Goal: Task Accomplishment & Management: Complete application form

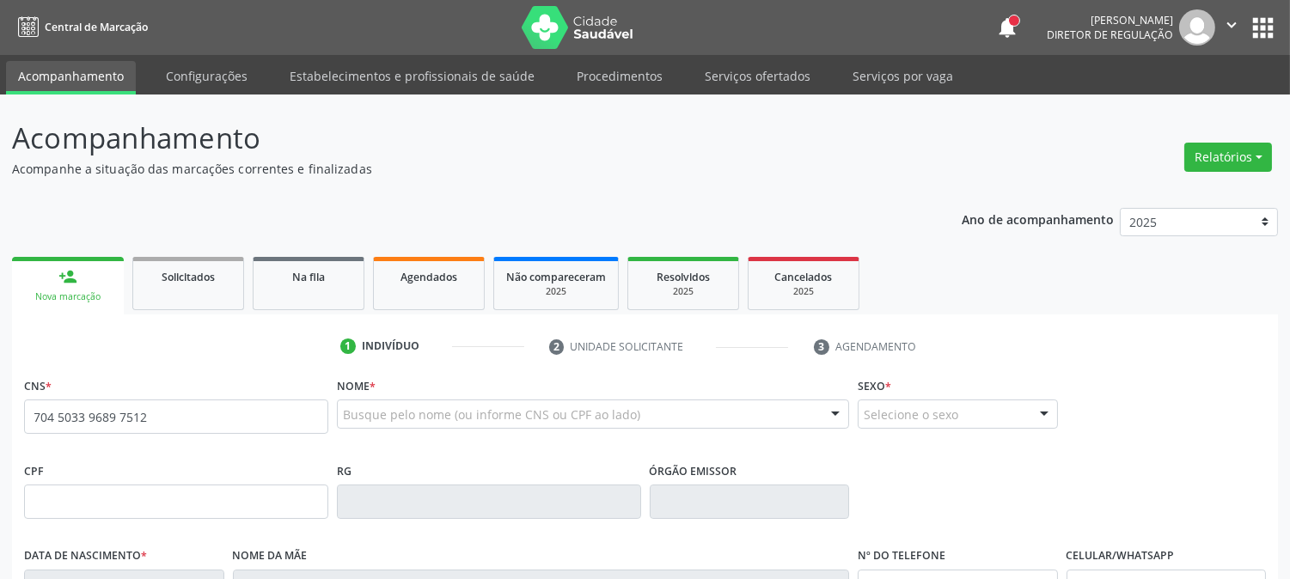
type input "704 5033 9689 7512"
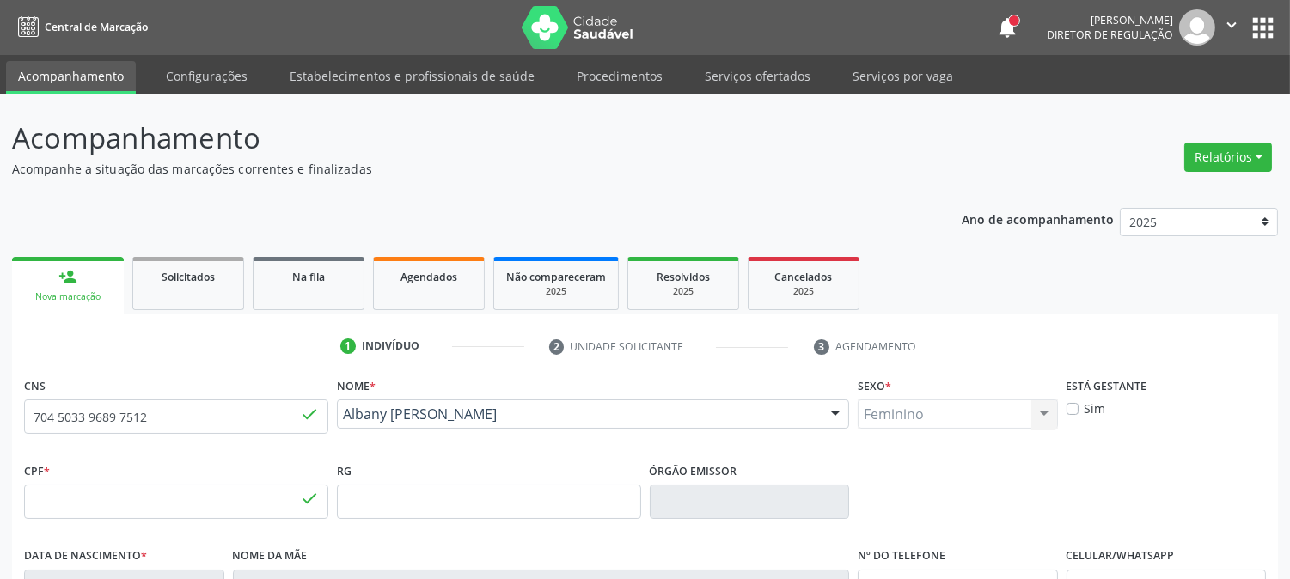
type input "880.336.004-20"
type input "[DATE]"
type input "Valdete [PERSON_NAME]"
type input "[PHONE_NUMBER]"
type input "893"
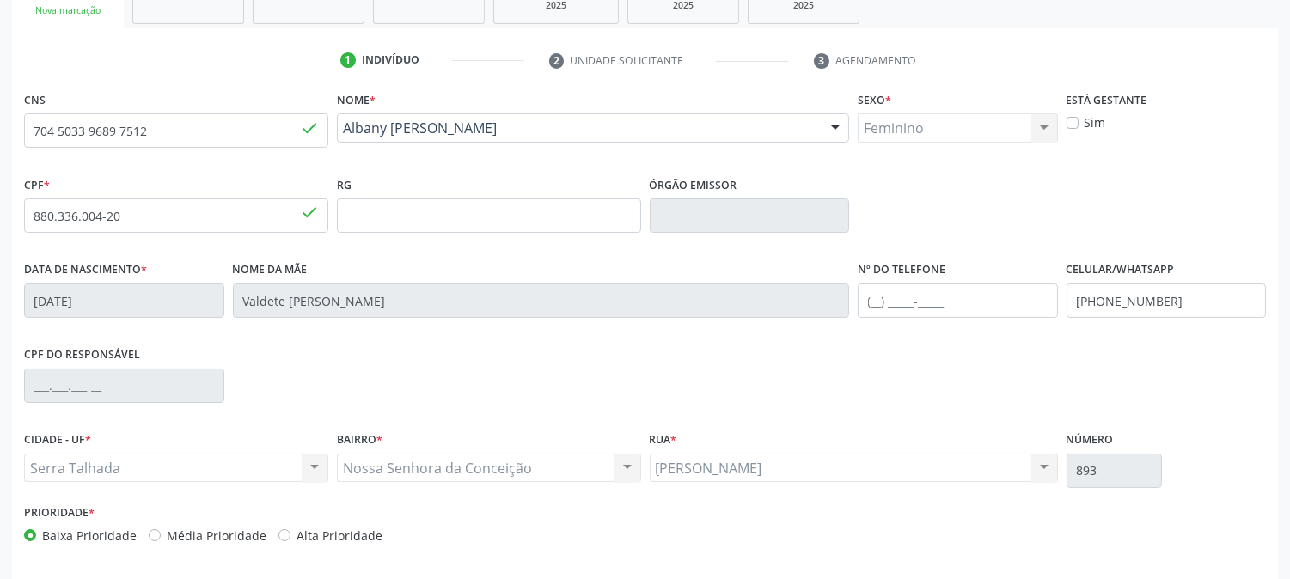
scroll to position [351, 0]
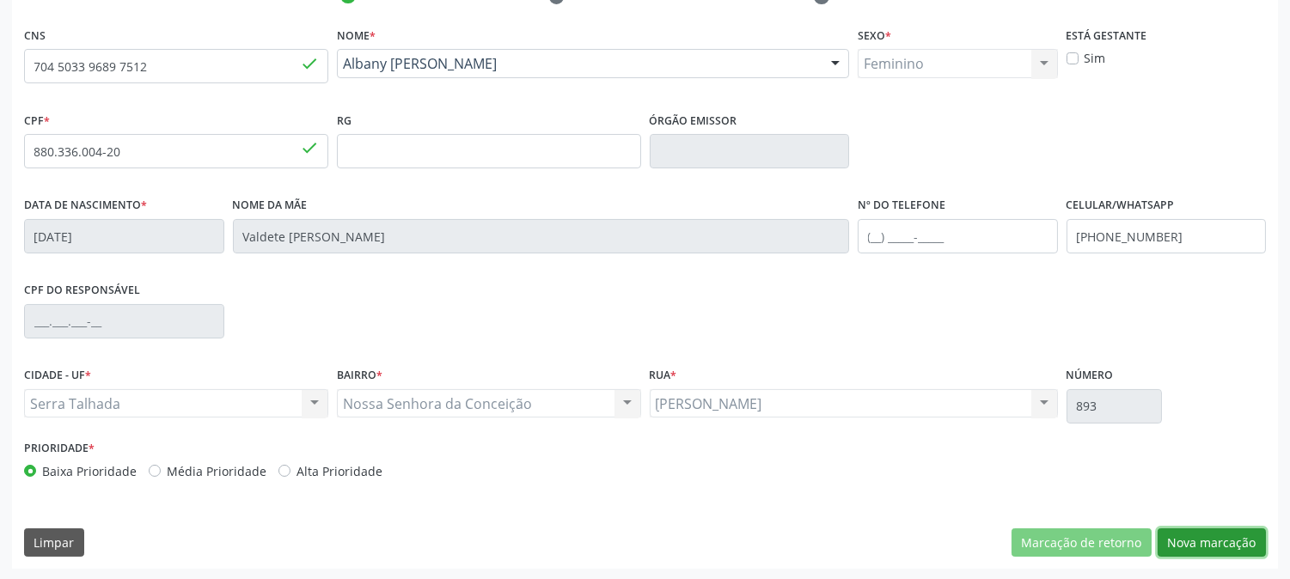
click at [1221, 535] on button "Nova marcação" at bounding box center [1212, 543] width 108 height 29
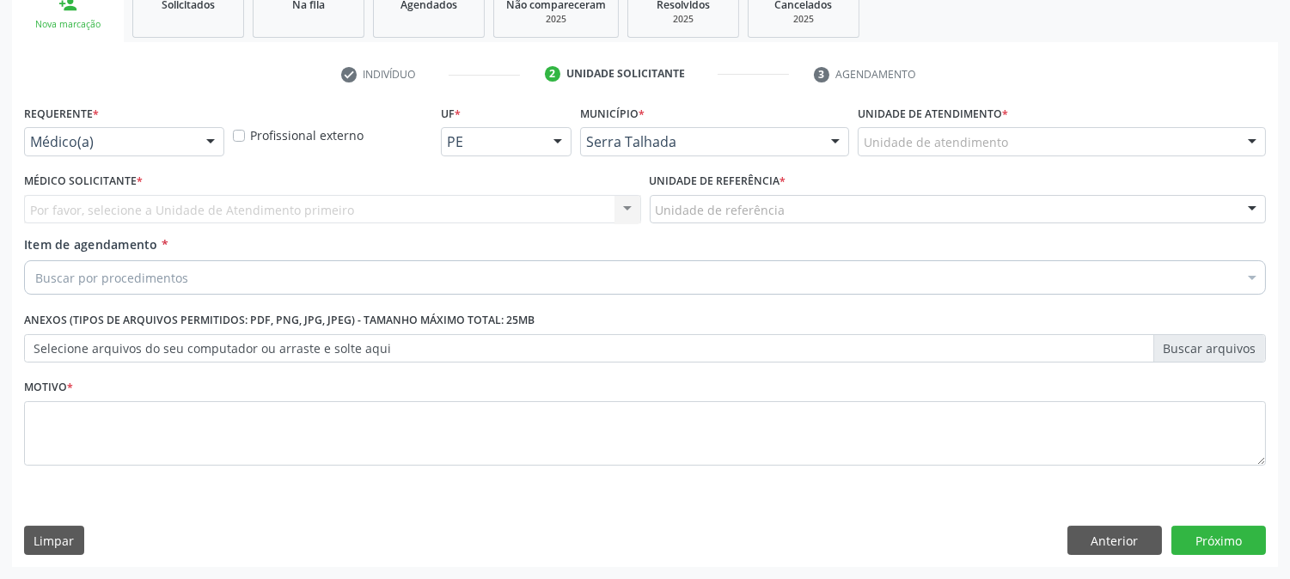
scroll to position [272, 0]
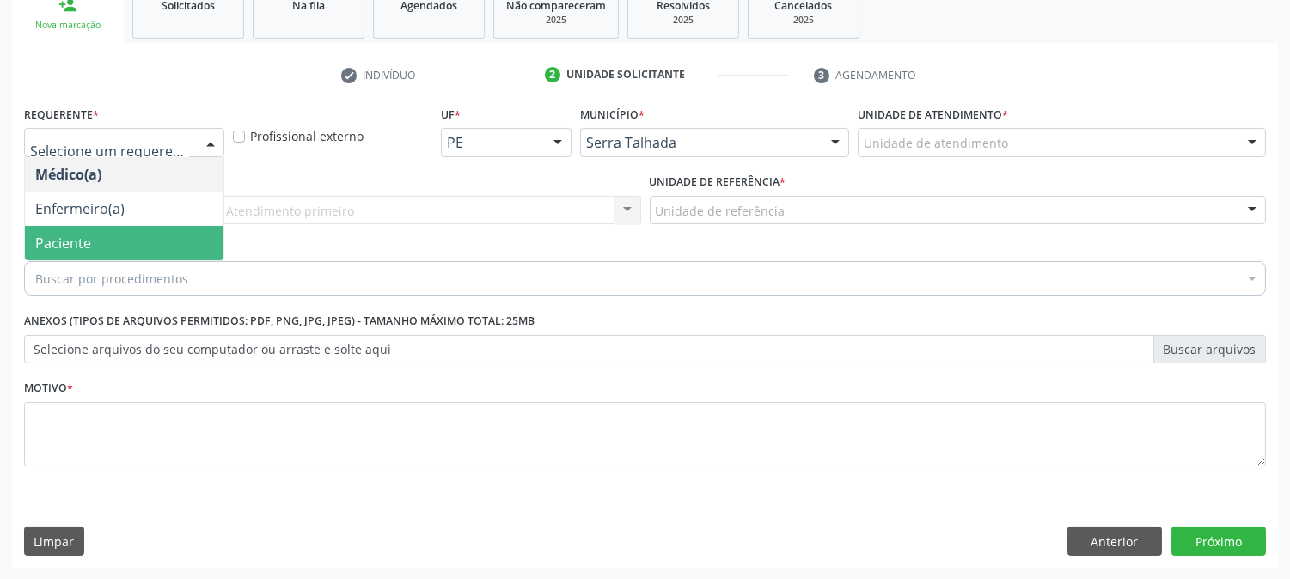
click at [139, 238] on span "Paciente" at bounding box center [124, 243] width 199 height 34
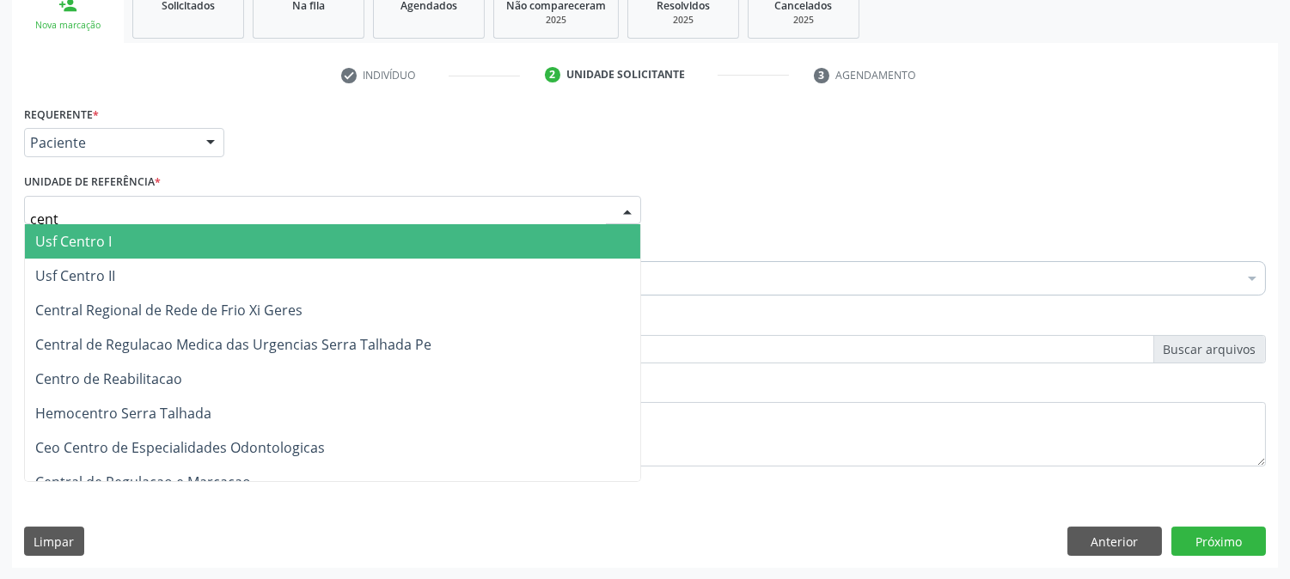
type input "centr"
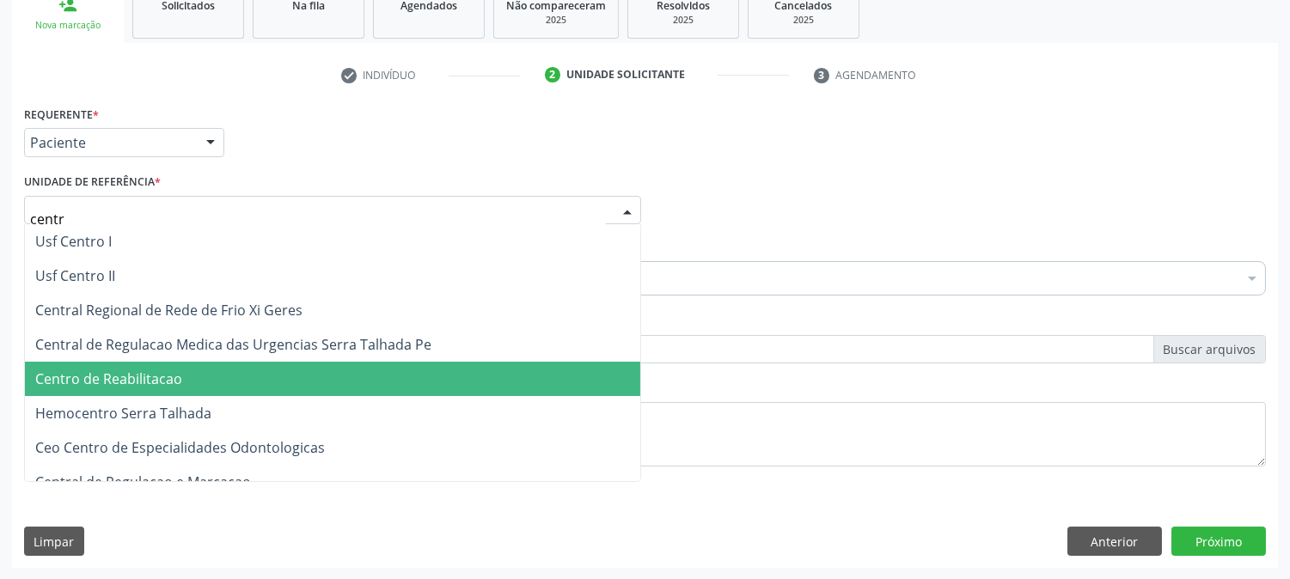
click at [143, 379] on span "Centro de Reabilitacao" at bounding box center [108, 379] width 147 height 19
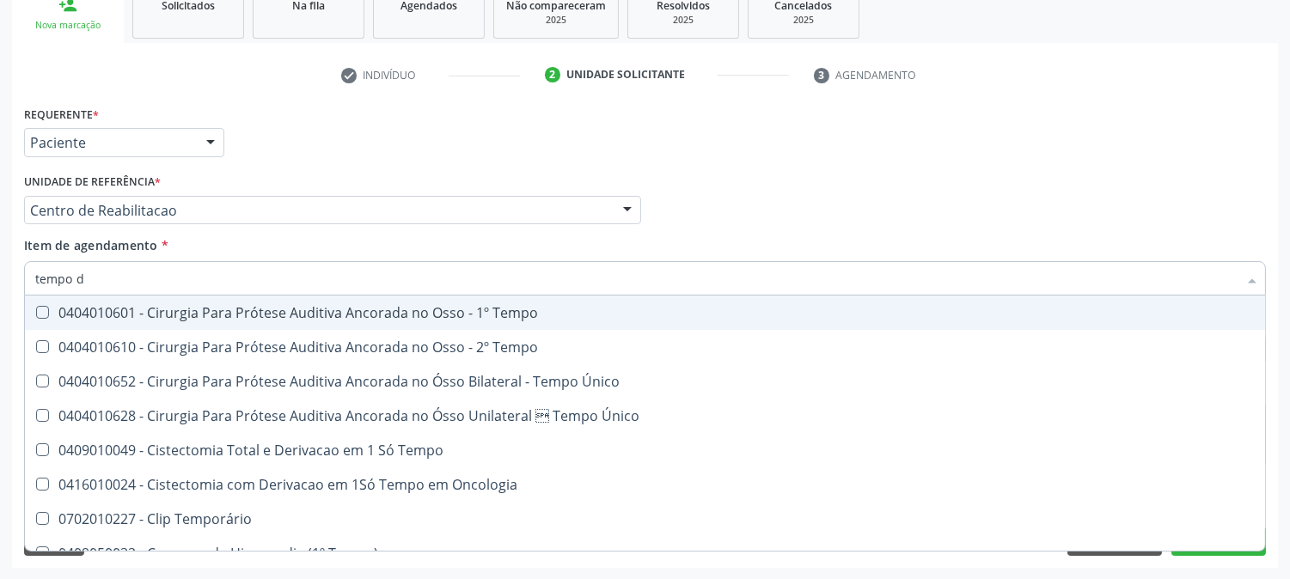
type input "tempo de"
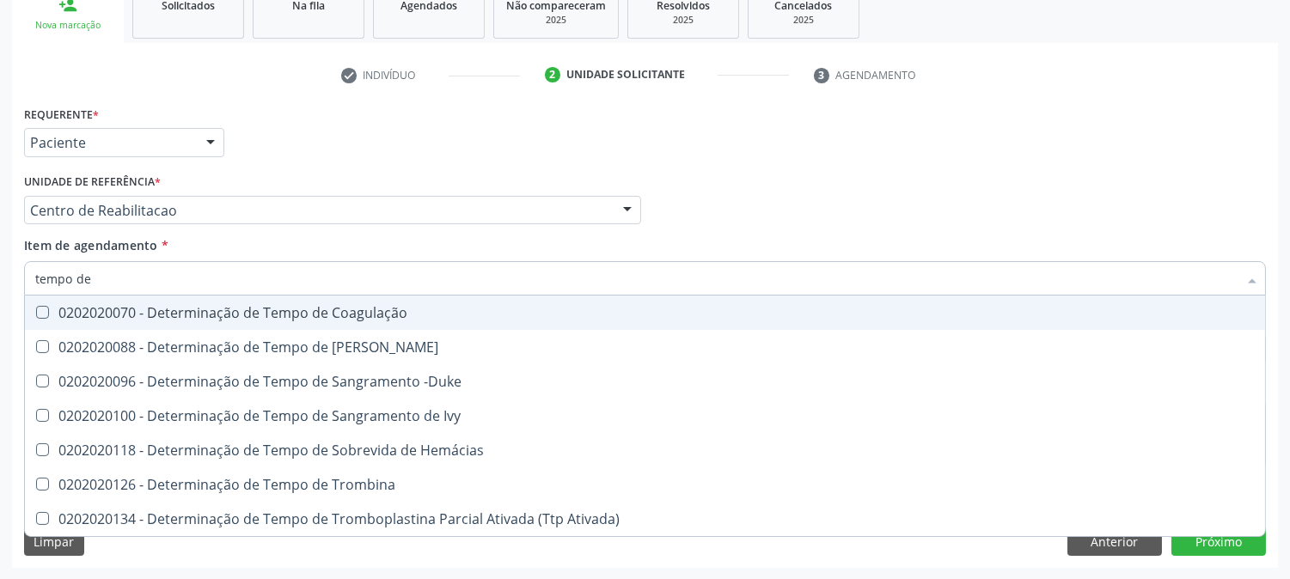
click at [156, 311] on div "0202020070 - Determinação de Tempo de Coagulação" at bounding box center [645, 313] width 1220 height 14
checkbox Coagulação "true"
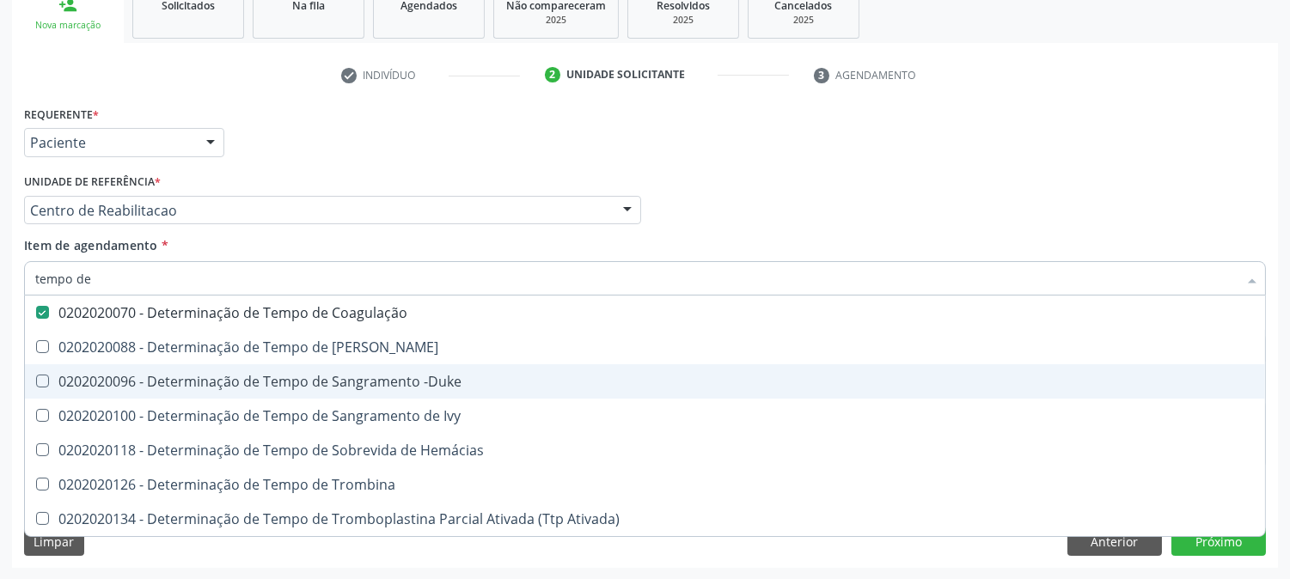
click at [163, 375] on div "0202020096 - Determinação de Tempo de Sangramento -Duke" at bounding box center [645, 382] width 1220 height 14
checkbox -Duke "true"
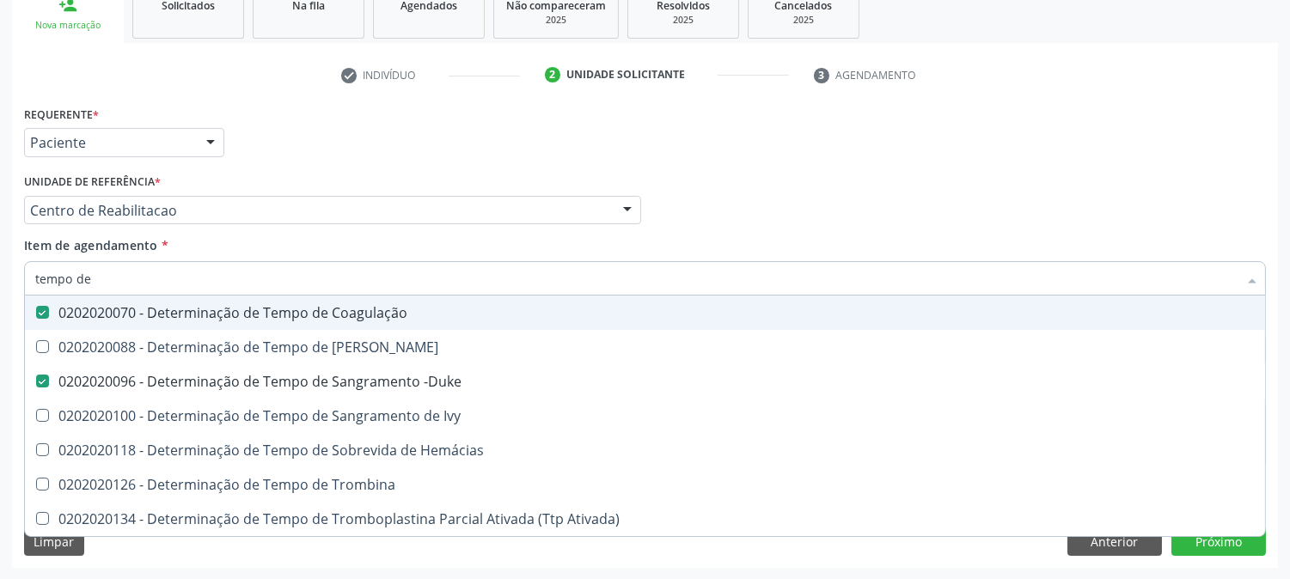
drag, startPoint x: 120, startPoint y: 278, endPoint x: 0, endPoint y: 281, distance: 120.4
click at [0, 284] on div "Acompanhamento Acompanhe a situação das marcações correntes e finalizadas Relat…" at bounding box center [645, 201] width 1290 height 757
type input "tap"
checkbox Coagulação "false"
checkbox -Duke "false"
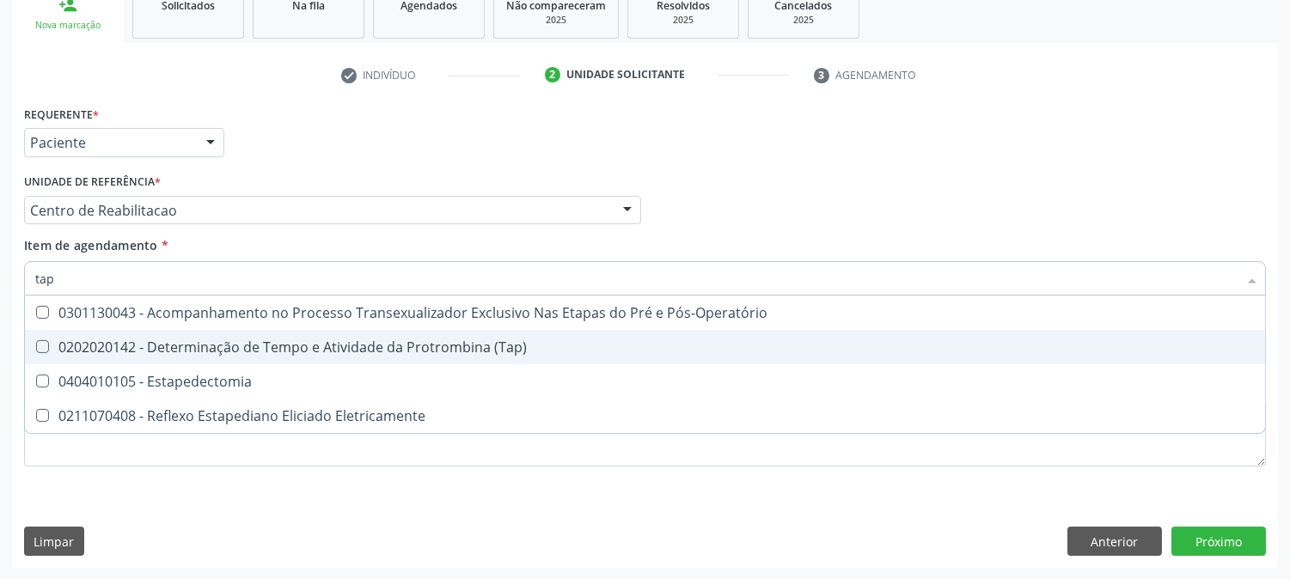
click at [129, 356] on span "0202020142 - Determinação de Tempo e Atividade da Protrombina (Tap)" at bounding box center [645, 347] width 1240 height 34
checkbox \(Tap\) "true"
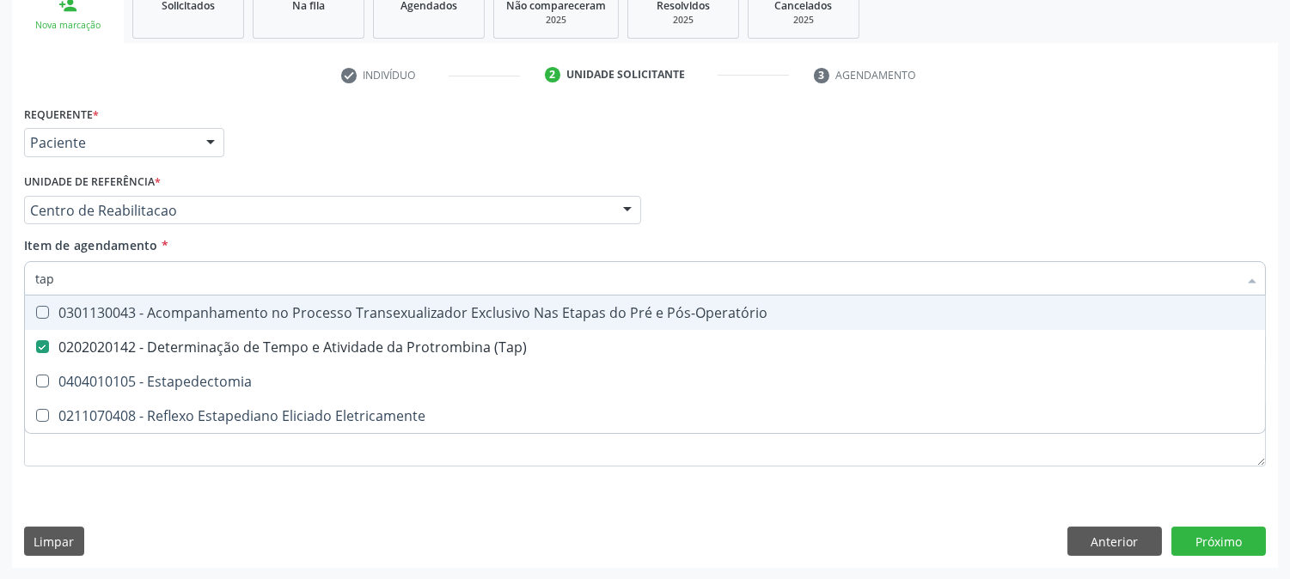
drag, startPoint x: 77, startPoint y: 281, endPoint x: 0, endPoint y: 273, distance: 77.7
click at [0, 273] on div "Acompanhamento Acompanhe a situação das marcações correntes e finalizadas Relat…" at bounding box center [645, 201] width 1290 height 757
type input "g"
checkbox \(Tap\) "false"
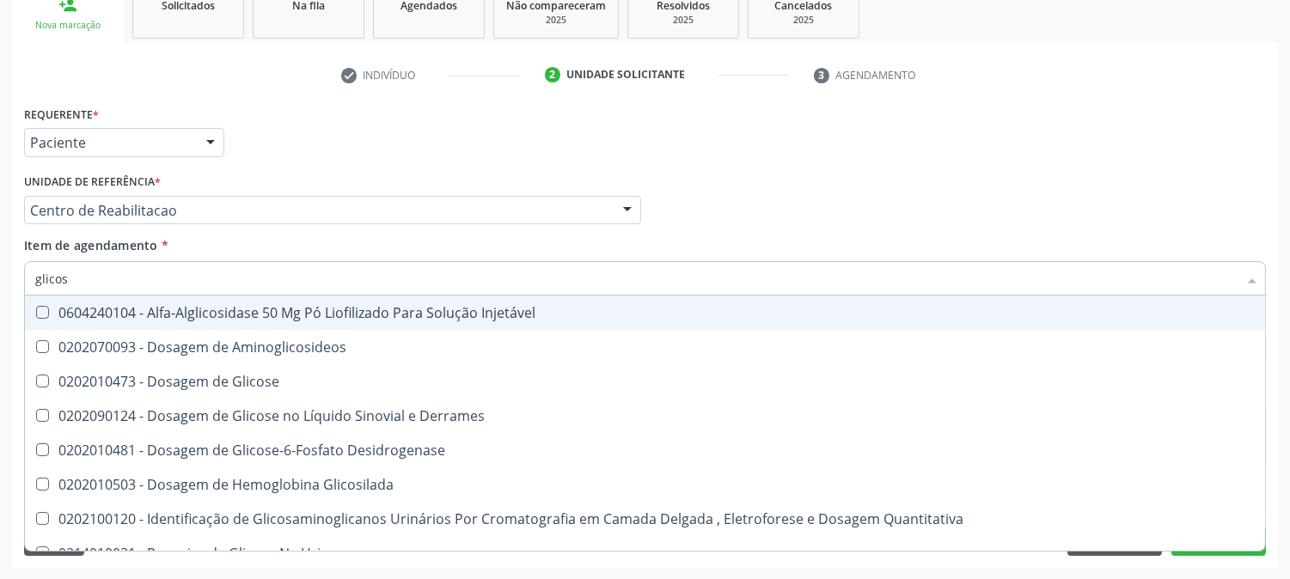
type input "glicose"
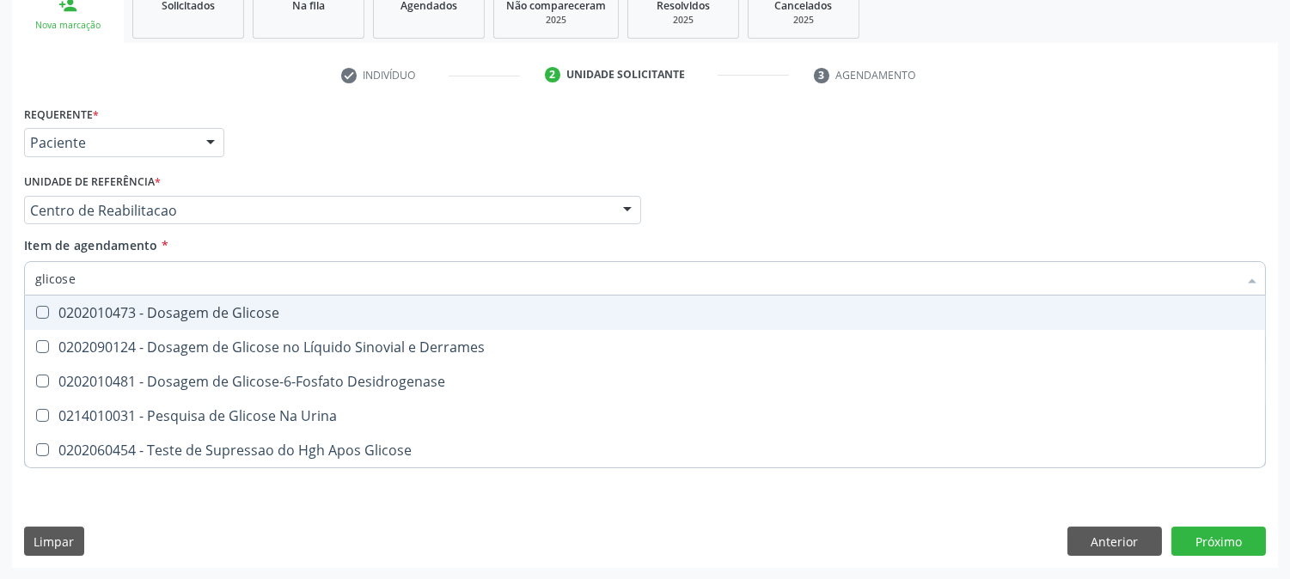
click at [168, 309] on div "0202010473 - Dosagem de Glicose" at bounding box center [645, 313] width 1220 height 14
checkbox Glicose "true"
click at [0, 309] on div "Acompanhamento Acompanhe a situação das marcações correntes e finalizadas Relat…" at bounding box center [645, 201] width 1290 height 757
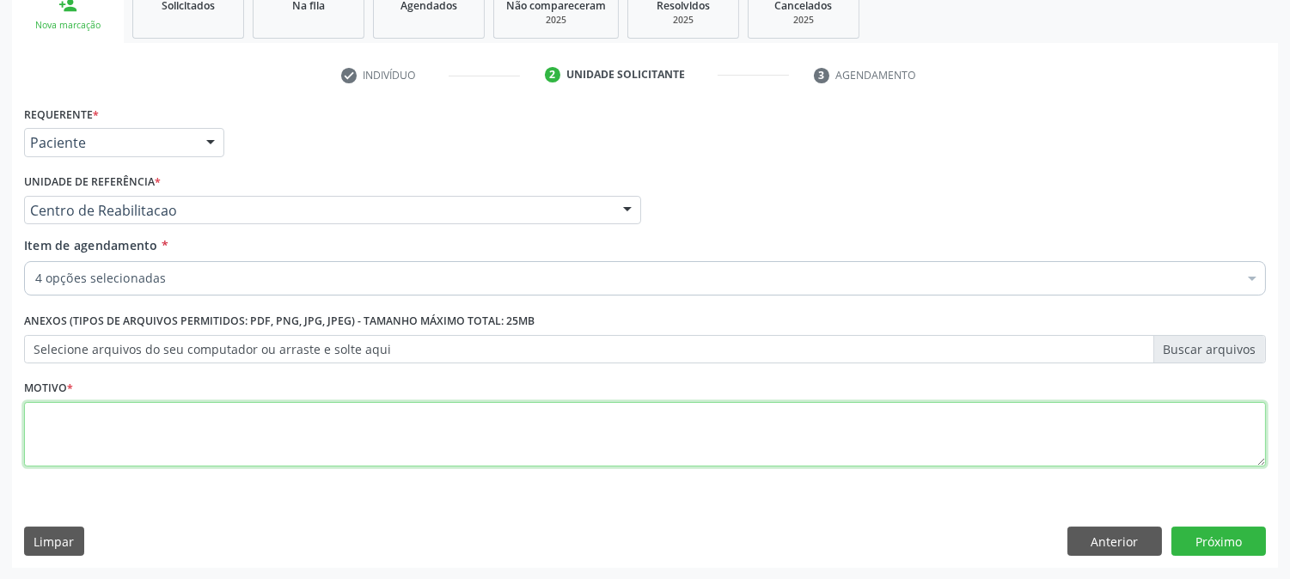
click at [190, 419] on textarea at bounding box center [645, 434] width 1242 height 65
type textarea "."
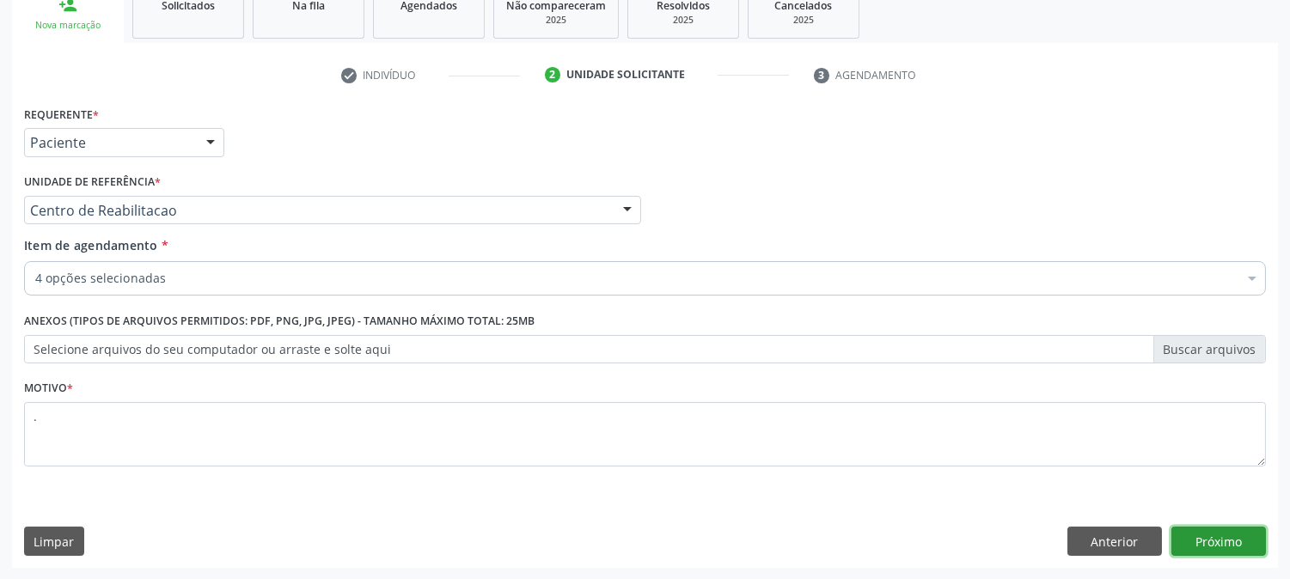
click at [1222, 548] on button "Próximo" at bounding box center [1219, 541] width 95 height 29
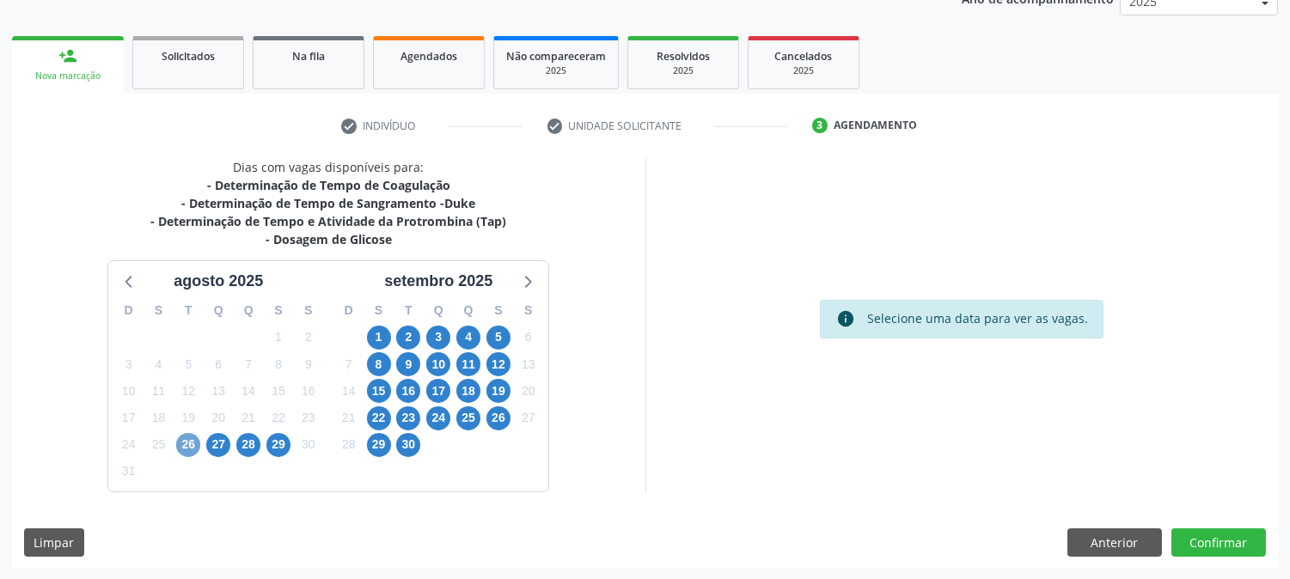
click at [185, 445] on span "26" at bounding box center [188, 445] width 24 height 24
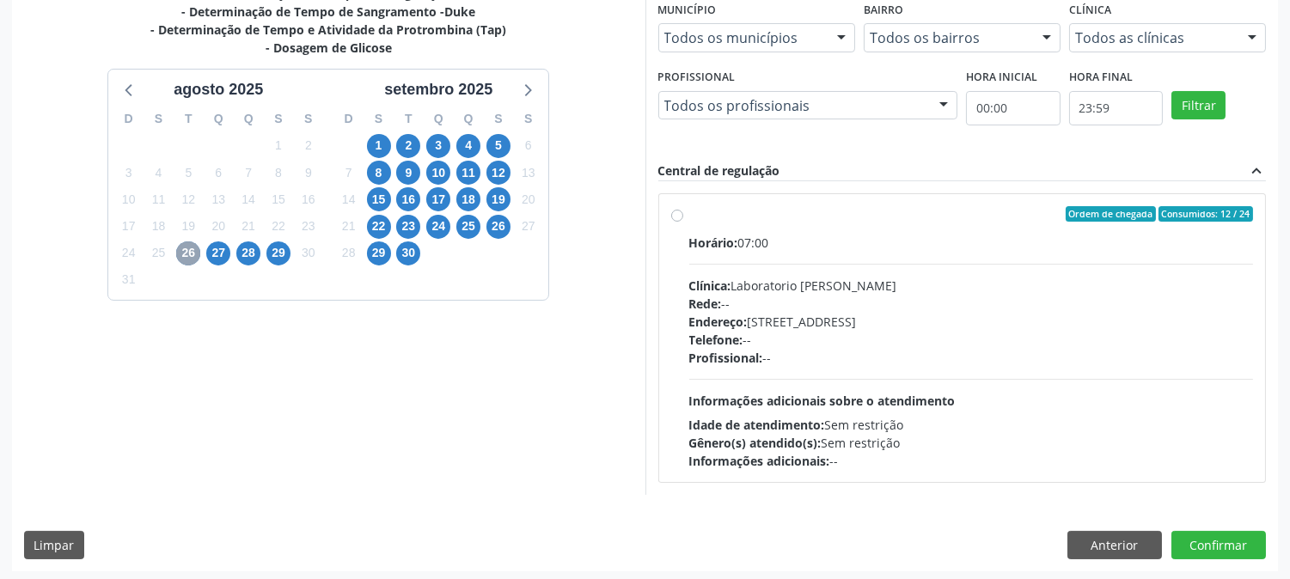
scroll to position [416, 0]
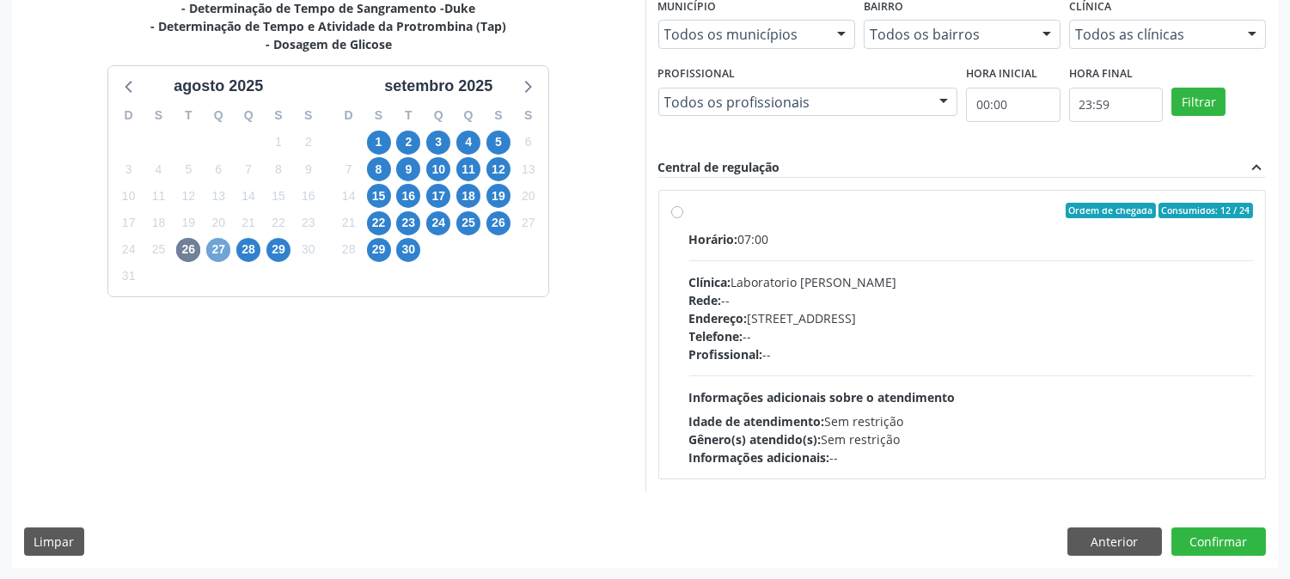
click at [211, 254] on span "27" at bounding box center [218, 250] width 24 height 24
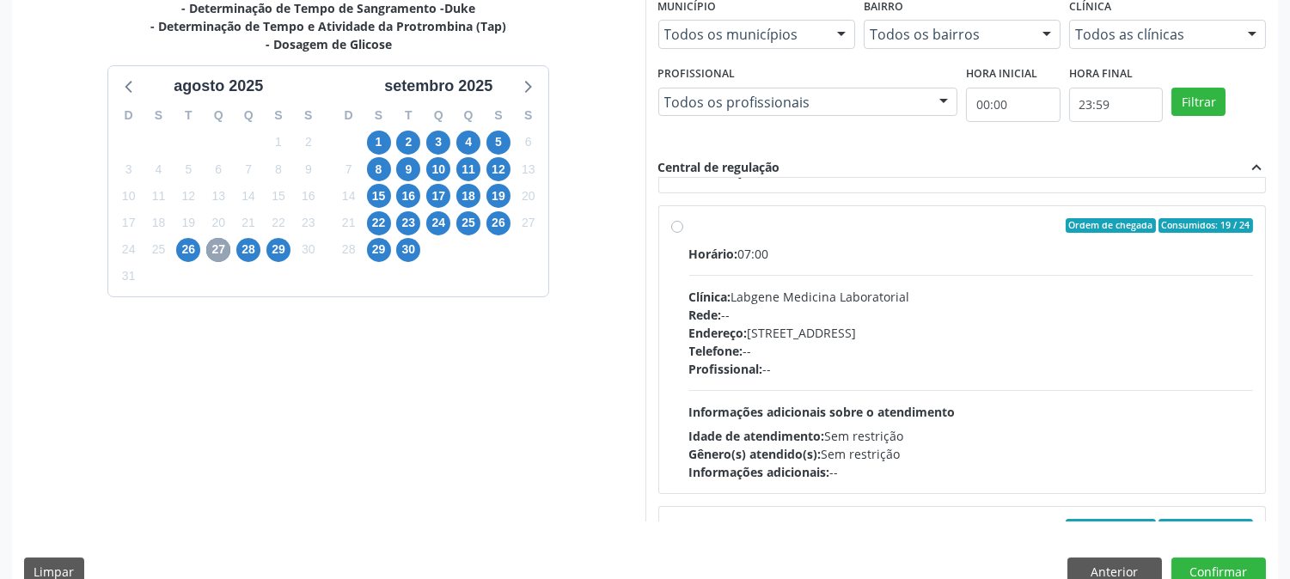
scroll to position [572, 0]
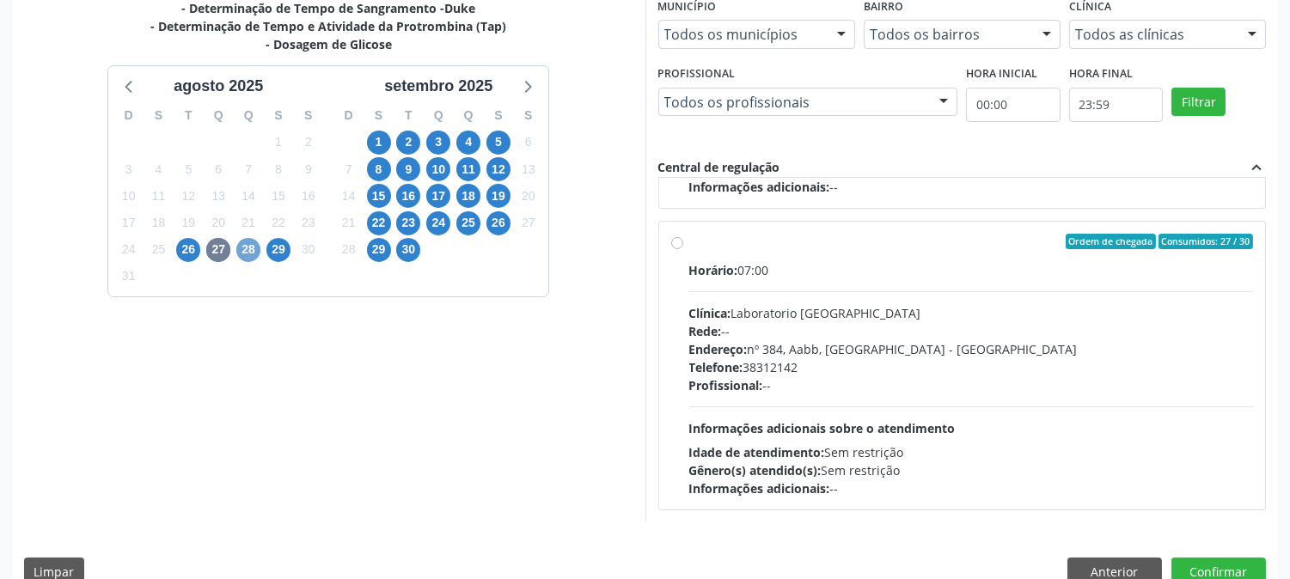
click at [253, 250] on span "28" at bounding box center [248, 250] width 24 height 24
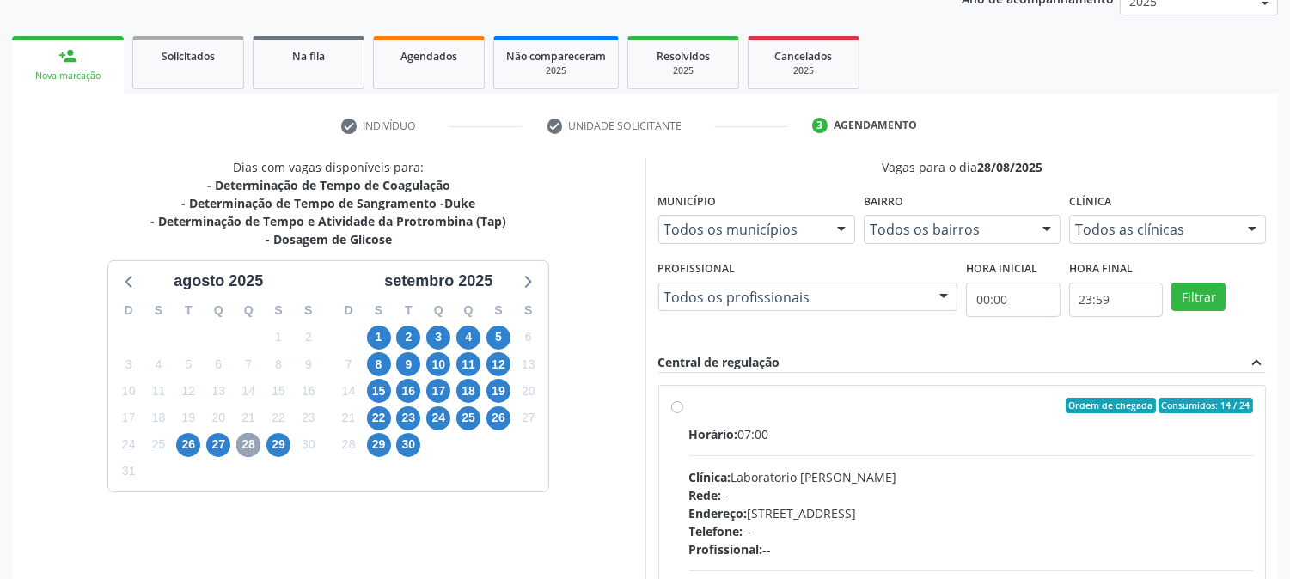
scroll to position [416, 0]
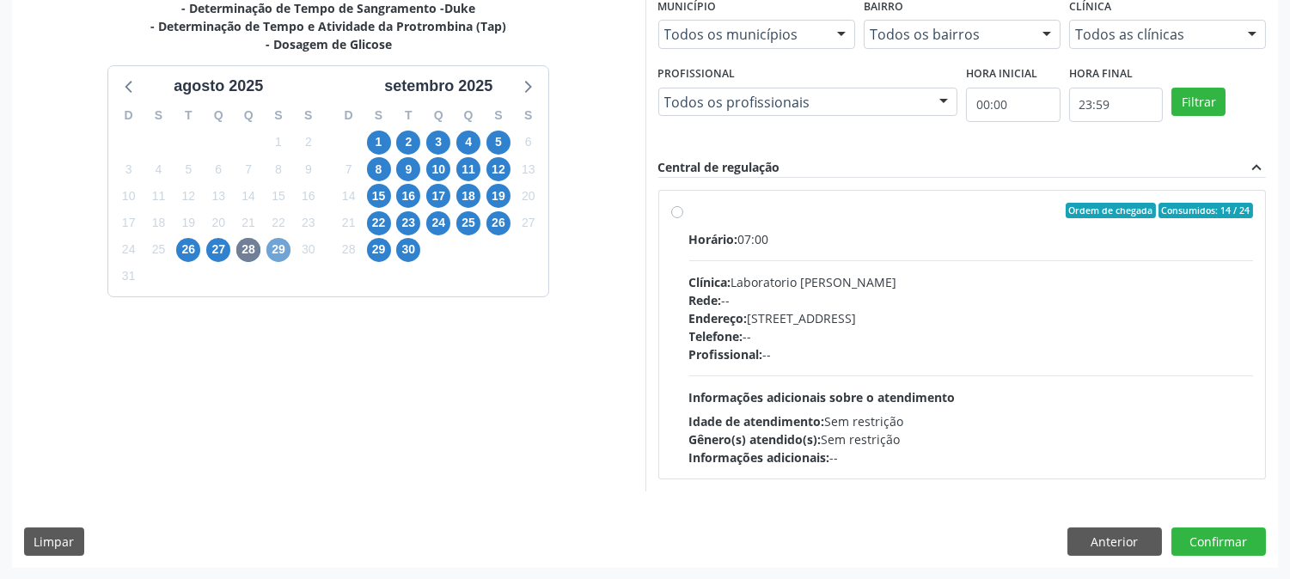
click at [279, 254] on span "29" at bounding box center [278, 250] width 24 height 24
click at [374, 138] on span "1" at bounding box center [379, 143] width 24 height 24
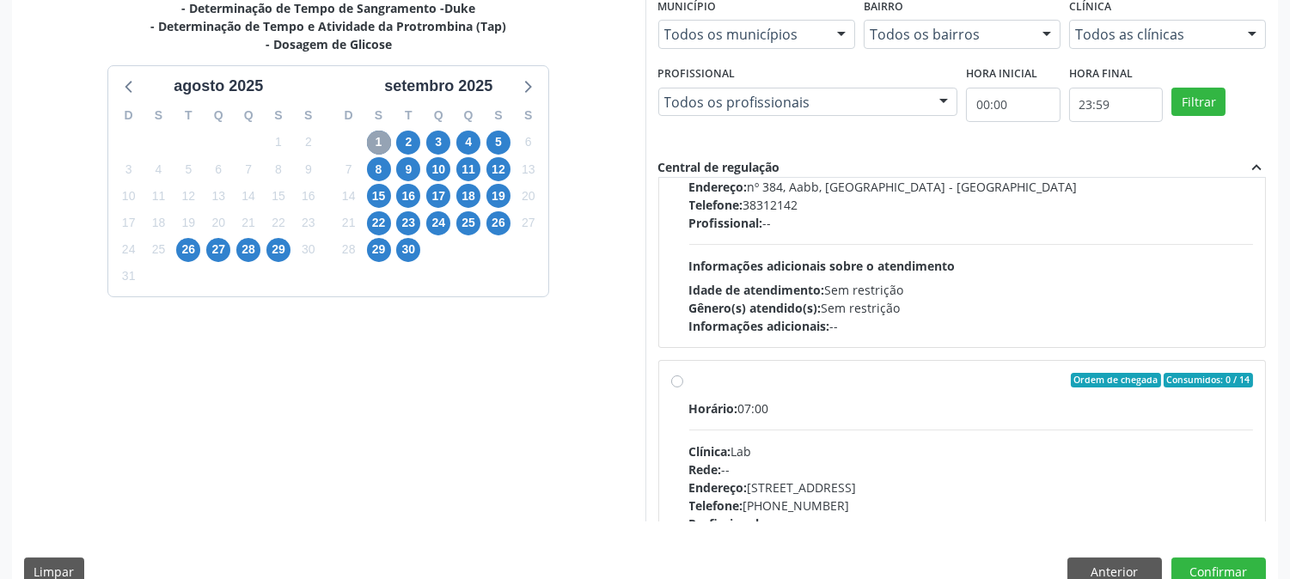
scroll to position [1476, 0]
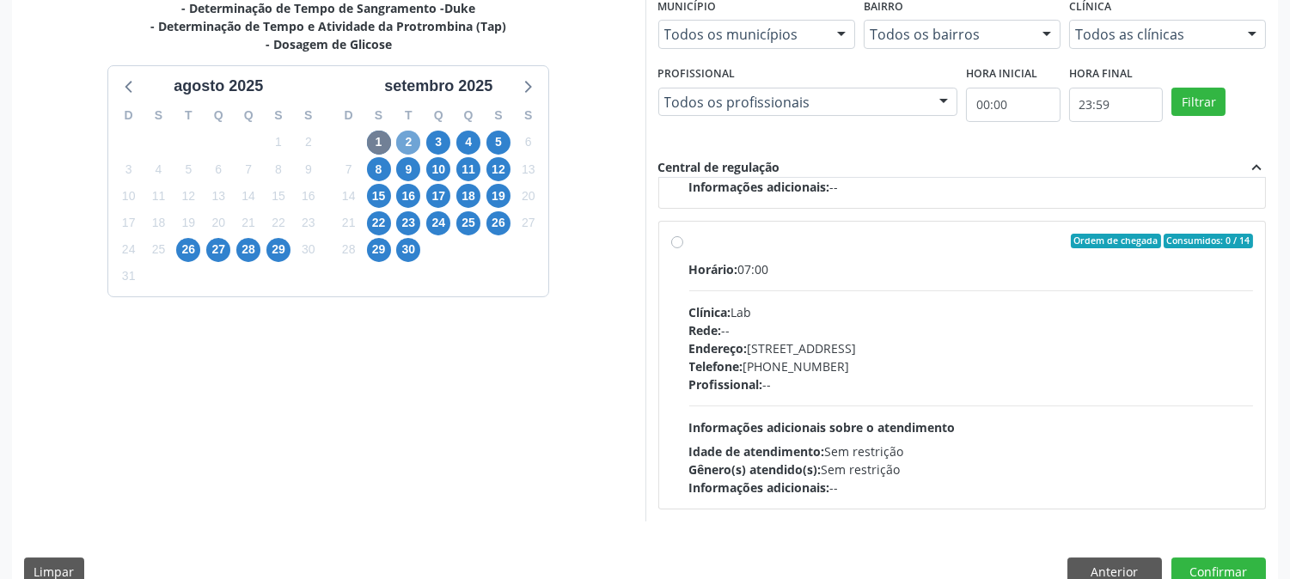
click at [416, 142] on span "2" at bounding box center [408, 143] width 24 height 24
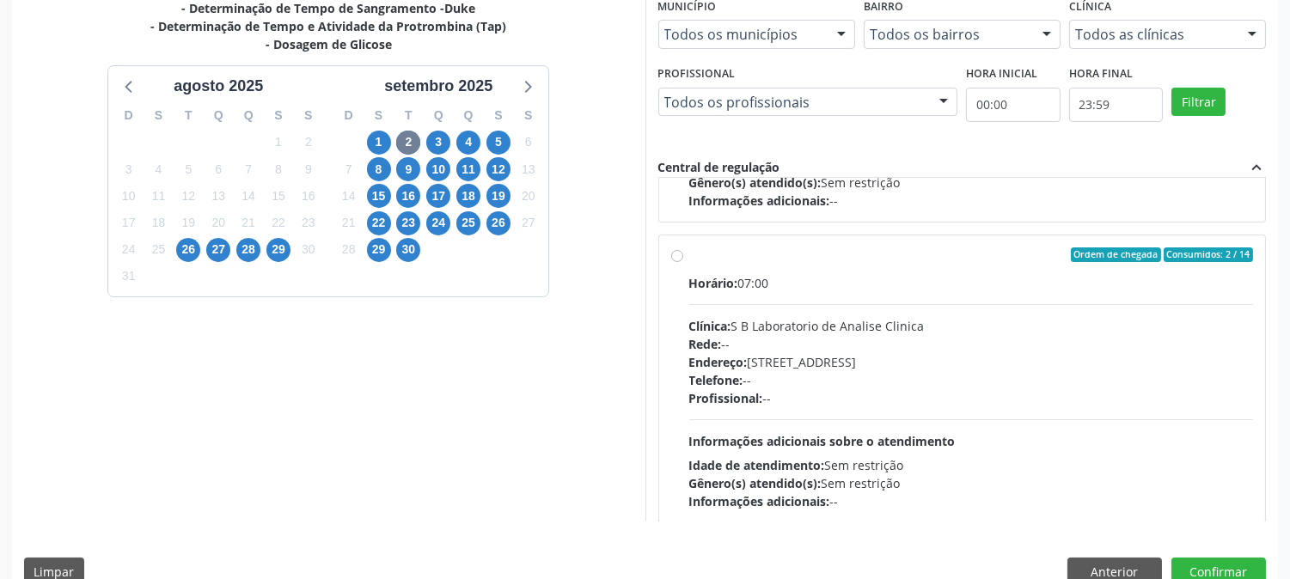
click at [873, 395] on div "Profissional: --" at bounding box center [971, 398] width 565 height 18
click at [683, 263] on input "Ordem de chegada Consumidos: 2 / 14 Horário: 07:00 Clínica: S B Laboratorio de …" at bounding box center [677, 255] width 12 height 15
radio input "true"
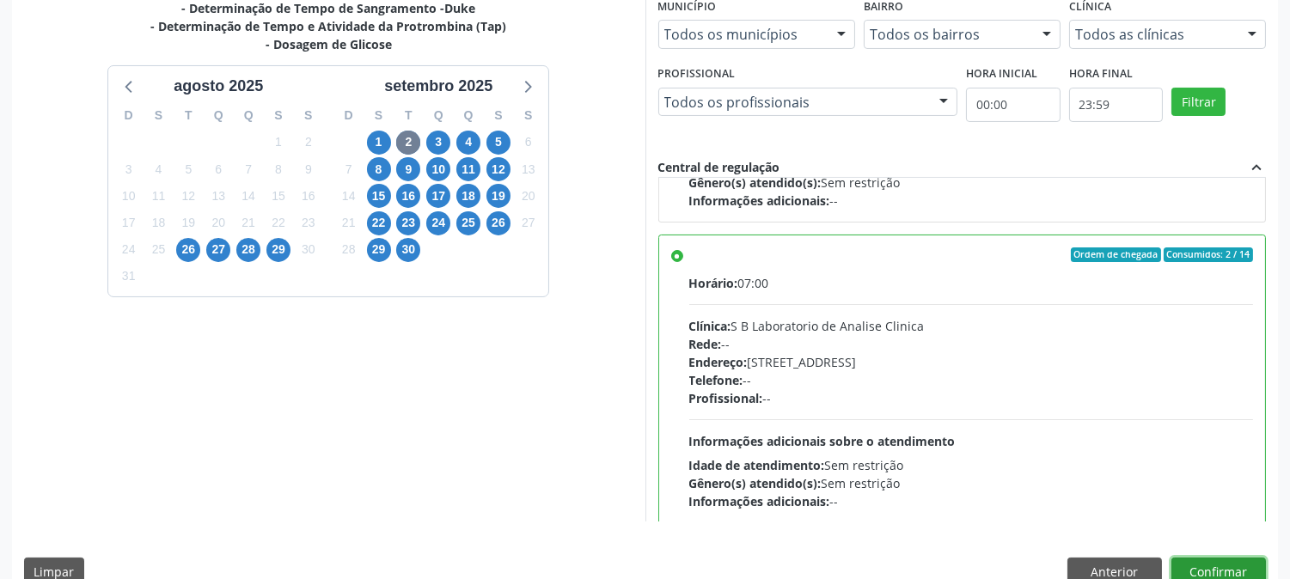
click at [1225, 560] on button "Confirmar" at bounding box center [1219, 572] width 95 height 29
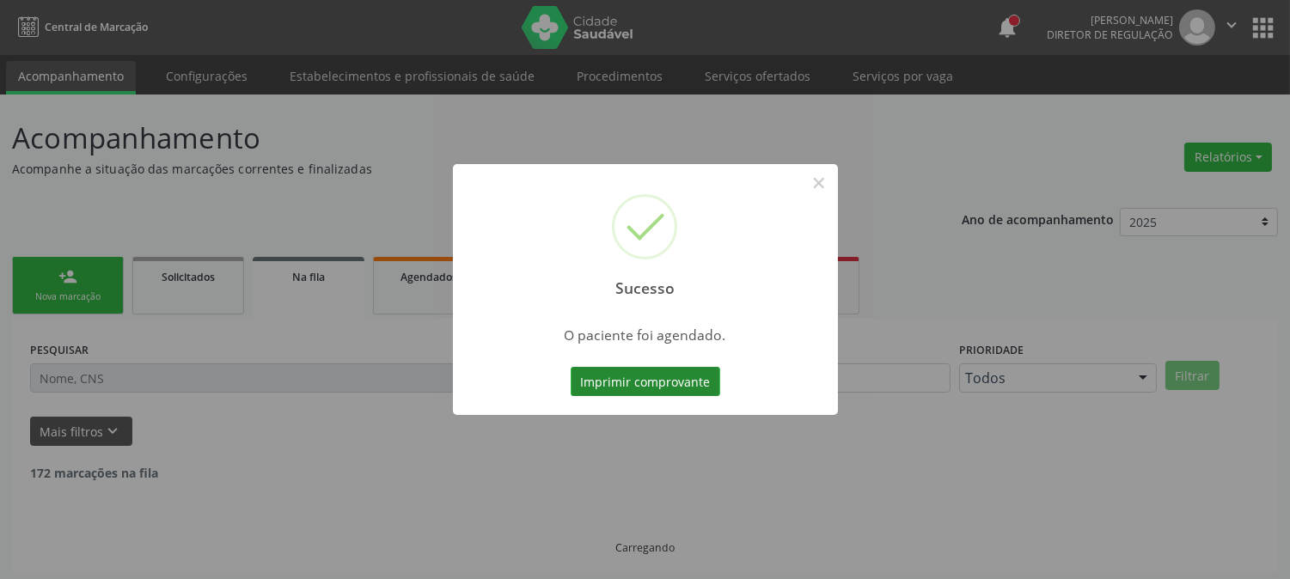
click at [675, 380] on button "Imprimir comprovante" at bounding box center [646, 381] width 150 height 29
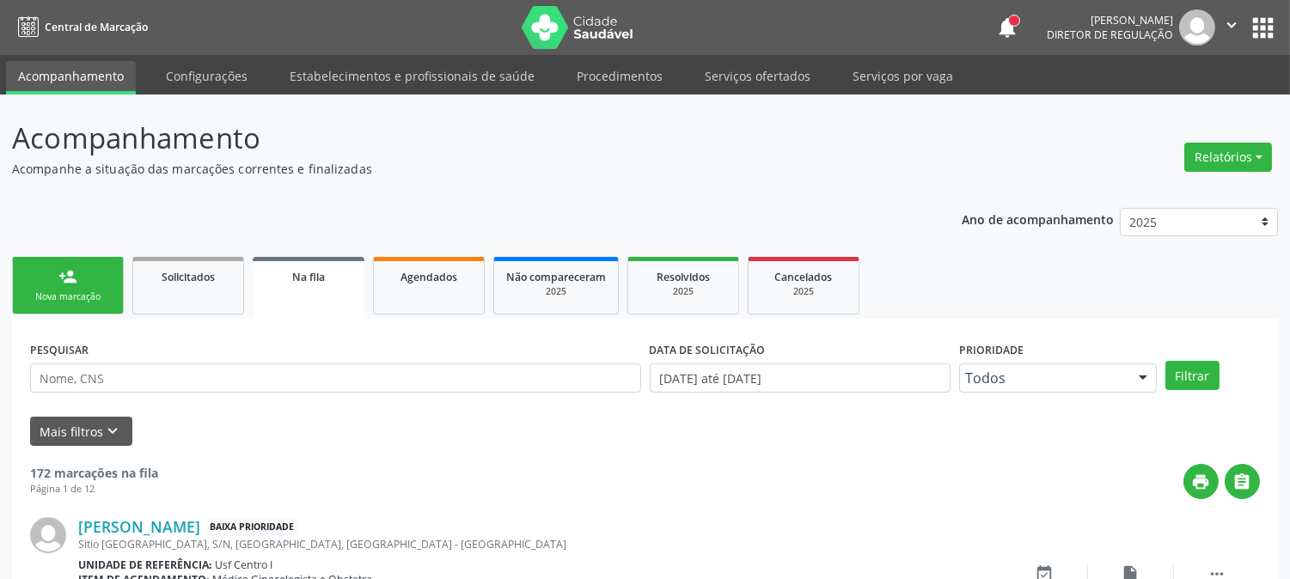
click at [70, 264] on link "person_add Nova marcação" at bounding box center [68, 286] width 112 height 58
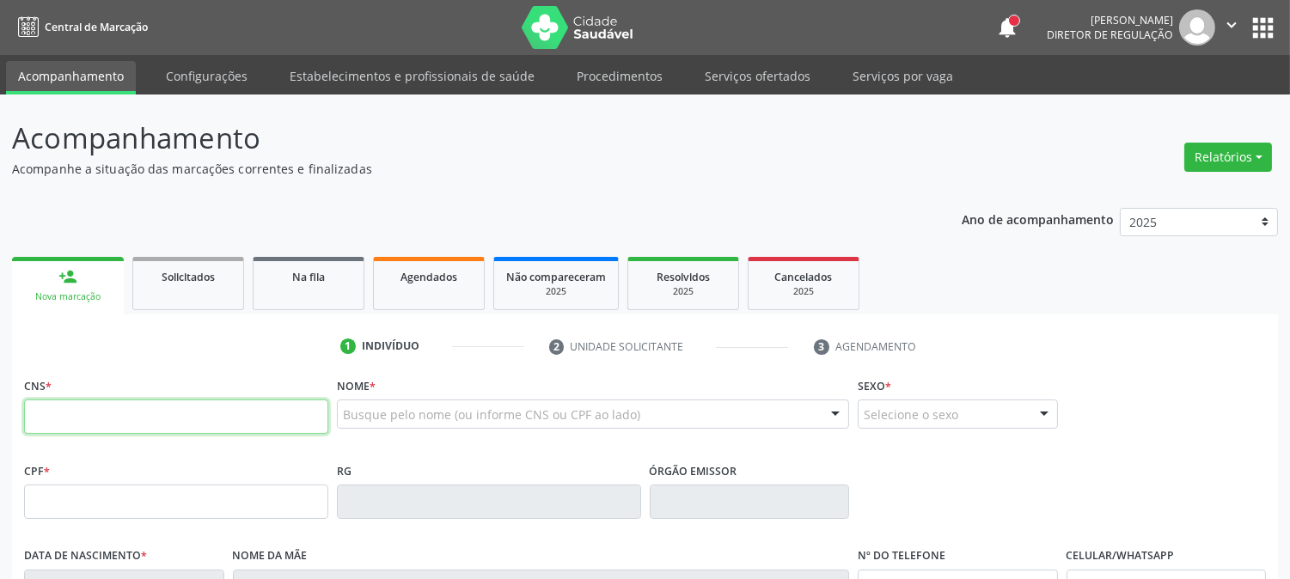
click at [162, 407] on input "text" at bounding box center [176, 417] width 304 height 34
type input "706 0073 0434 6144"
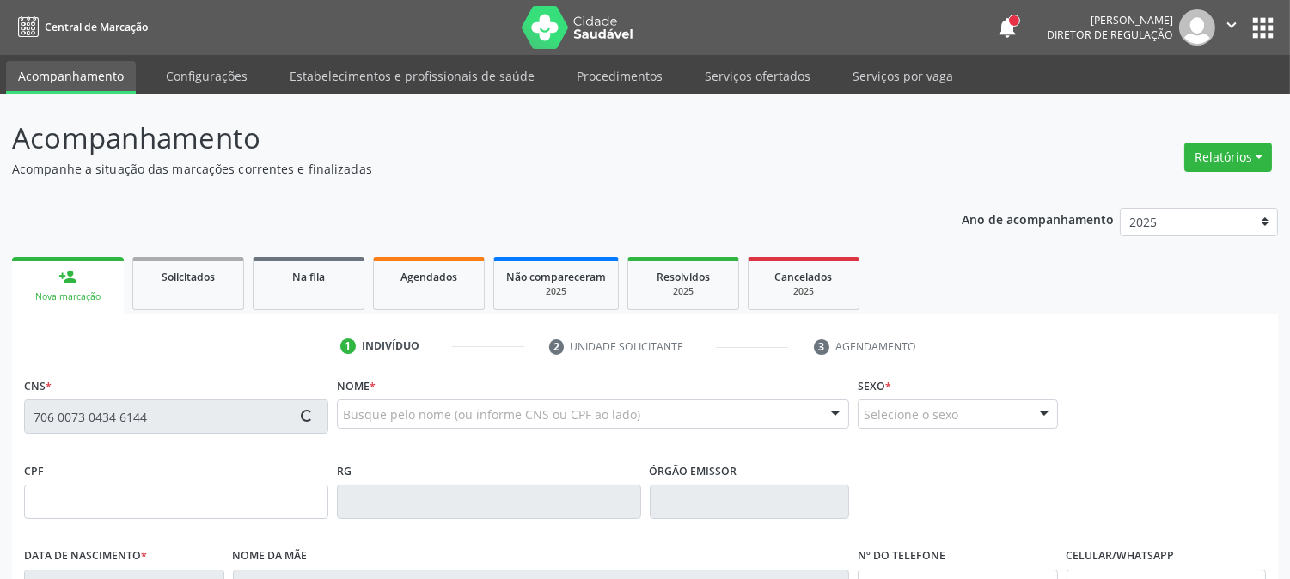
type input "085.697.494-30"
type input "[DATE]"
type input "[PERSON_NAME]"
type input "[PHONE_NUMBER]"
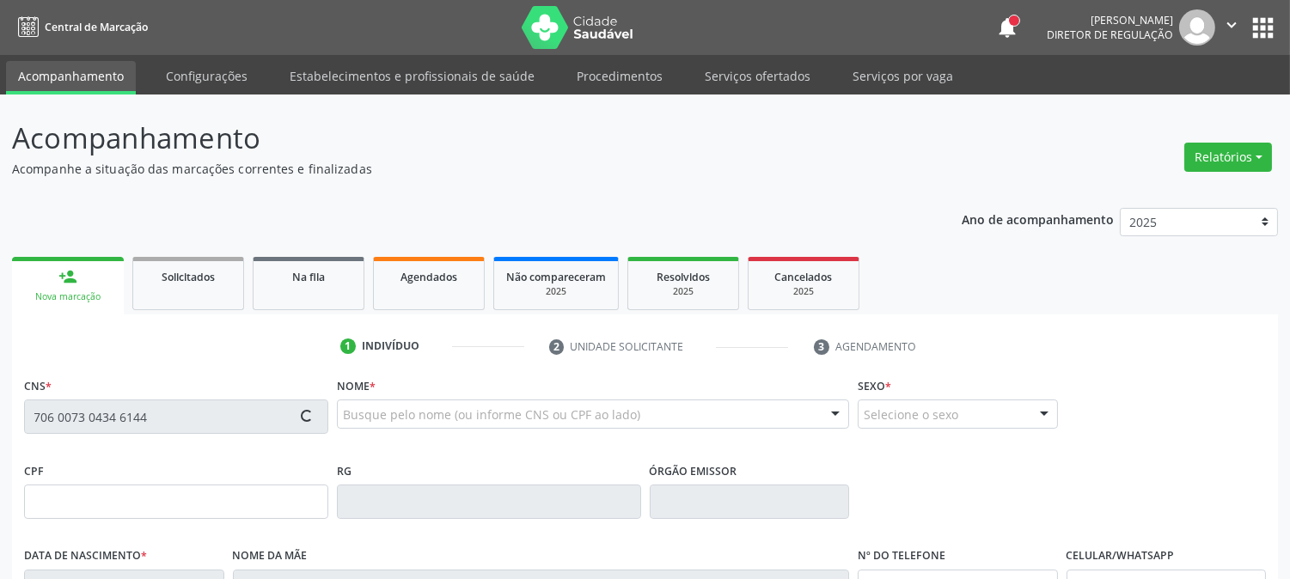
type input "S/N"
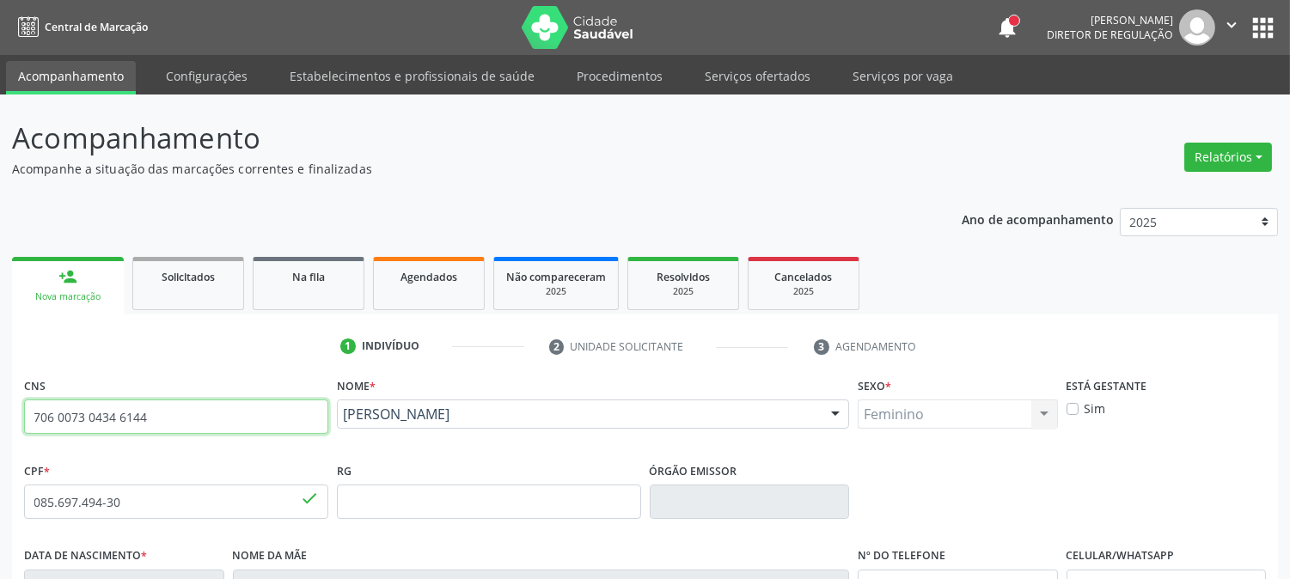
drag, startPoint x: 164, startPoint y: 426, endPoint x: 15, endPoint y: 413, distance: 150.2
click at [741, 67] on link "Serviços ofertados" at bounding box center [758, 76] width 130 height 30
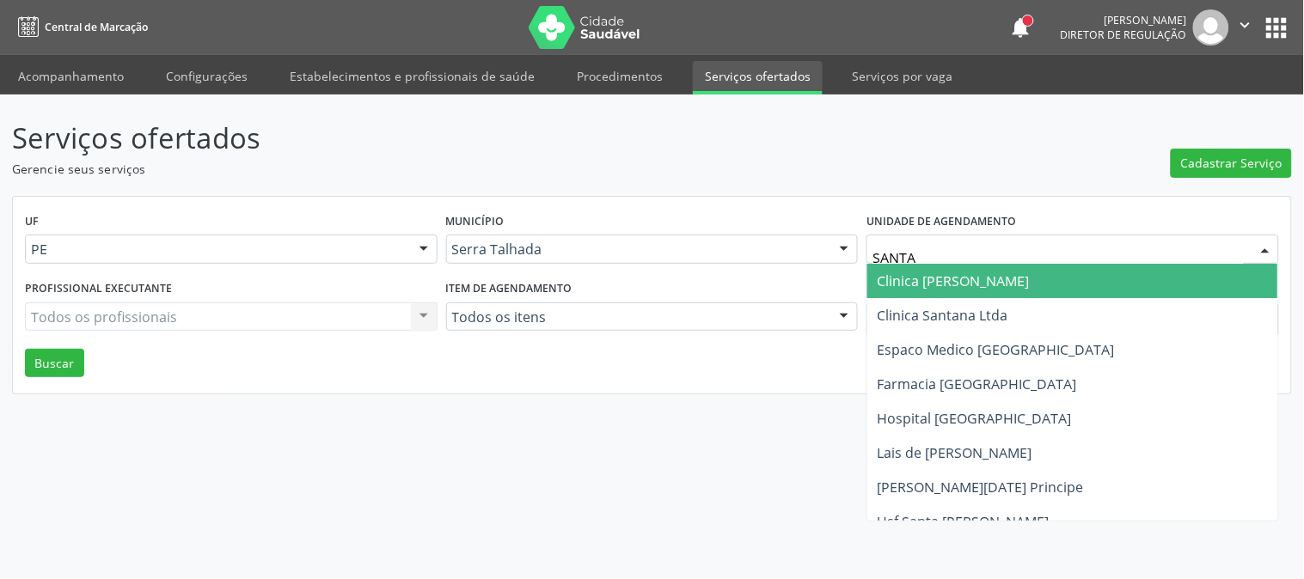
type input "SANTA M"
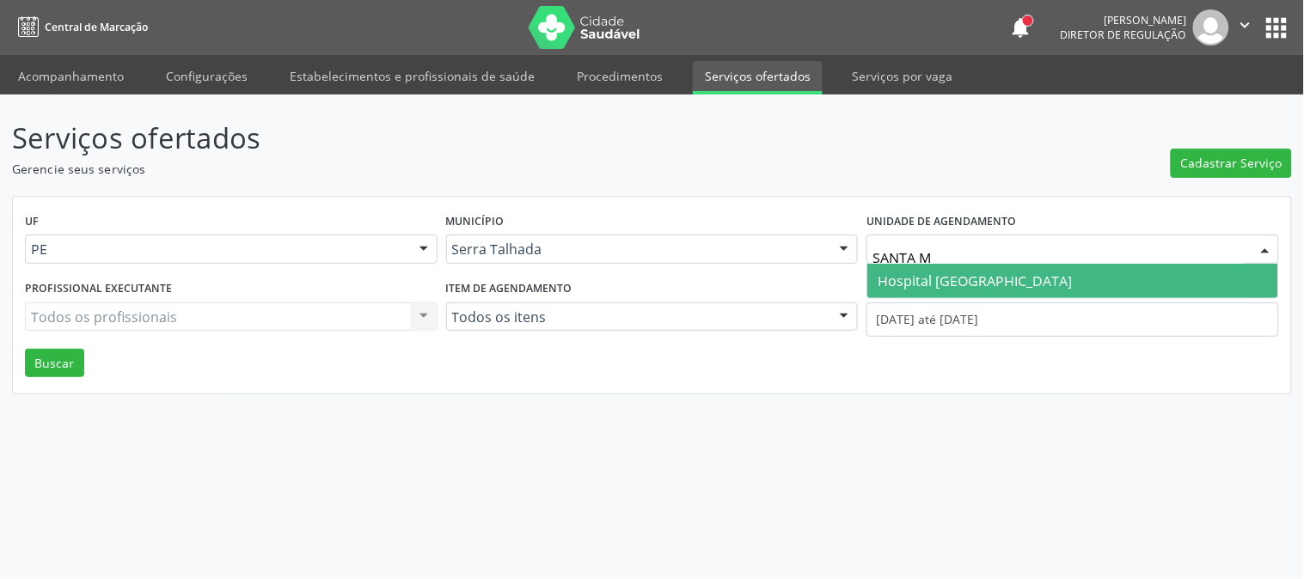
click at [934, 286] on span "Hospital [GEOGRAPHIC_DATA]" at bounding box center [975, 281] width 194 height 19
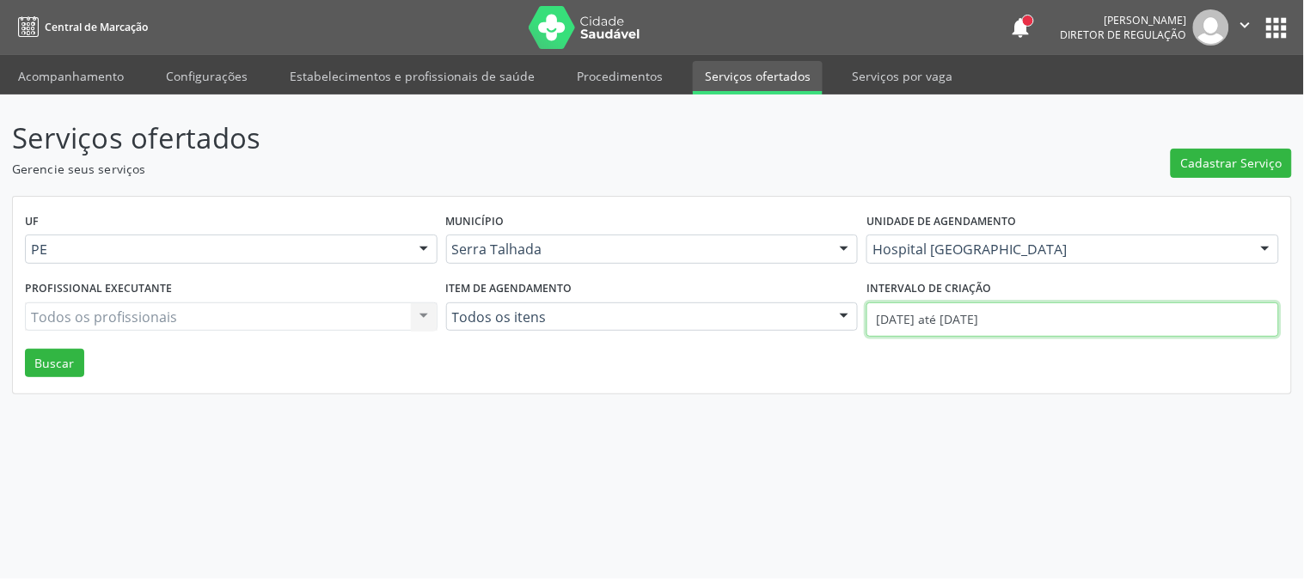
click at [952, 315] on input "[DATE] até [DATE]" at bounding box center [1072, 320] width 413 height 34
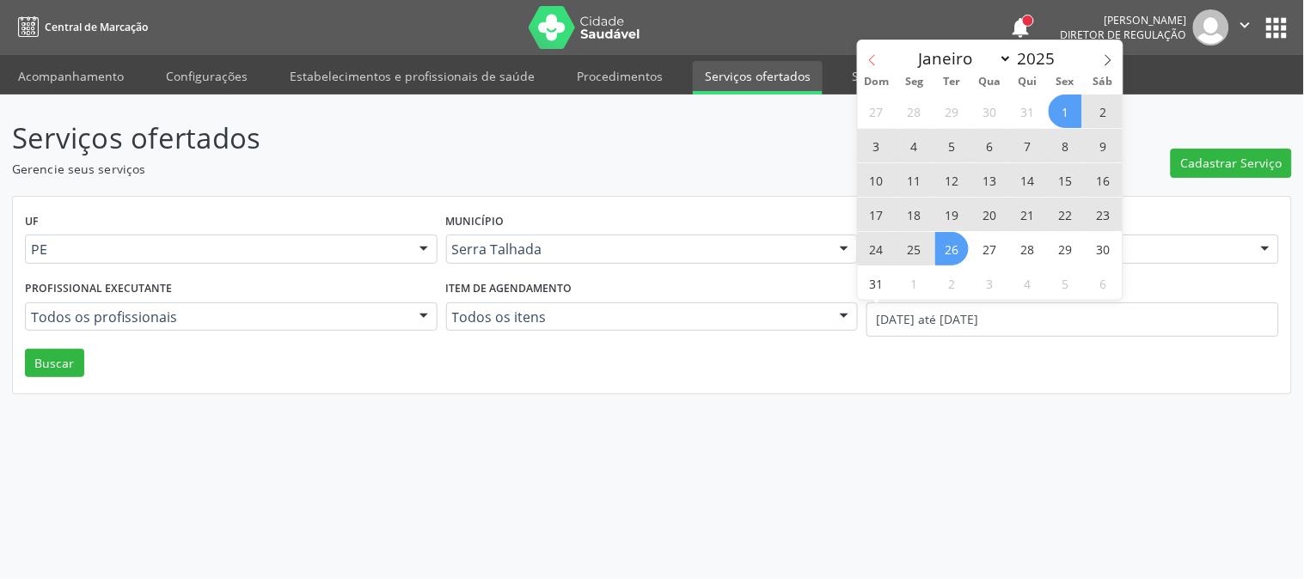
click at [878, 63] on icon at bounding box center [872, 60] width 12 height 12
select select "6"
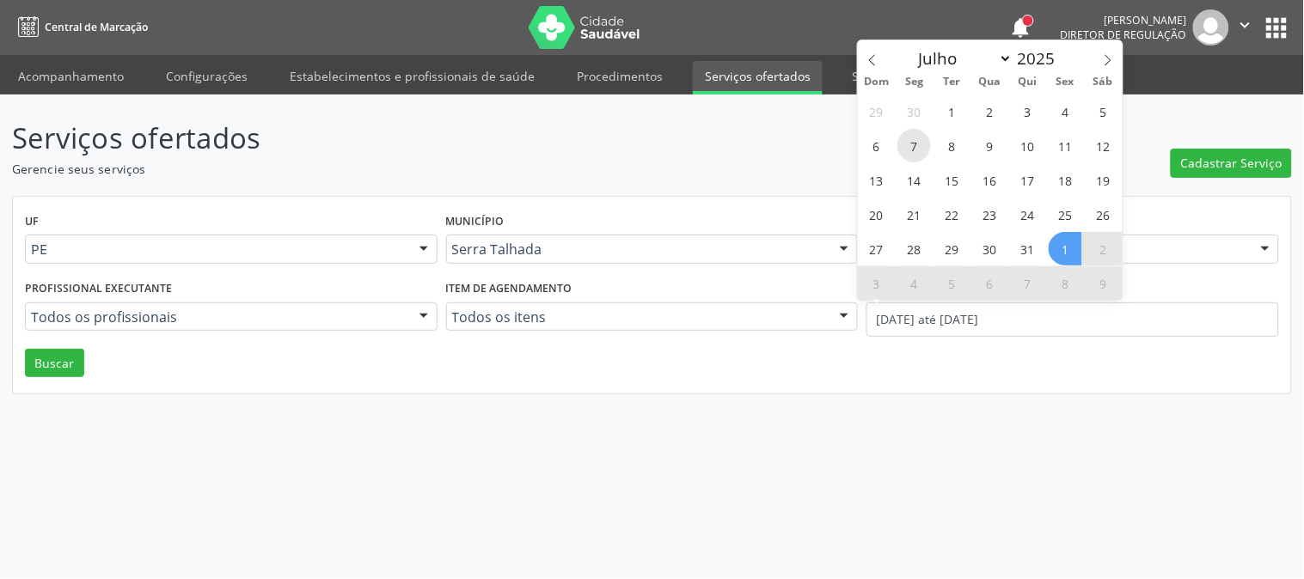
click at [903, 147] on span "7" at bounding box center [914, 146] width 34 height 34
type input "0[DATE]"
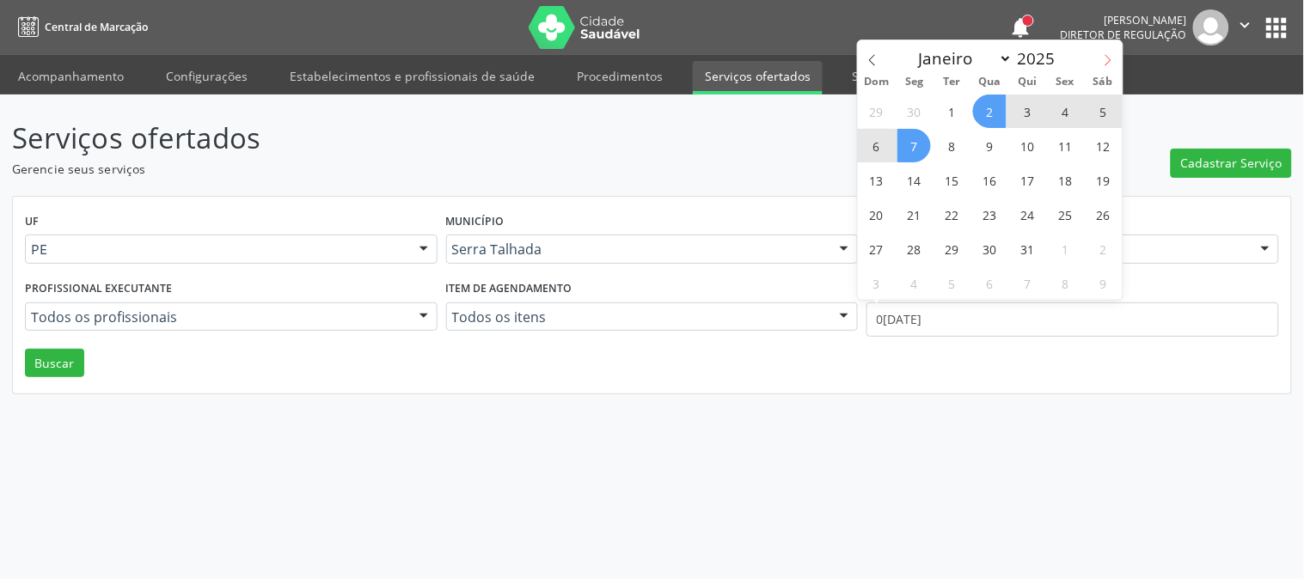
click at [1102, 62] on icon at bounding box center [1108, 60] width 12 height 12
select select "7"
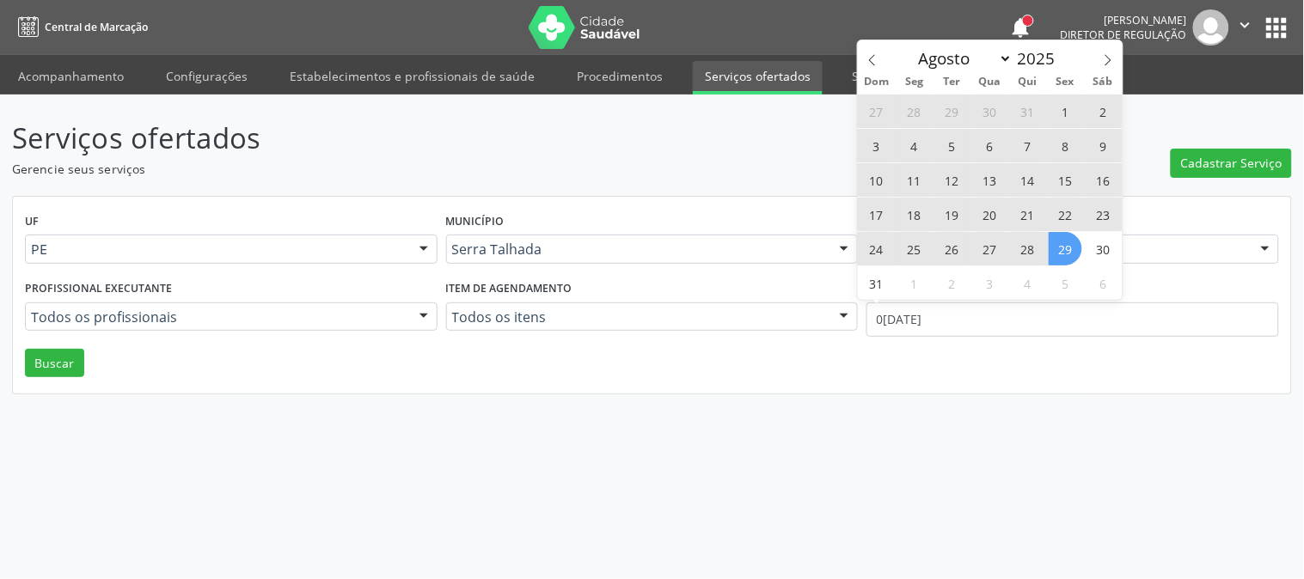
click at [1070, 253] on span "29" at bounding box center [1066, 249] width 34 height 34
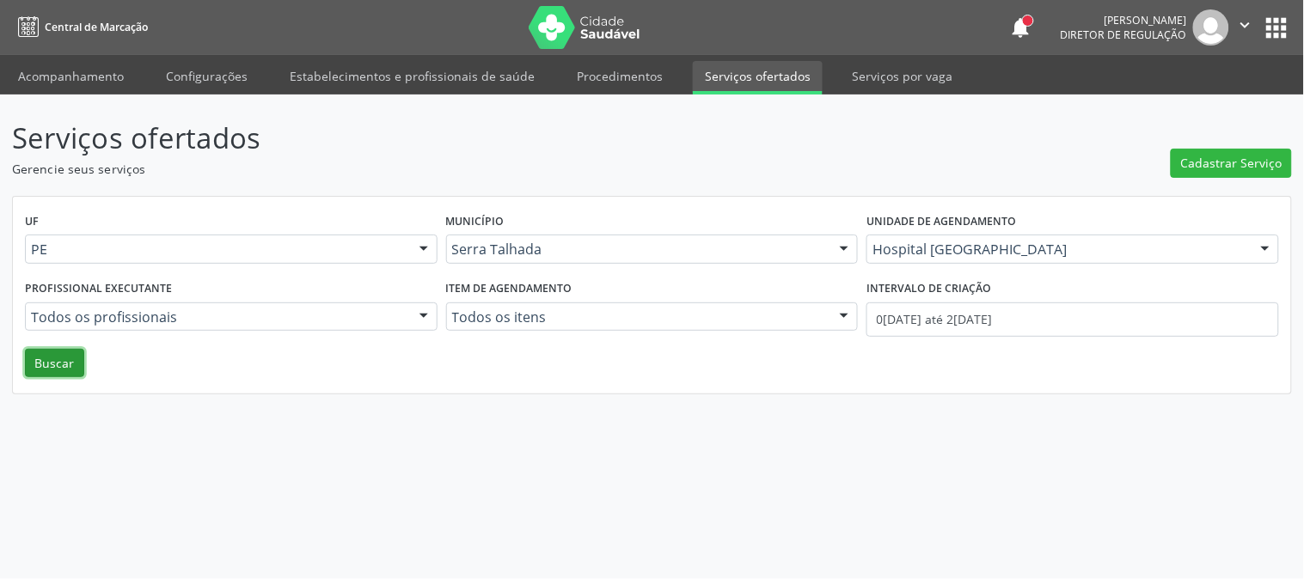
click at [54, 363] on button "Buscar" at bounding box center [54, 363] width 59 height 29
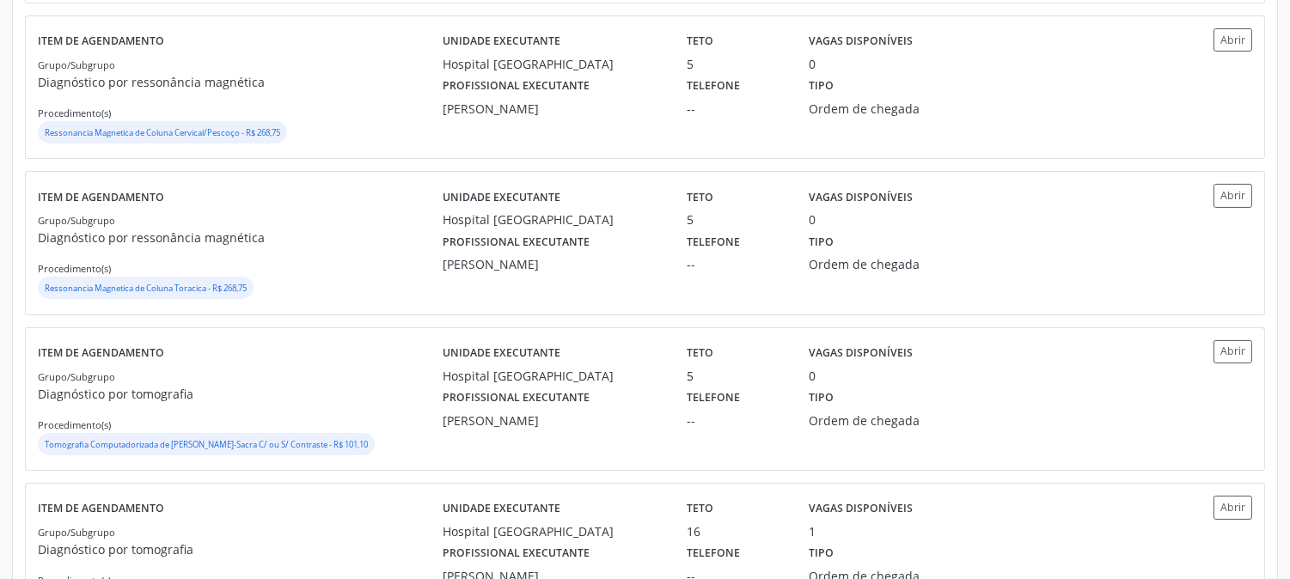
scroll to position [382, 0]
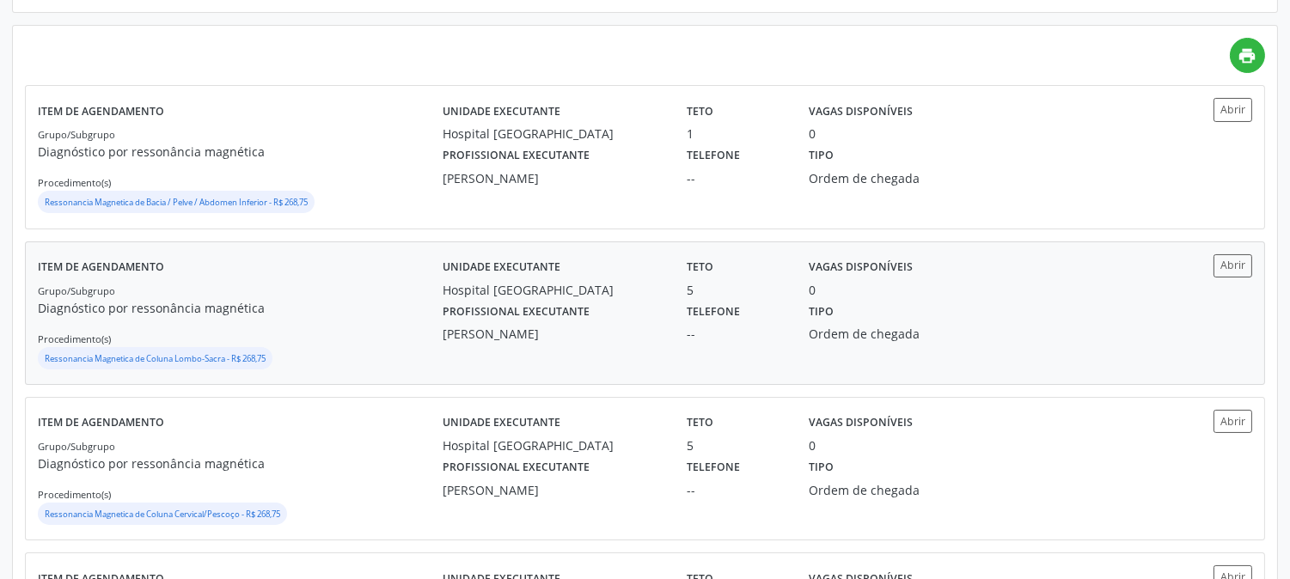
click at [391, 354] on div "Ressonancia Magnetica de Coluna Lombo-Sacra - R$ 268,75" at bounding box center [240, 360] width 405 height 26
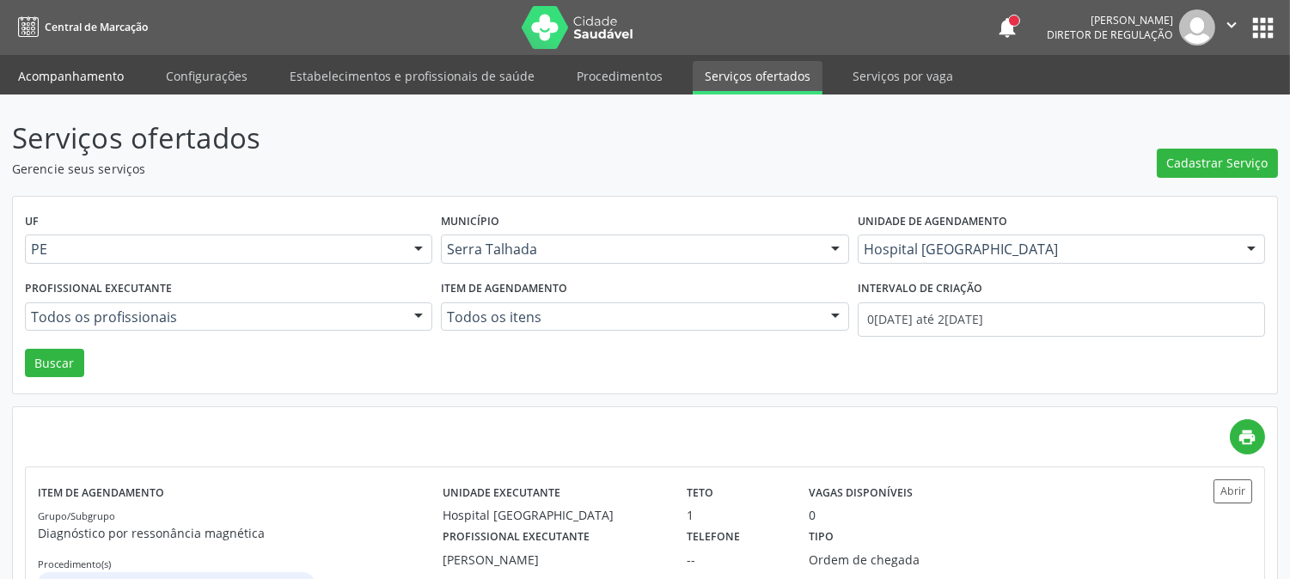
click at [38, 74] on link "Acompanhamento" at bounding box center [71, 76] width 130 height 30
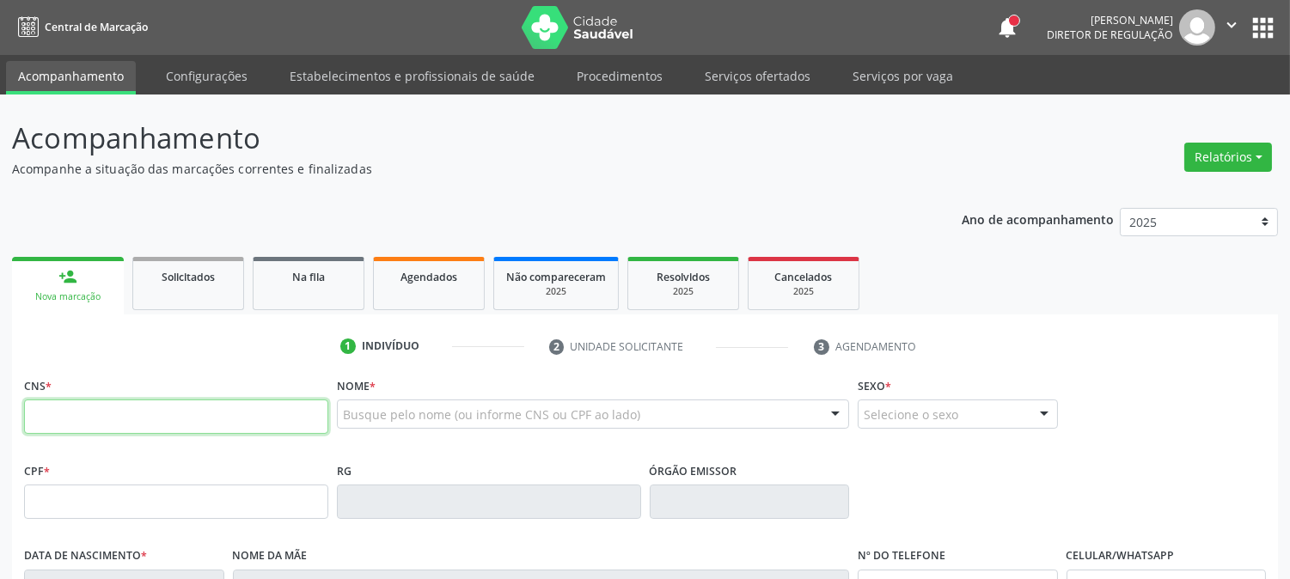
click at [161, 424] on input "text" at bounding box center [176, 417] width 304 height 34
paste input "706 0073 0434 6144"
type input "706 0073 0434 6144"
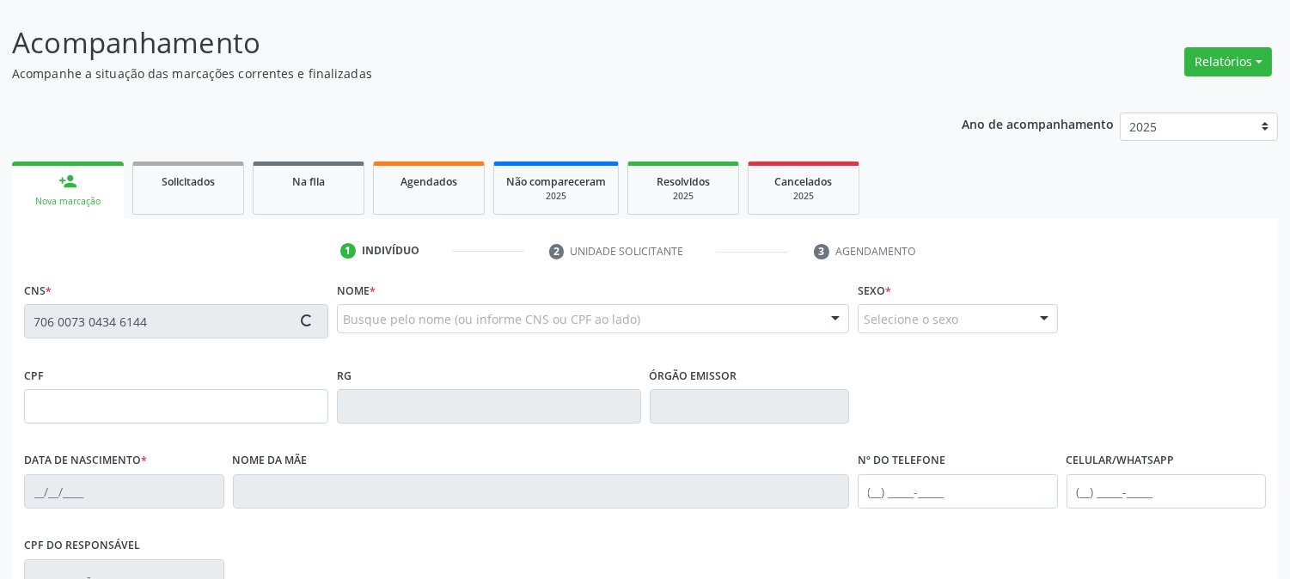
type input "085.697.494-30"
type input "[DATE]"
type input "[PERSON_NAME]"
type input "[PHONE_NUMBER]"
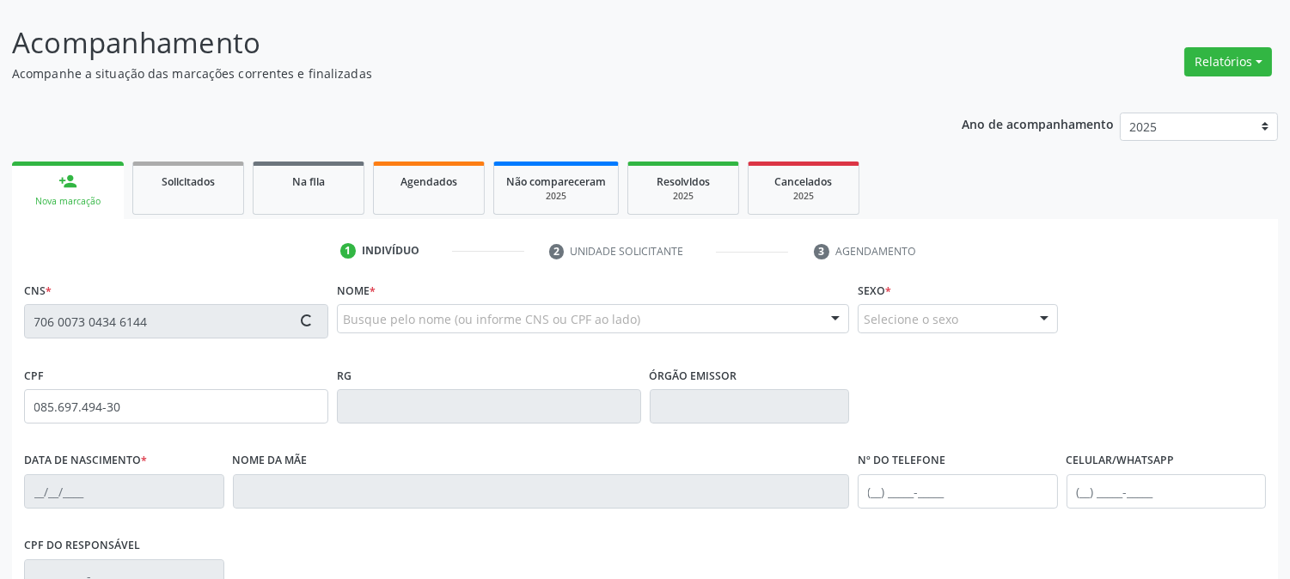
type input "S/N"
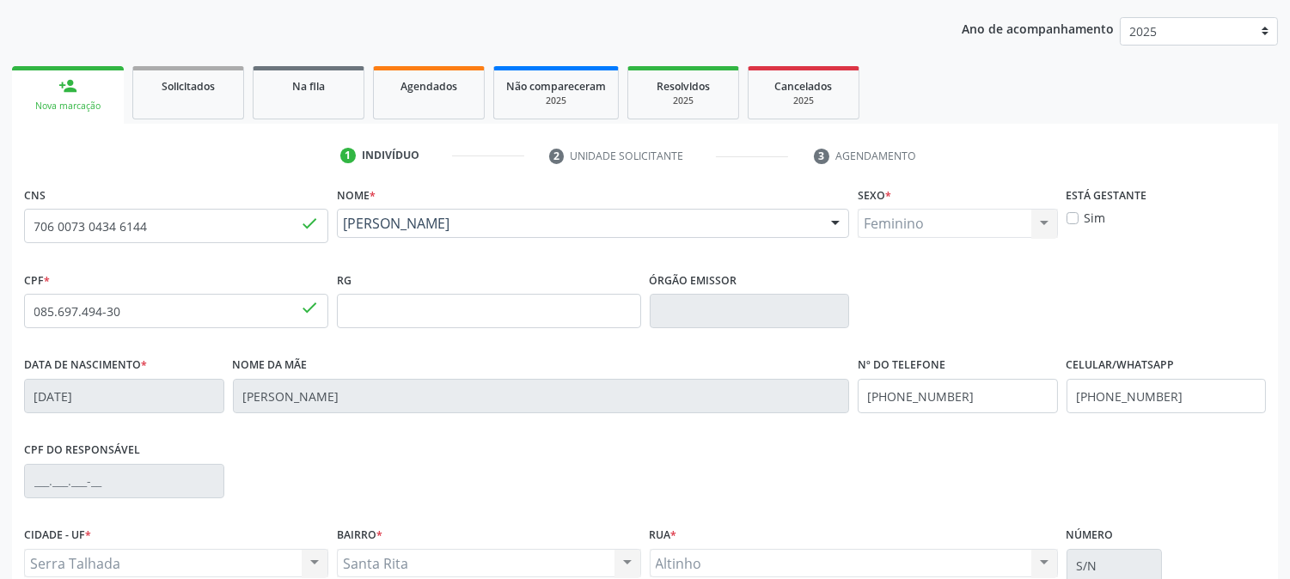
scroll to position [351, 0]
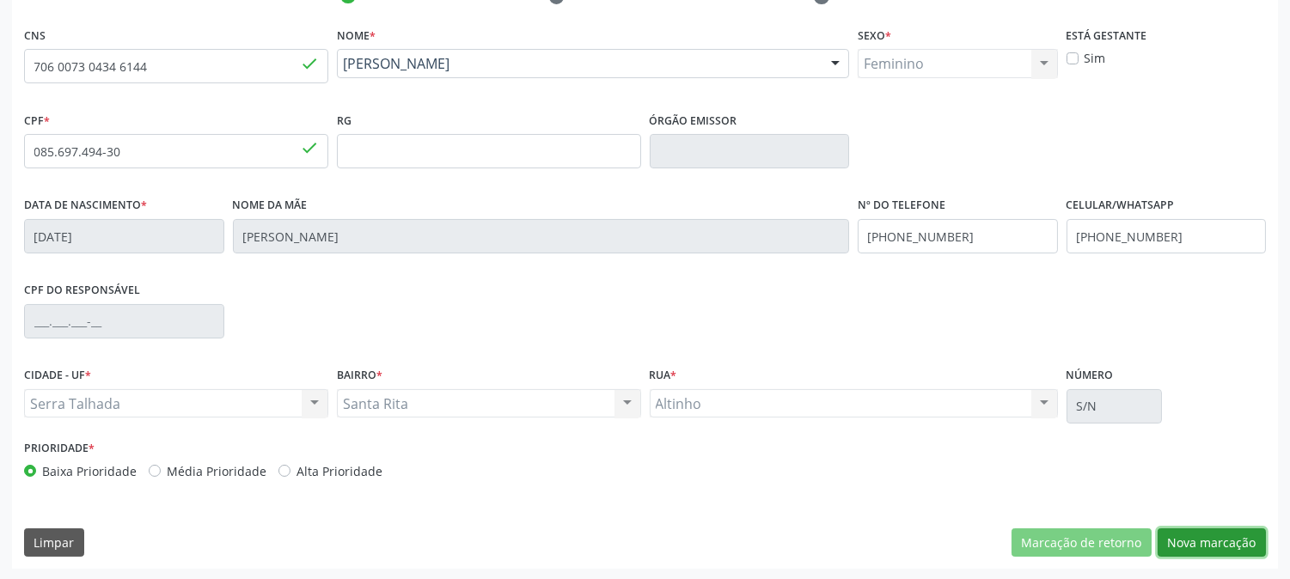
click at [1183, 540] on button "Nova marcação" at bounding box center [1212, 543] width 108 height 29
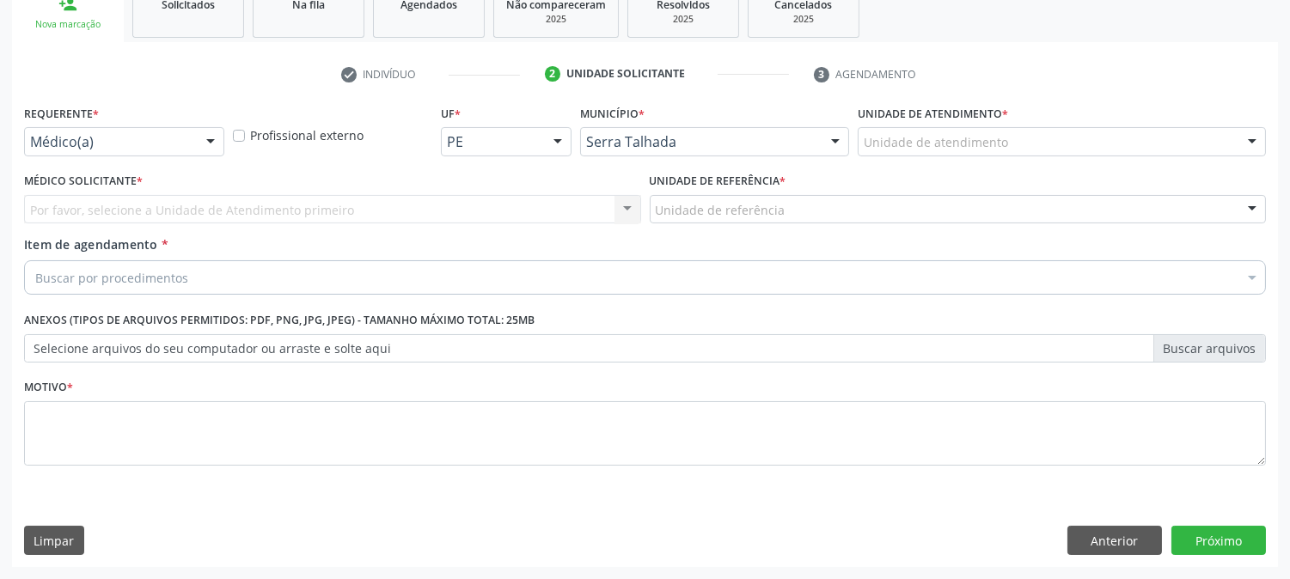
scroll to position [272, 0]
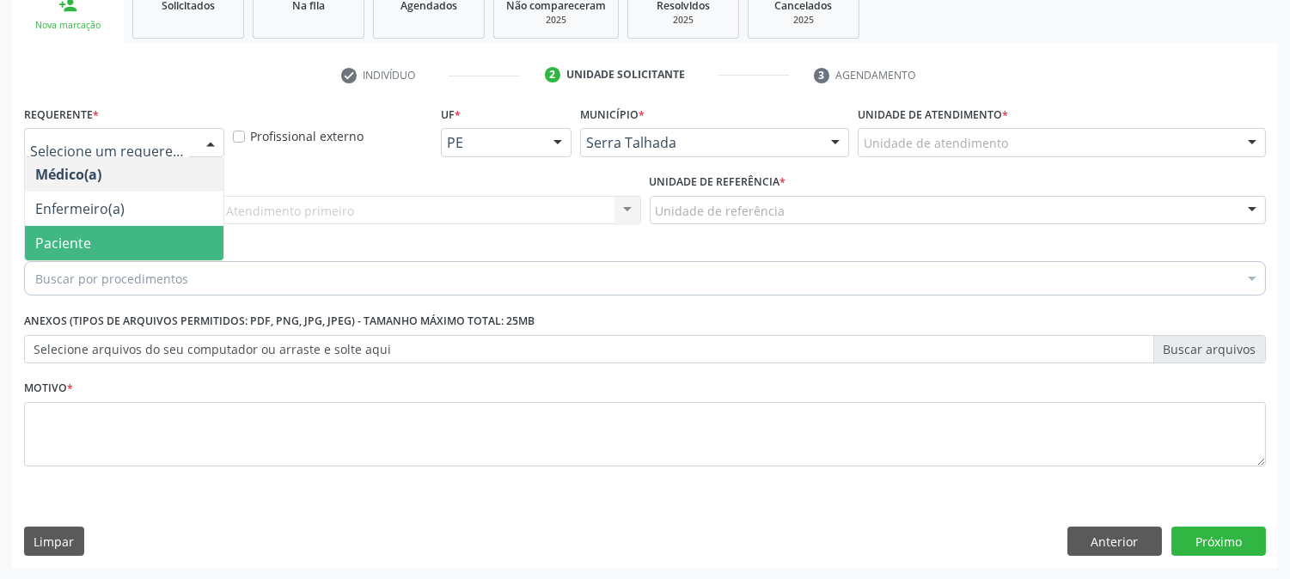
click at [131, 229] on span "Paciente" at bounding box center [124, 243] width 199 height 34
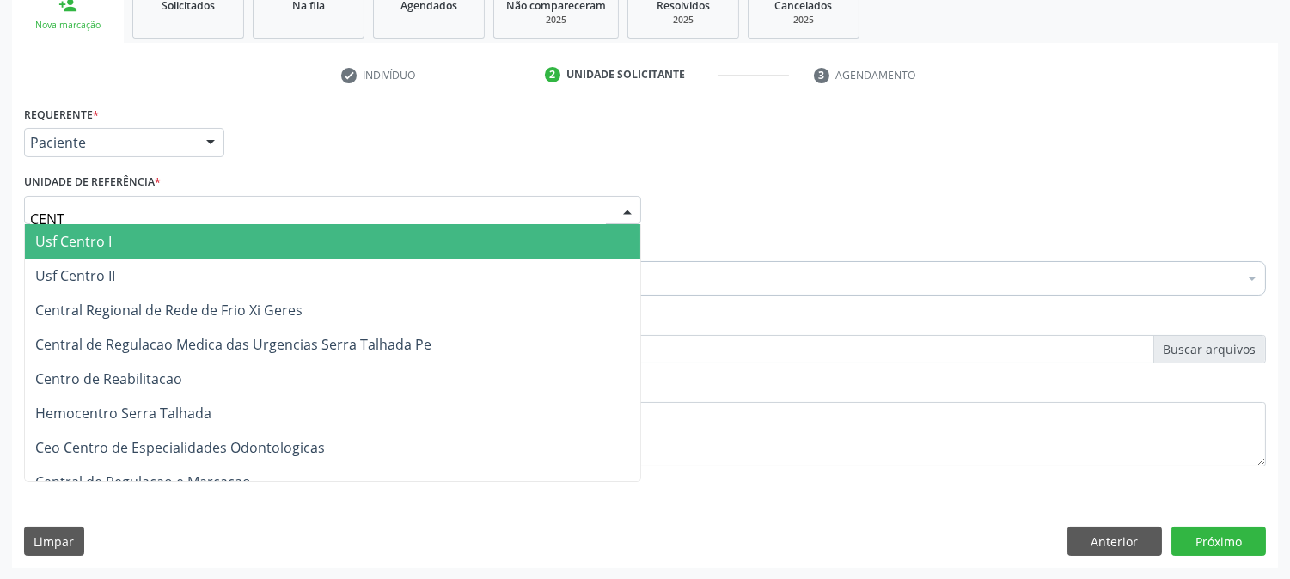
type input "CENTR"
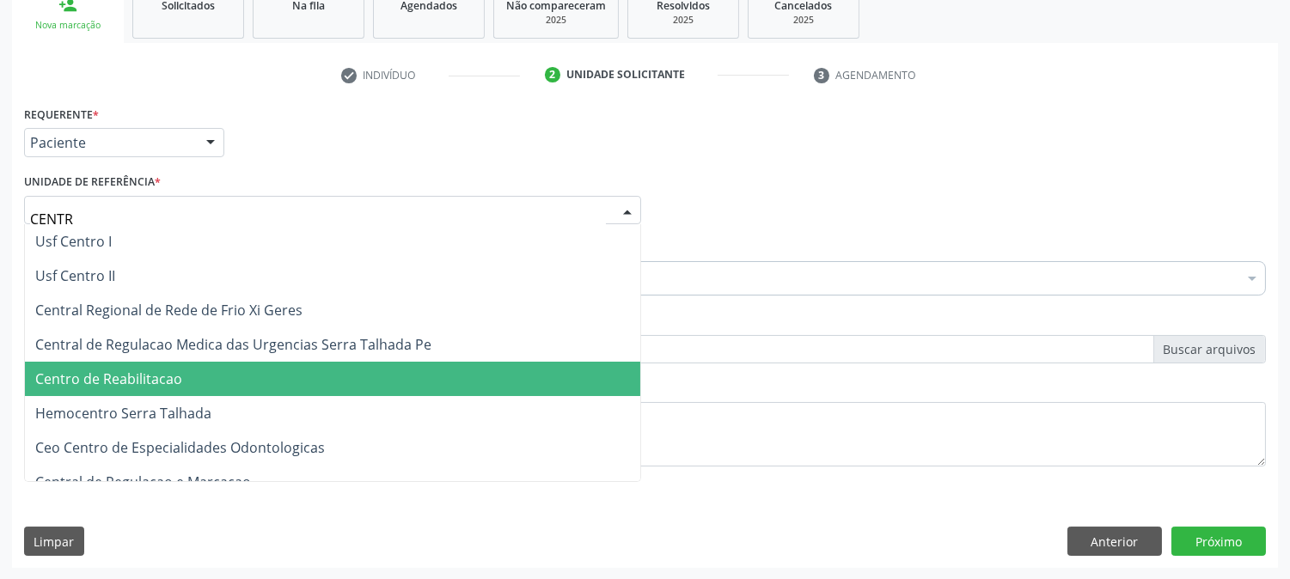
click at [168, 364] on span "Centro de Reabilitacao" at bounding box center [332, 379] width 615 height 34
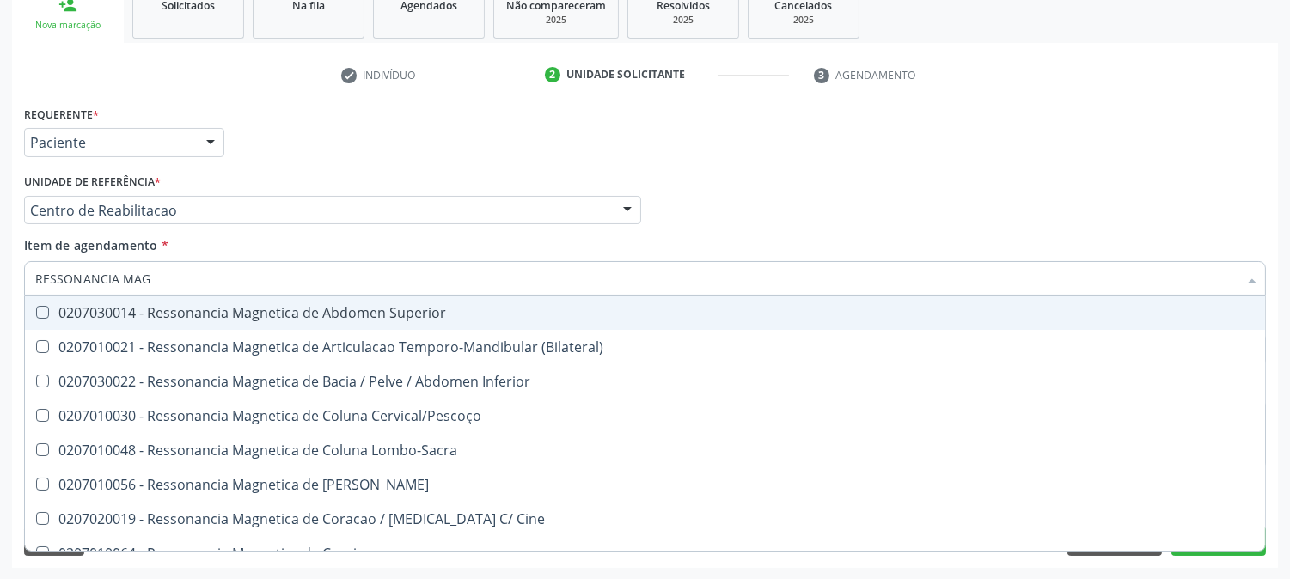
type input "RESSONANCIA MAGN"
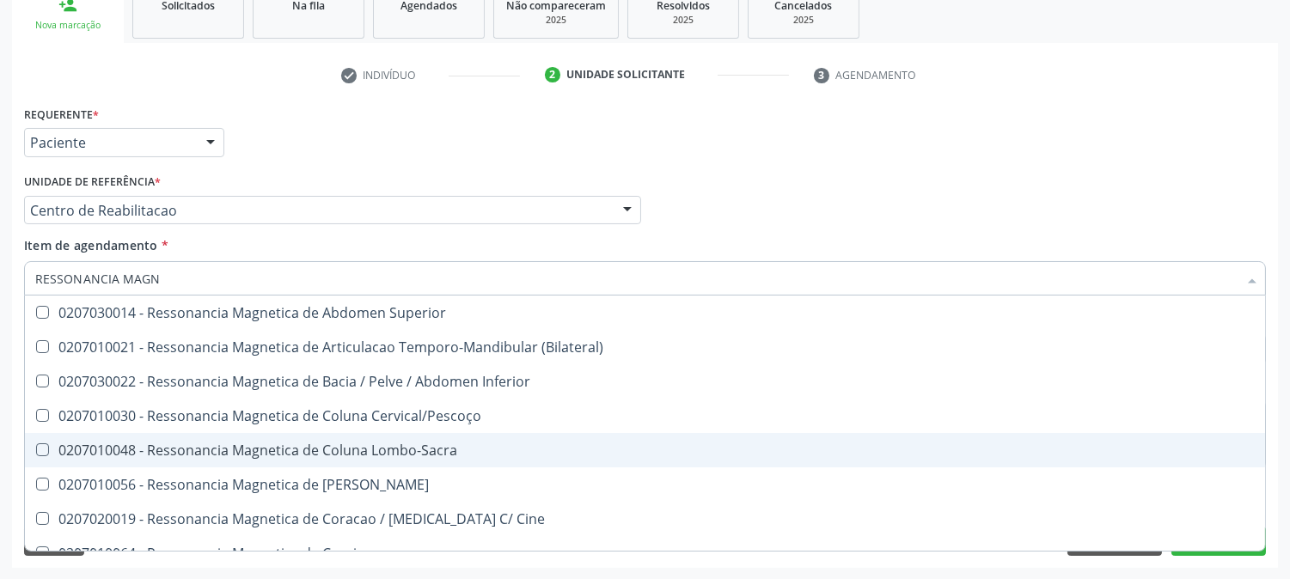
click at [206, 444] on div "0207010048 - Ressonancia Magnetica de Coluna Lombo-Sacra" at bounding box center [645, 451] width 1220 height 14
checkbox Lombo-Sacra "true"
click at [0, 401] on div "Acompanhamento Acompanhe a situação das marcações correntes e finalizadas Relat…" at bounding box center [645, 201] width 1290 height 757
checkbox \(Bilateral\) "true"
checkbox Lombo-Sacra "false"
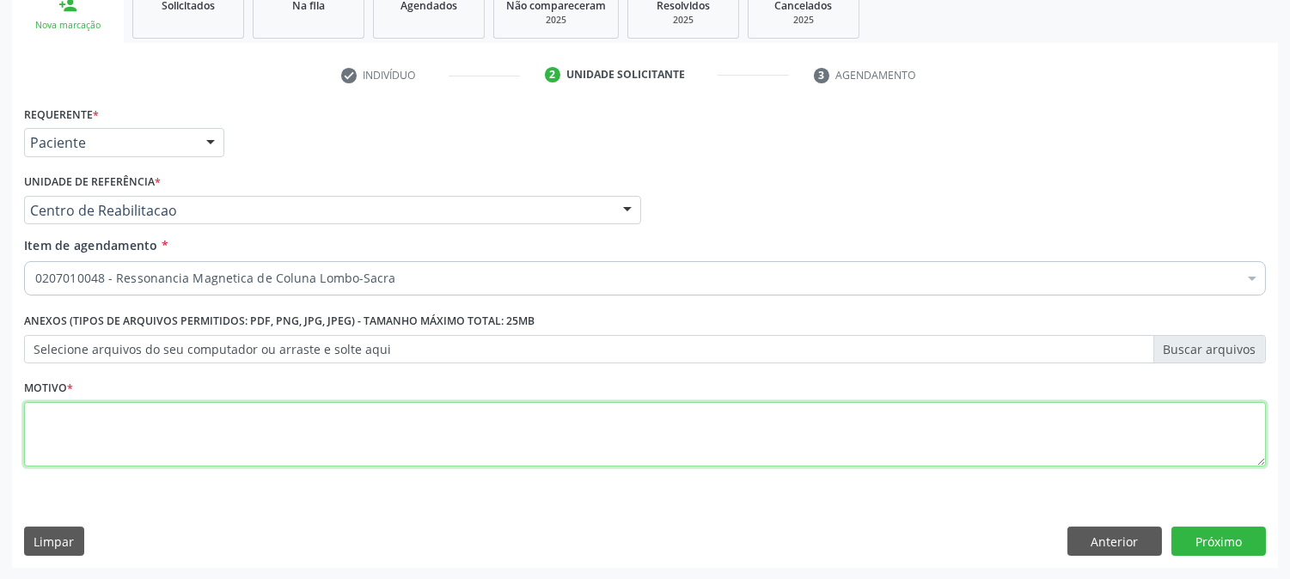
click at [184, 442] on textarea at bounding box center [645, 434] width 1242 height 65
type textarea "."
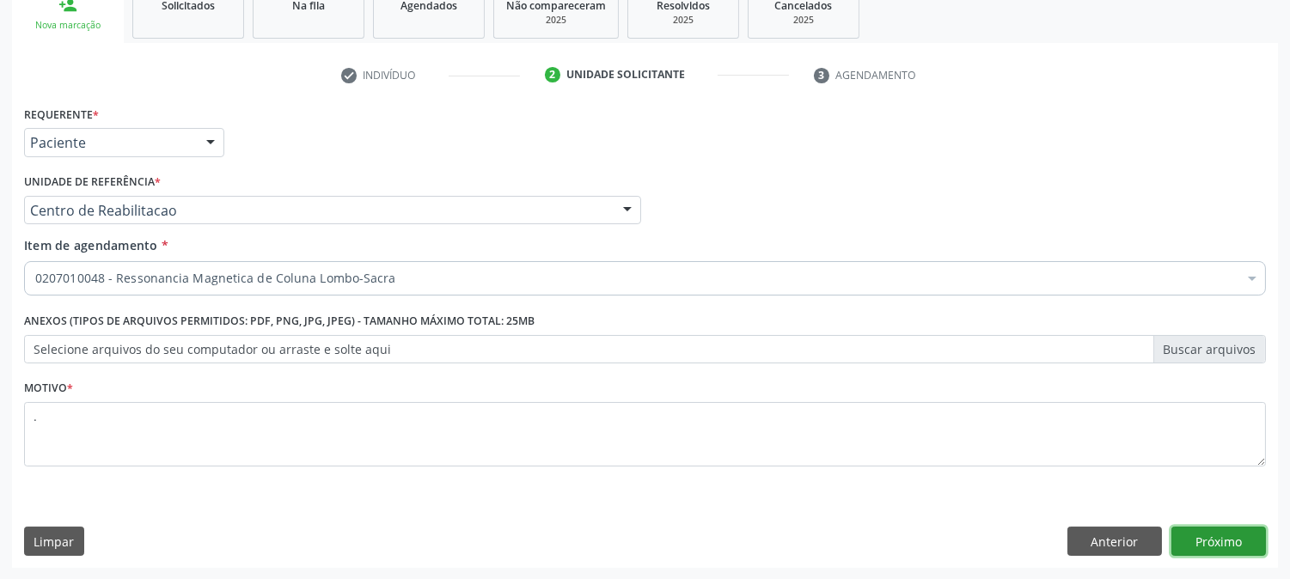
click at [1233, 543] on button "Próximo" at bounding box center [1219, 541] width 95 height 29
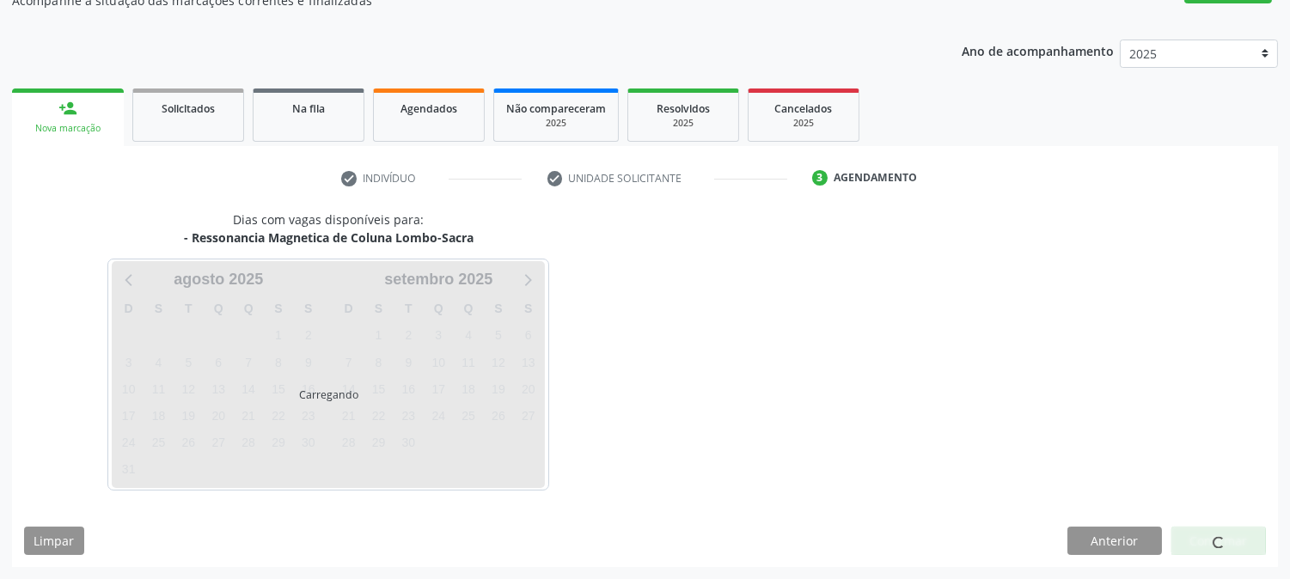
scroll to position [168, 0]
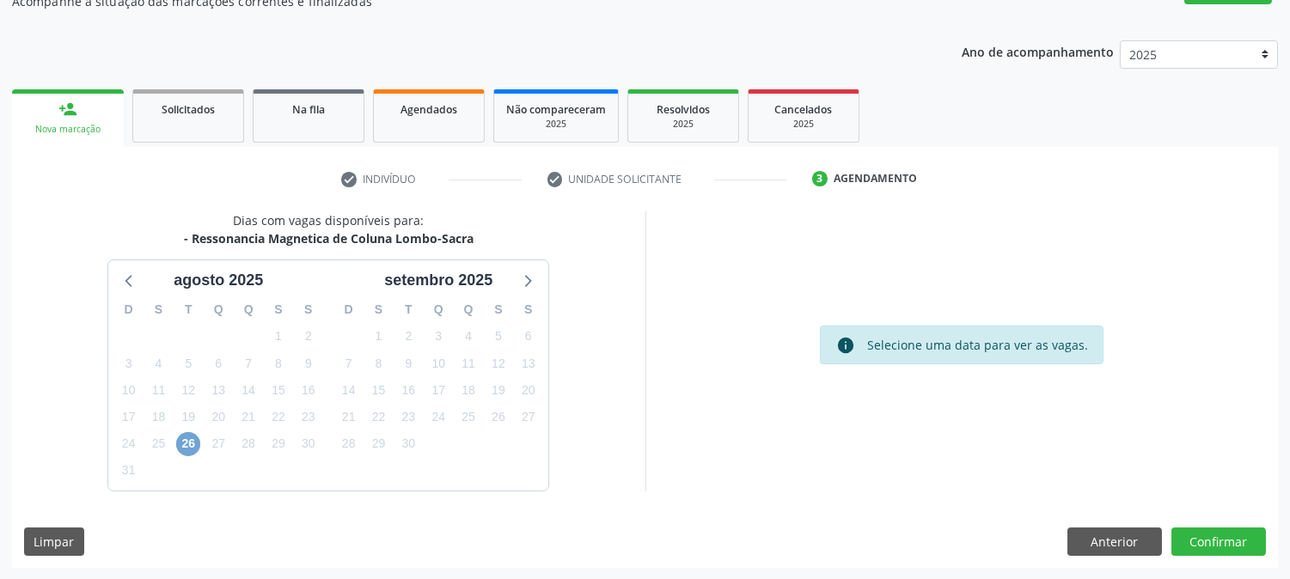
click at [193, 436] on span "26" at bounding box center [188, 444] width 24 height 24
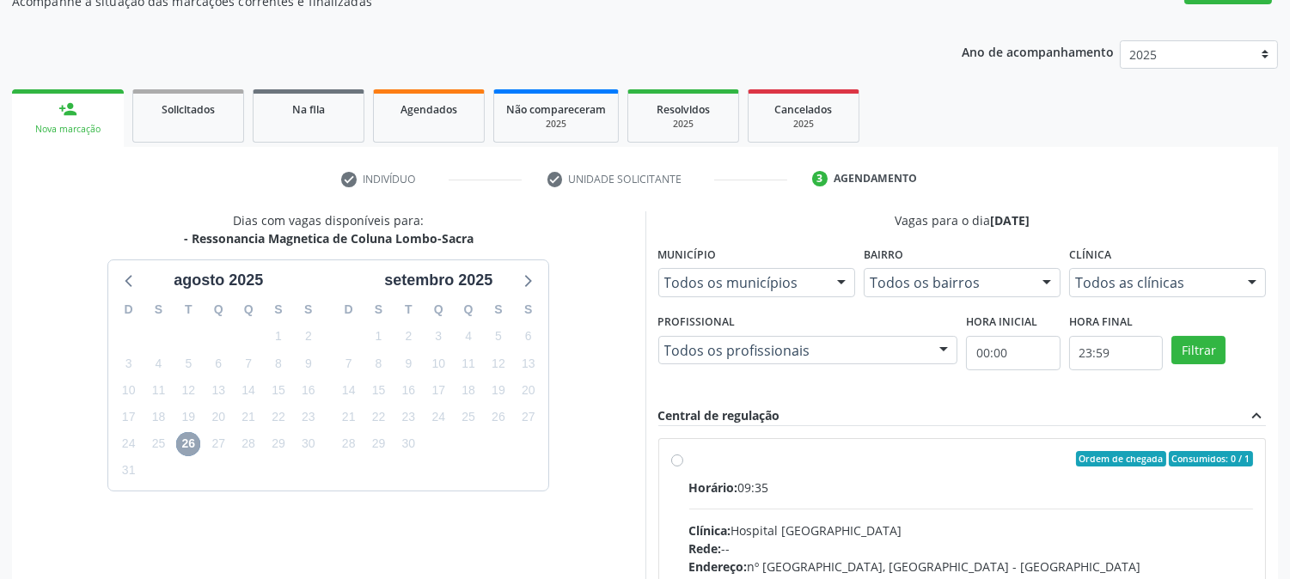
scroll to position [416, 0]
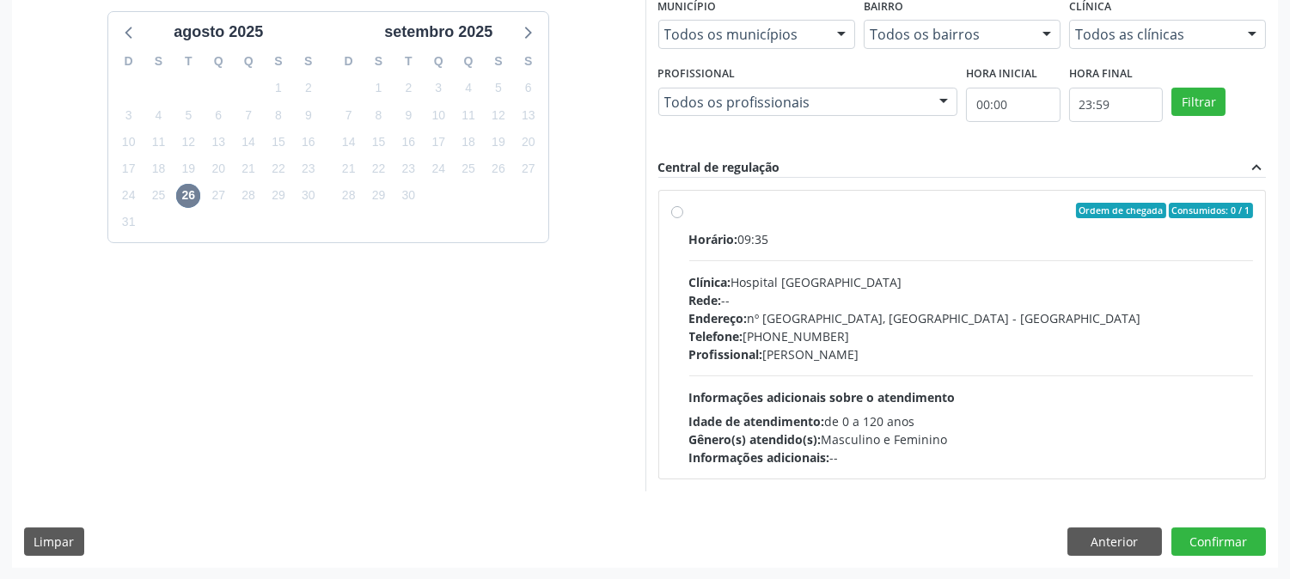
click at [940, 312] on div "Endereço: nº 980, Centro, [GEOGRAPHIC_DATA] - [GEOGRAPHIC_DATA]" at bounding box center [971, 318] width 565 height 18
click at [683, 218] on input "Ordem de chegada Consumidos: 0 / 1 Horário: 09:35 Clínica: Hospital [GEOGRAPHIC…" at bounding box center [677, 210] width 12 height 15
radio input "true"
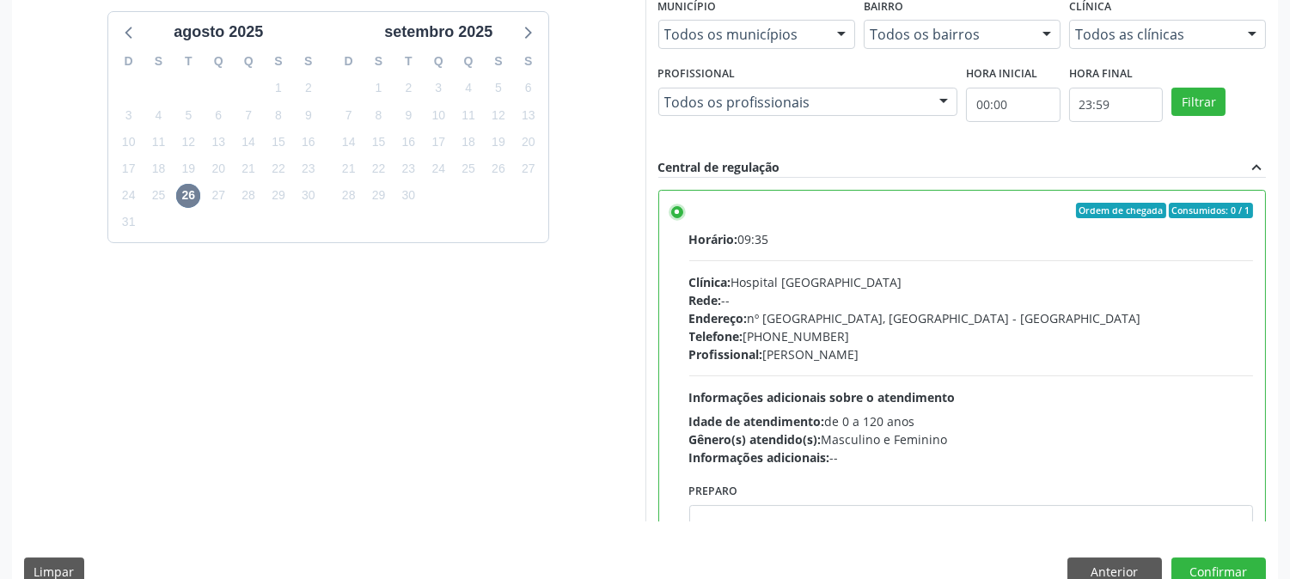
scroll to position [84, 0]
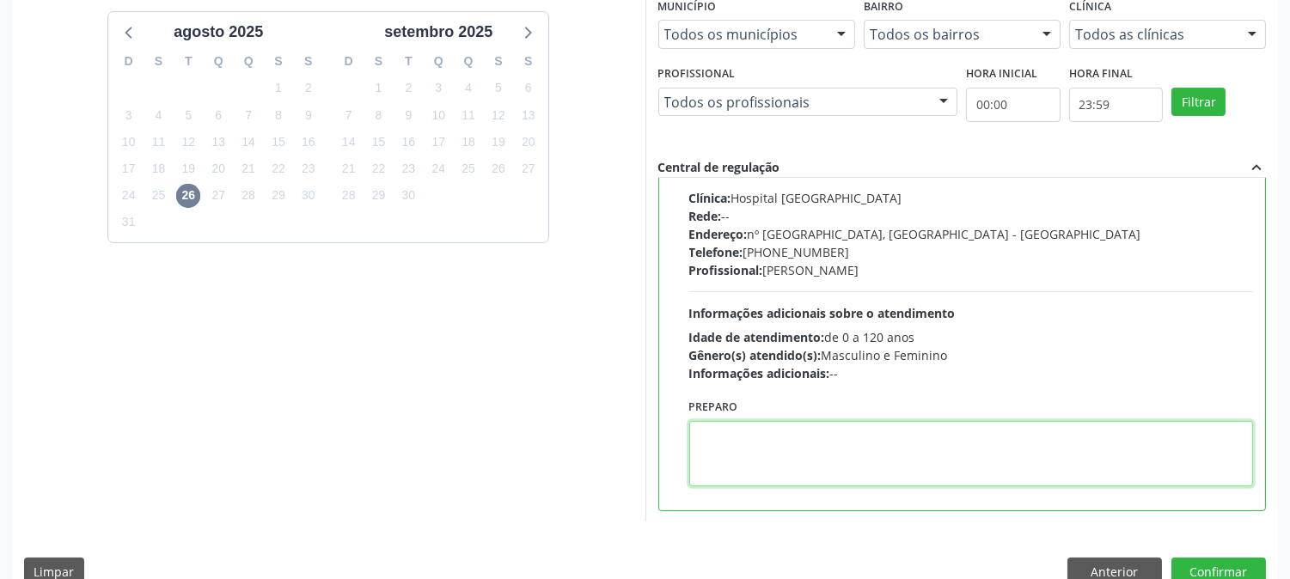
click at [858, 458] on textarea at bounding box center [971, 453] width 565 height 65
type textarea "SEM CONTRASTE"
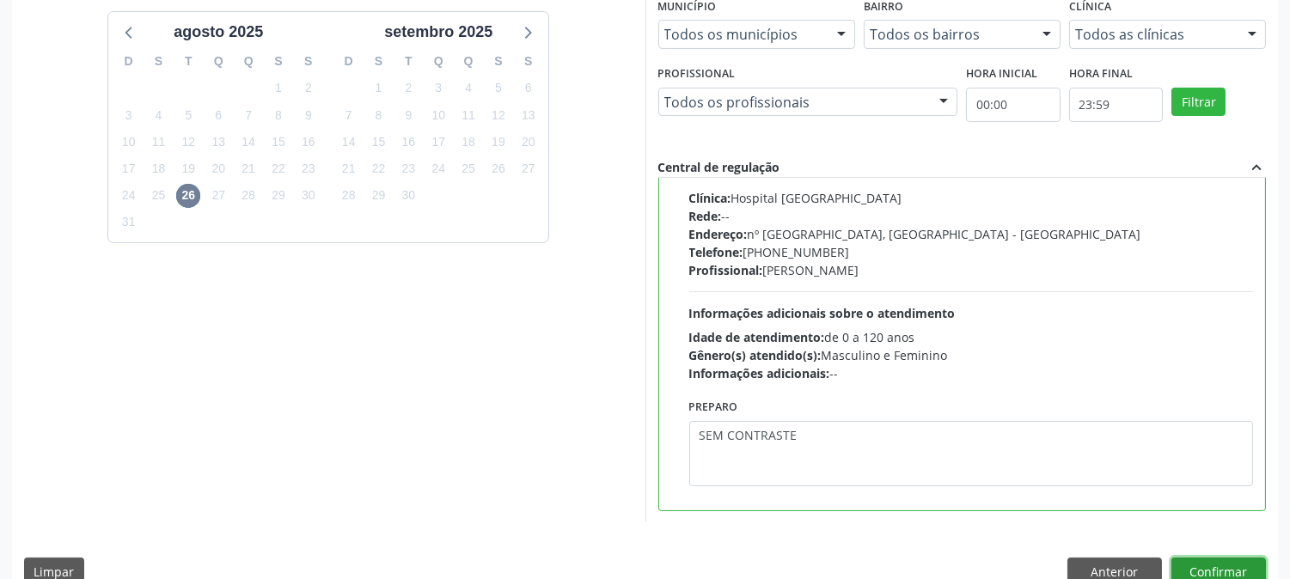
click at [1190, 563] on button "Confirmar" at bounding box center [1219, 572] width 95 height 29
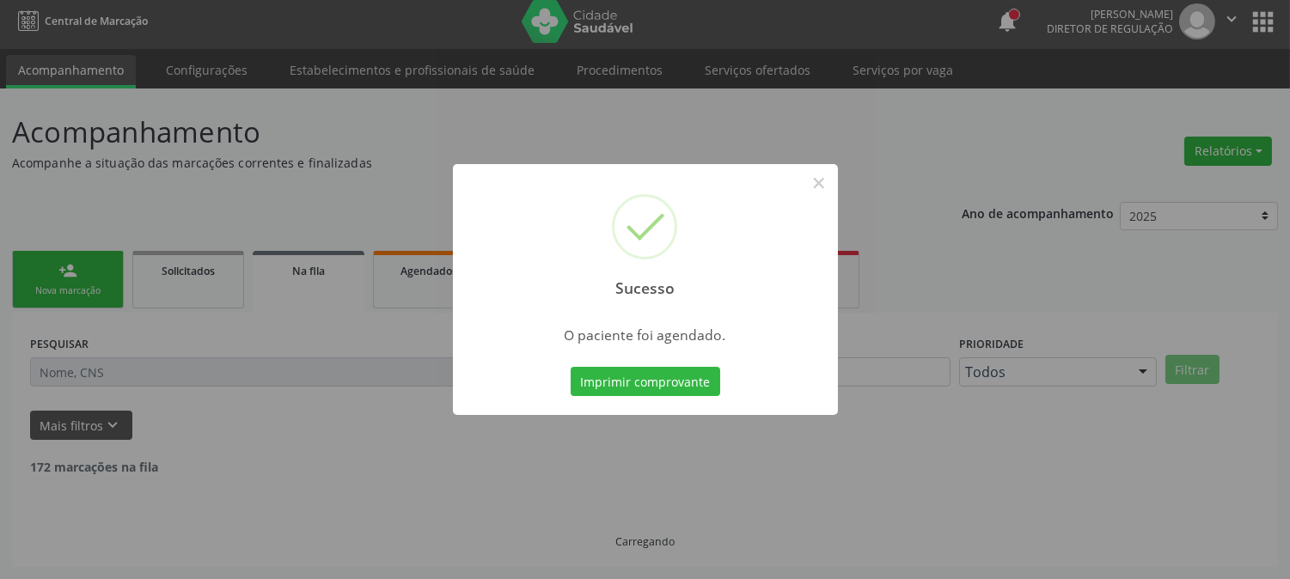
scroll to position [0, 0]
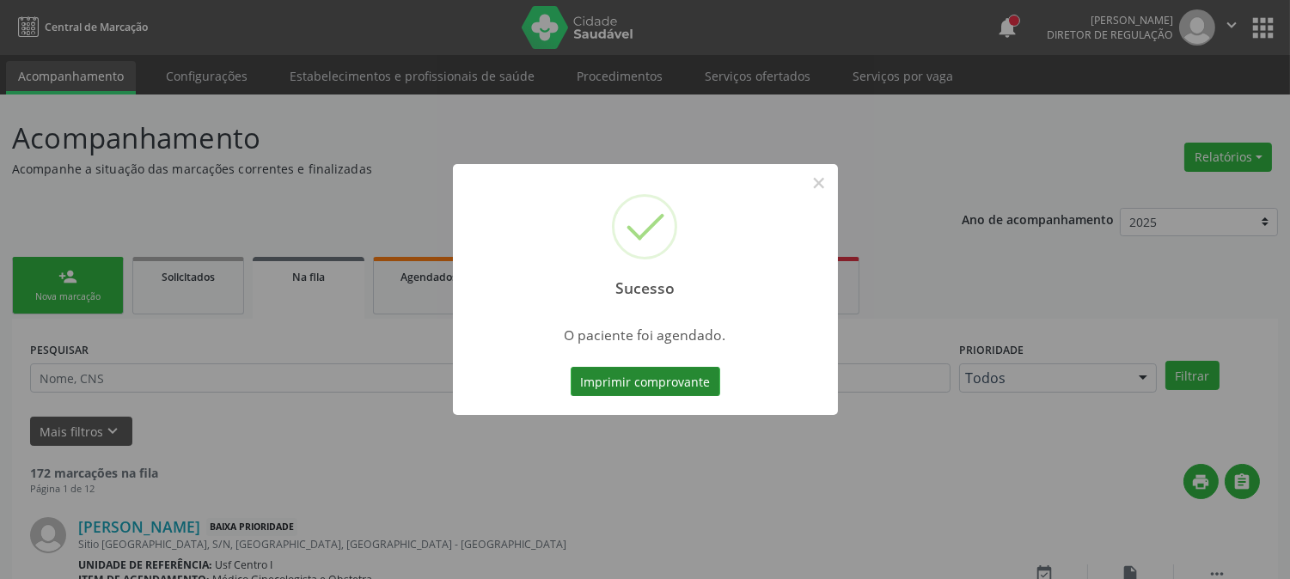
click at [658, 375] on button "Imprimir comprovante" at bounding box center [646, 381] width 150 height 29
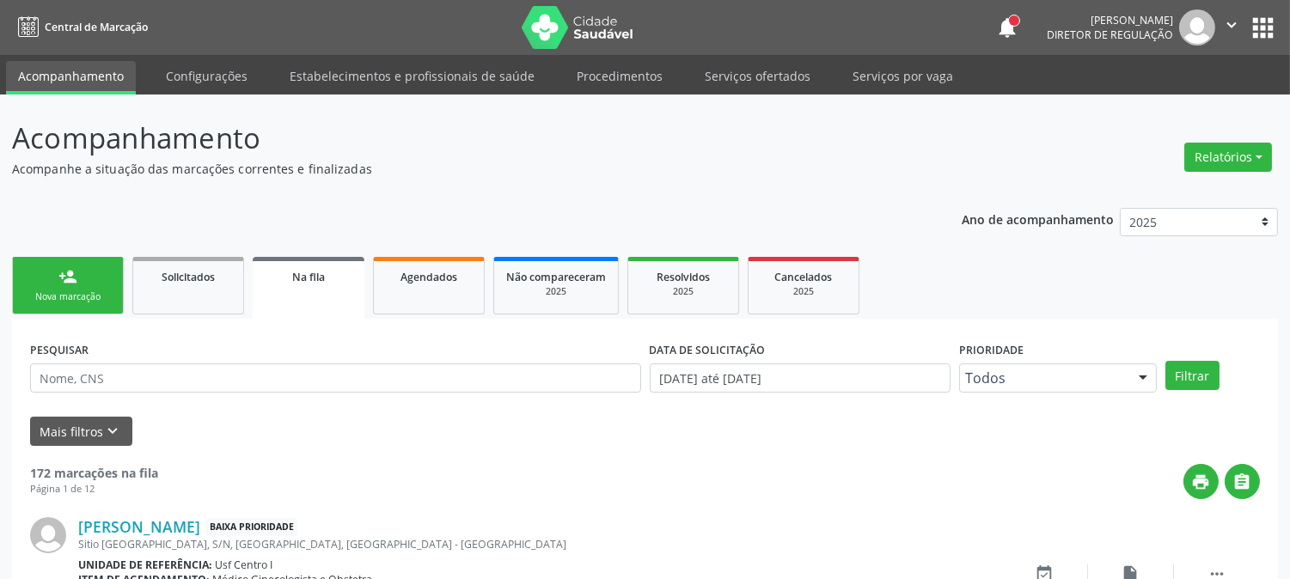
click at [41, 293] on div "Nova marcação" at bounding box center [68, 297] width 86 height 13
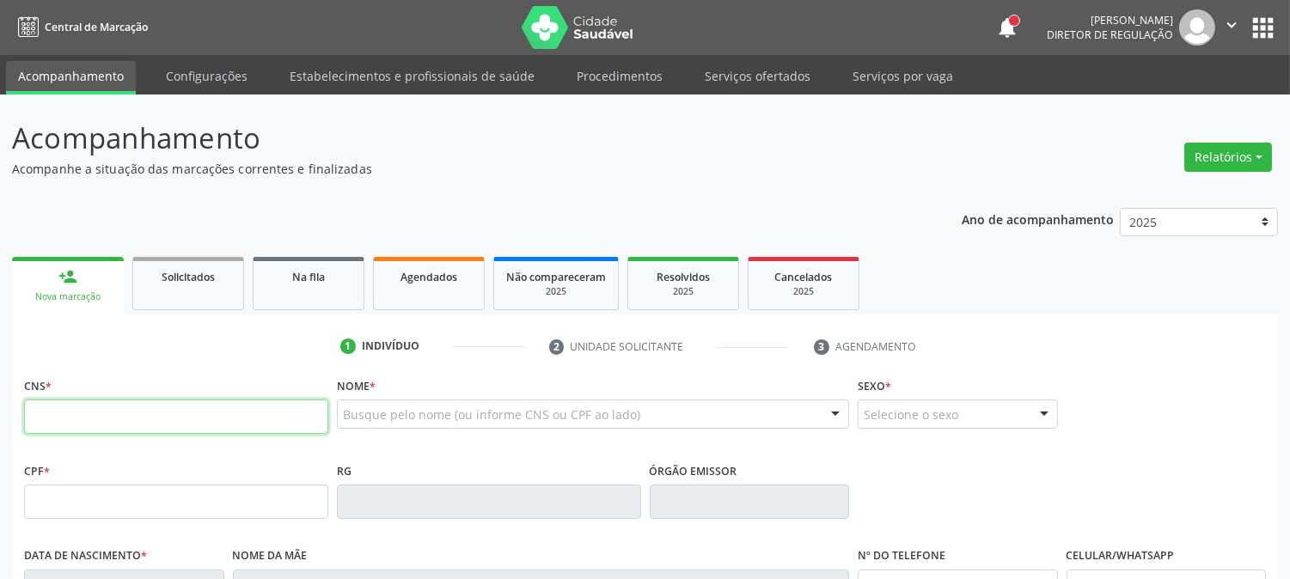
click at [75, 425] on input "text" at bounding box center [176, 417] width 304 height 34
type input "700 0051 2641 0207"
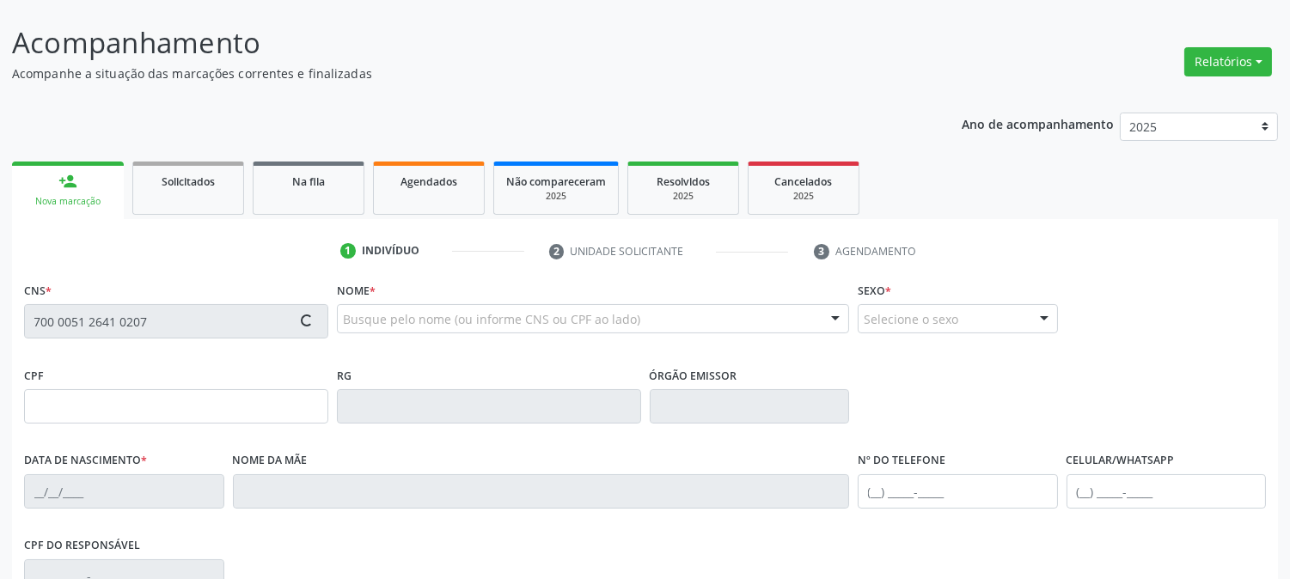
scroll to position [351, 0]
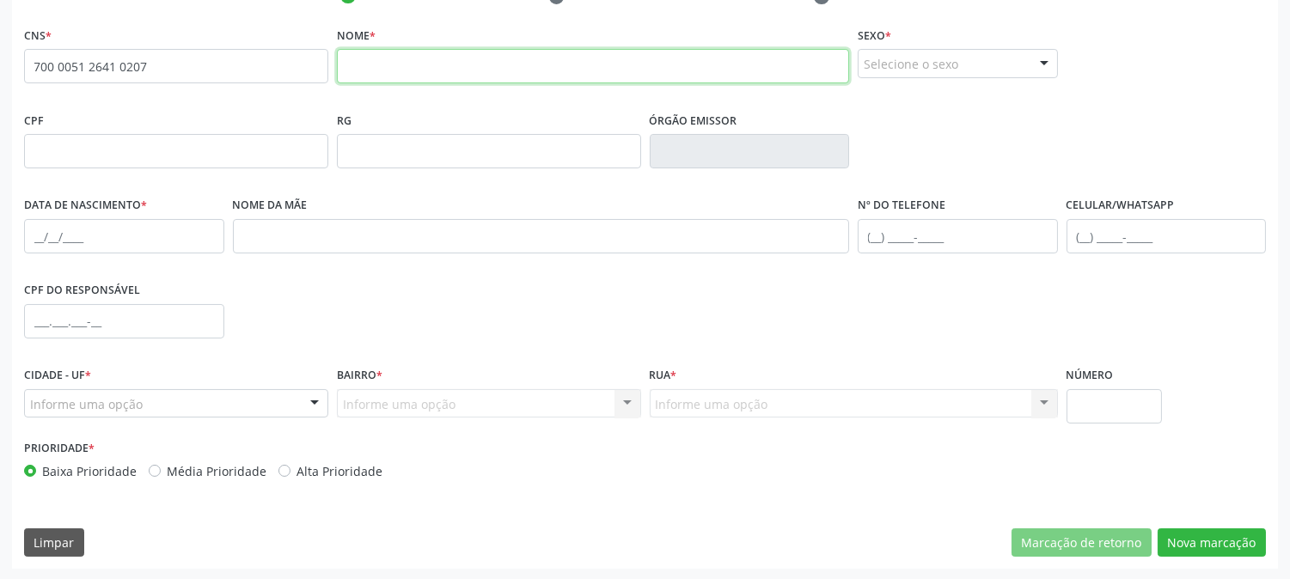
click at [406, 54] on input "text" at bounding box center [593, 66] width 512 height 34
type input "a"
type input "AURILENE [PERSON_NAME] DE SIQUEIRA"
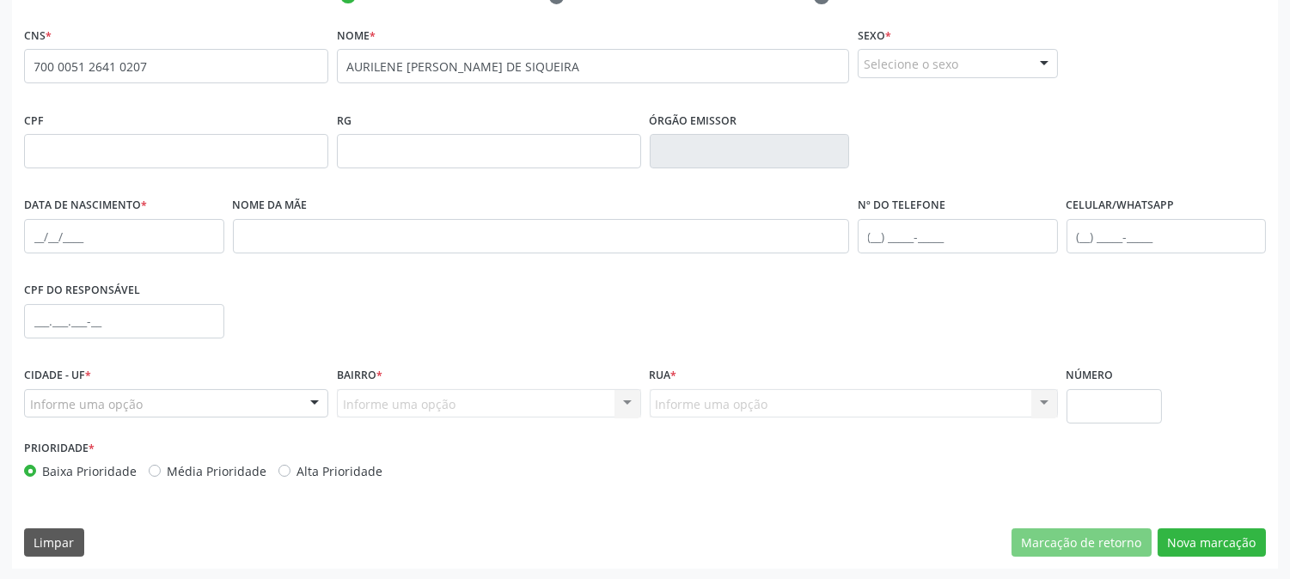
click at [938, 46] on div "Sexo * Selecione o sexo Masculino Feminino Nenhum resultado encontrado para: " …" at bounding box center [958, 49] width 200 height 55
click at [935, 67] on div "Selecione o sexo" at bounding box center [958, 63] width 200 height 29
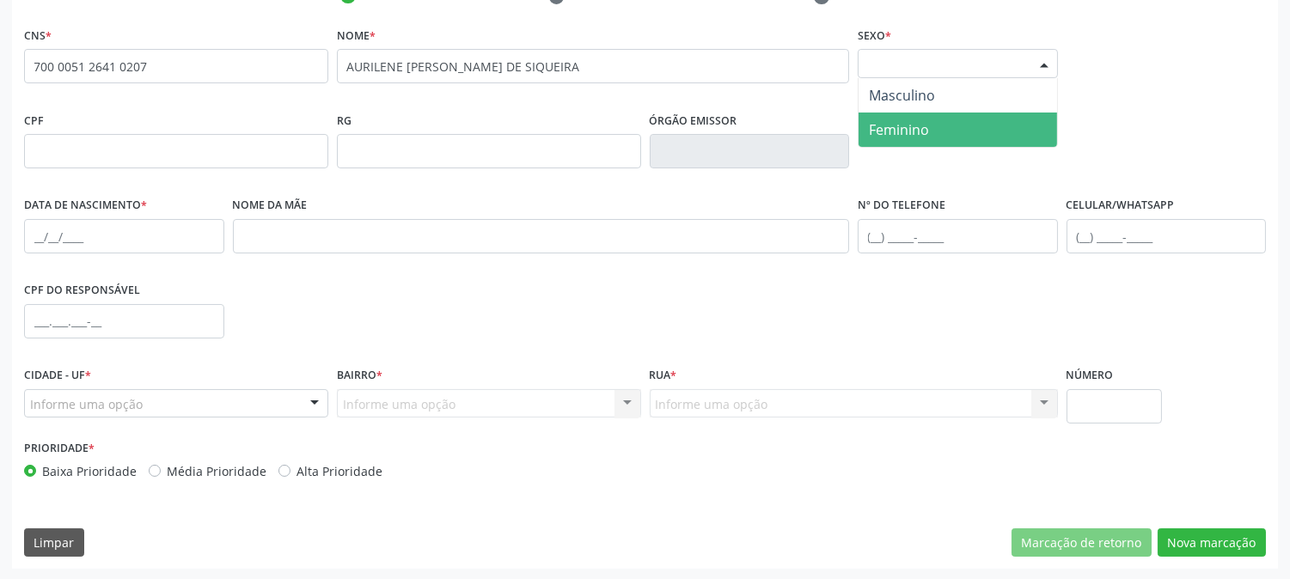
click at [930, 118] on span "Feminino" at bounding box center [958, 130] width 199 height 34
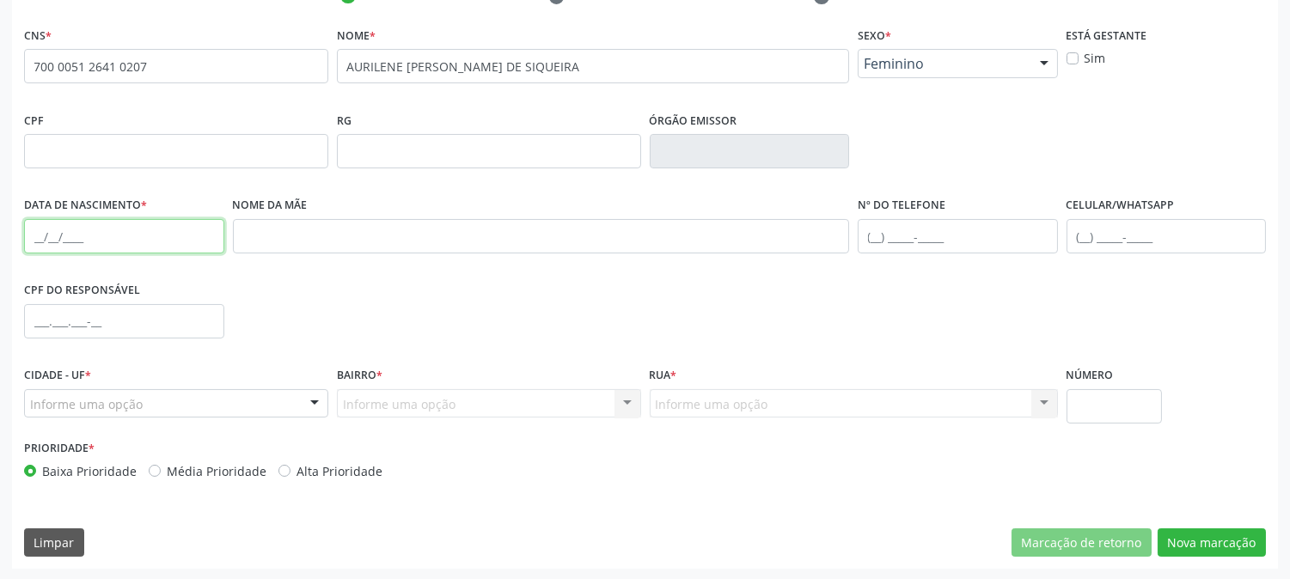
click at [28, 236] on input "text" at bounding box center [124, 236] width 200 height 34
type input "[DATE]"
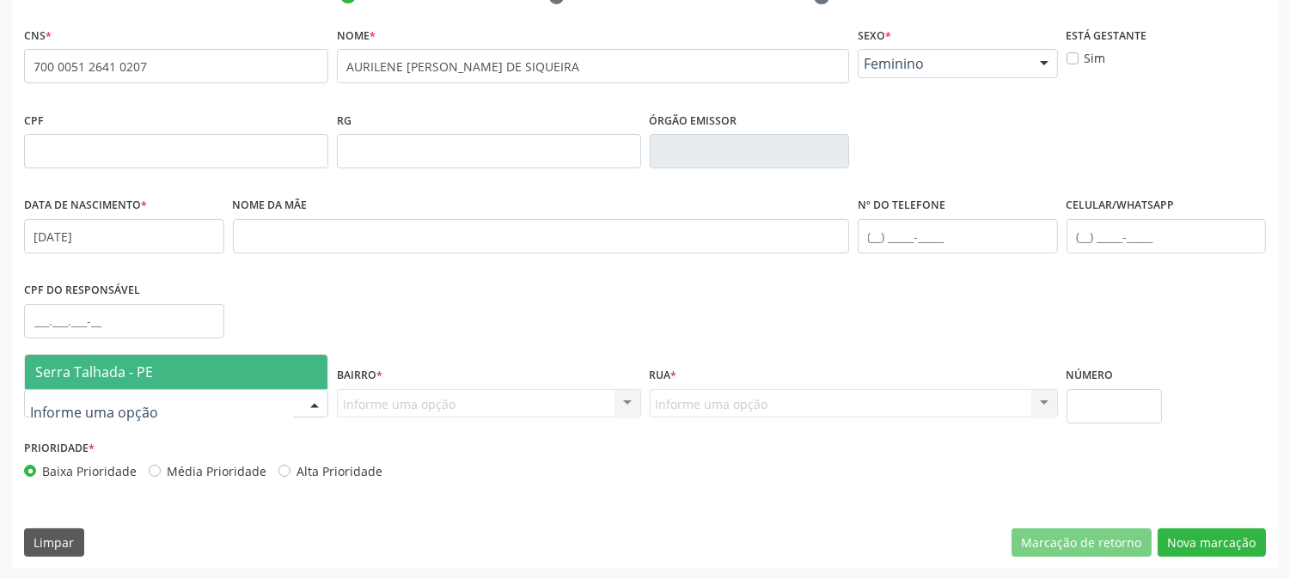
click at [139, 376] on span "Serra Talhada - PE" at bounding box center [94, 372] width 118 height 19
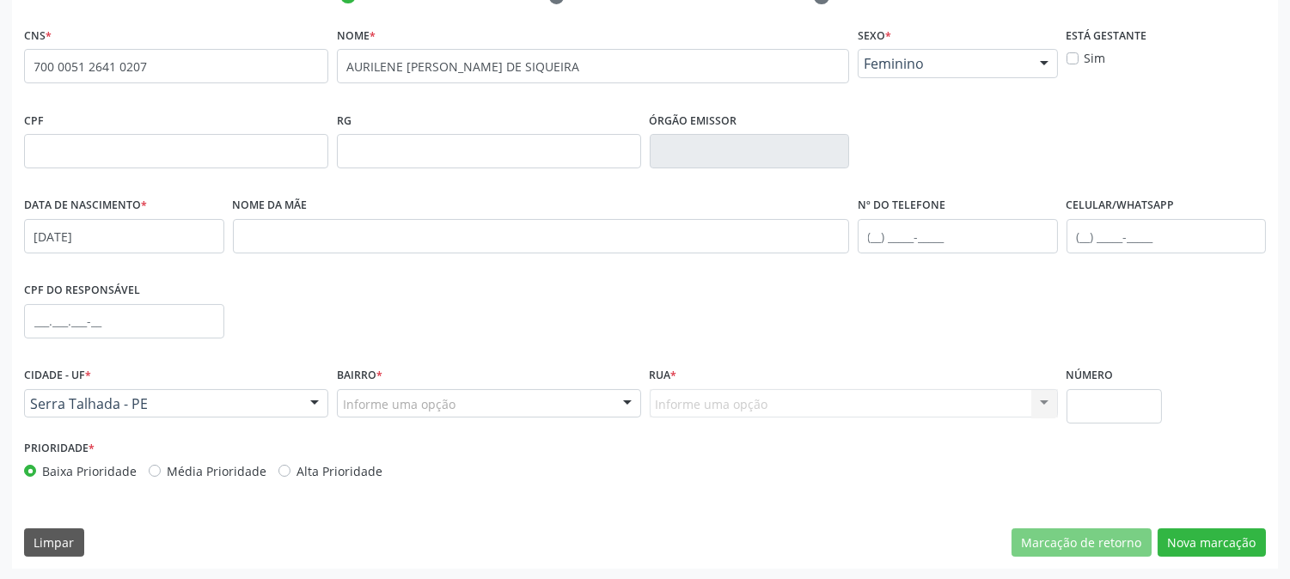
click at [396, 391] on div "Informe uma opção" at bounding box center [489, 403] width 304 height 29
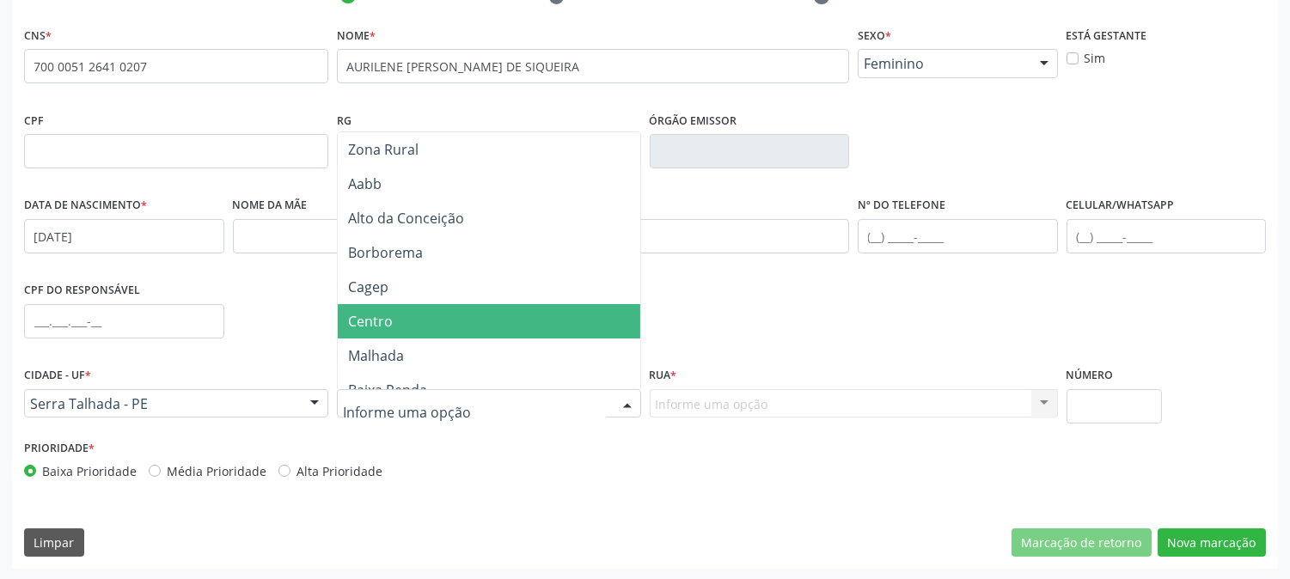
scroll to position [191, 0]
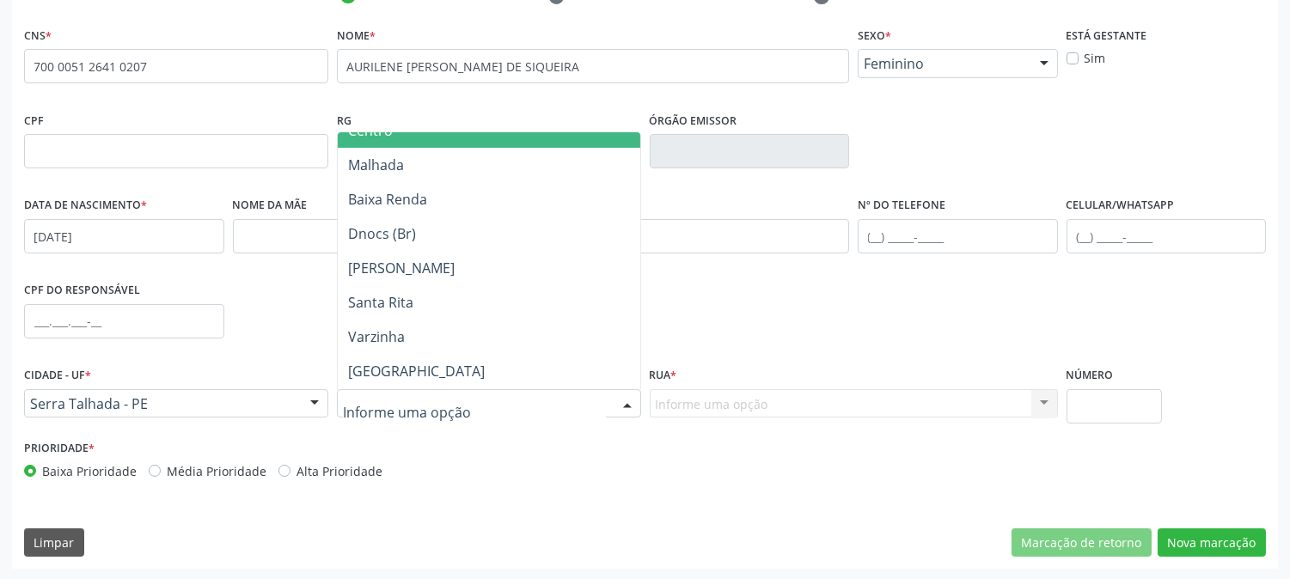
type input "Z"
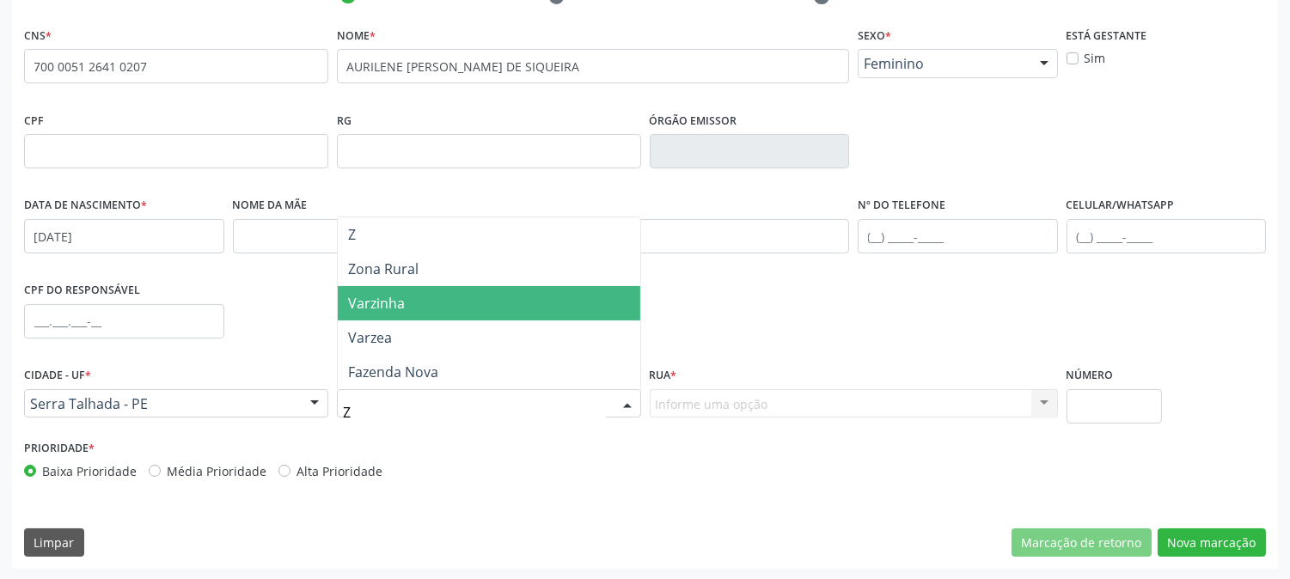
scroll to position [0, 0]
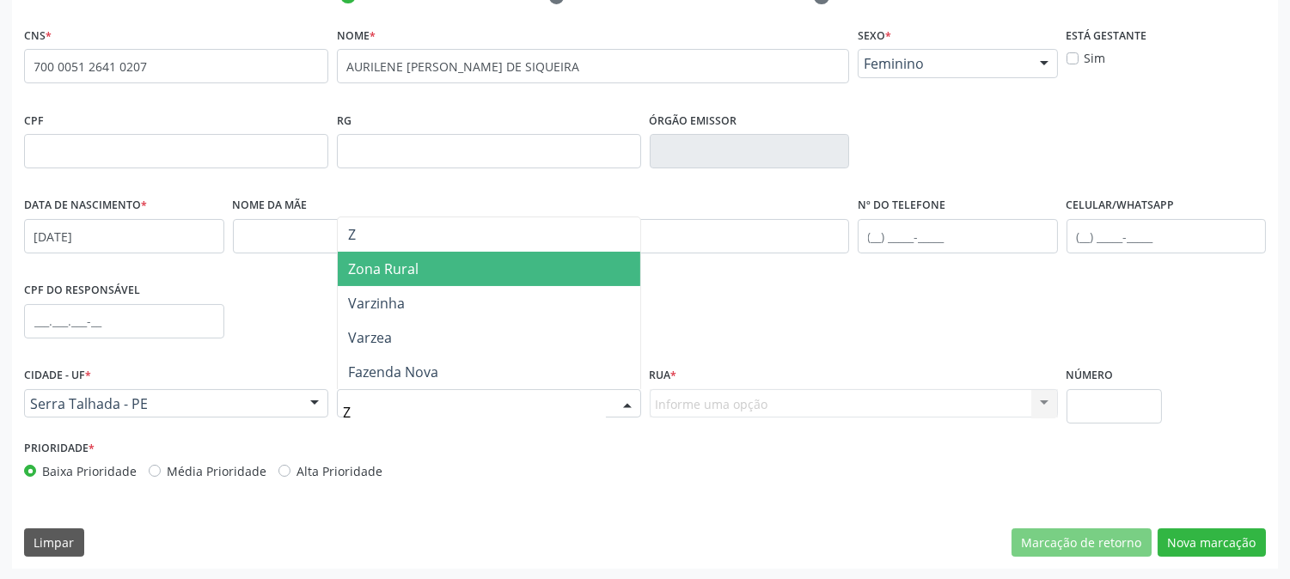
click at [416, 279] on span "Zona Rural" at bounding box center [489, 269] width 303 height 34
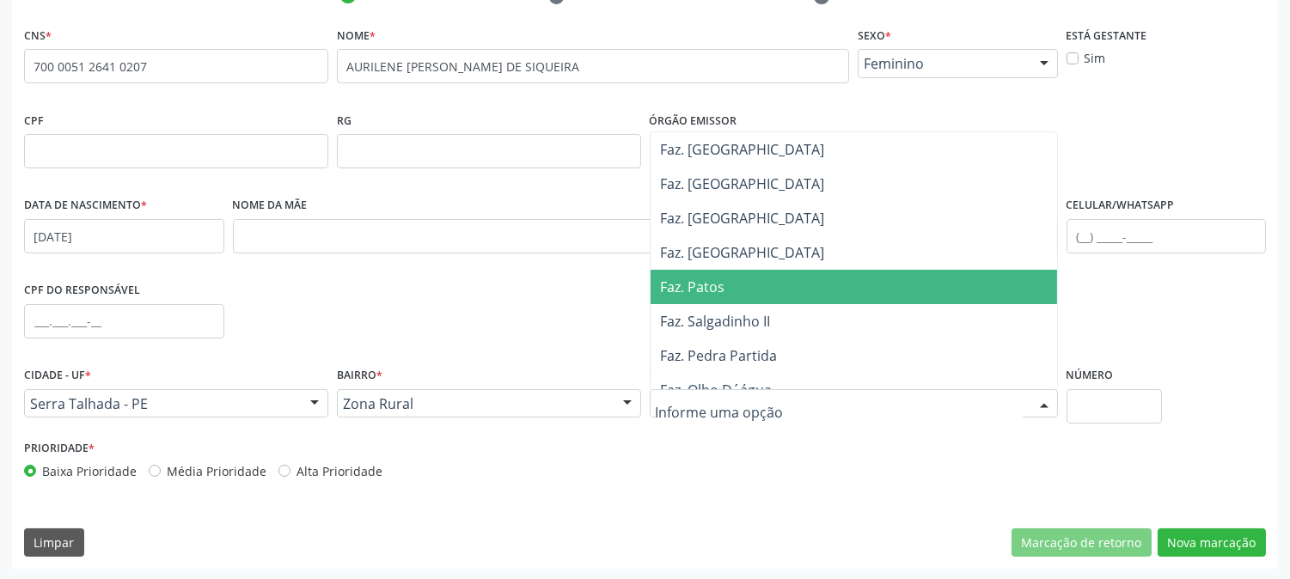
scroll to position [382, 0]
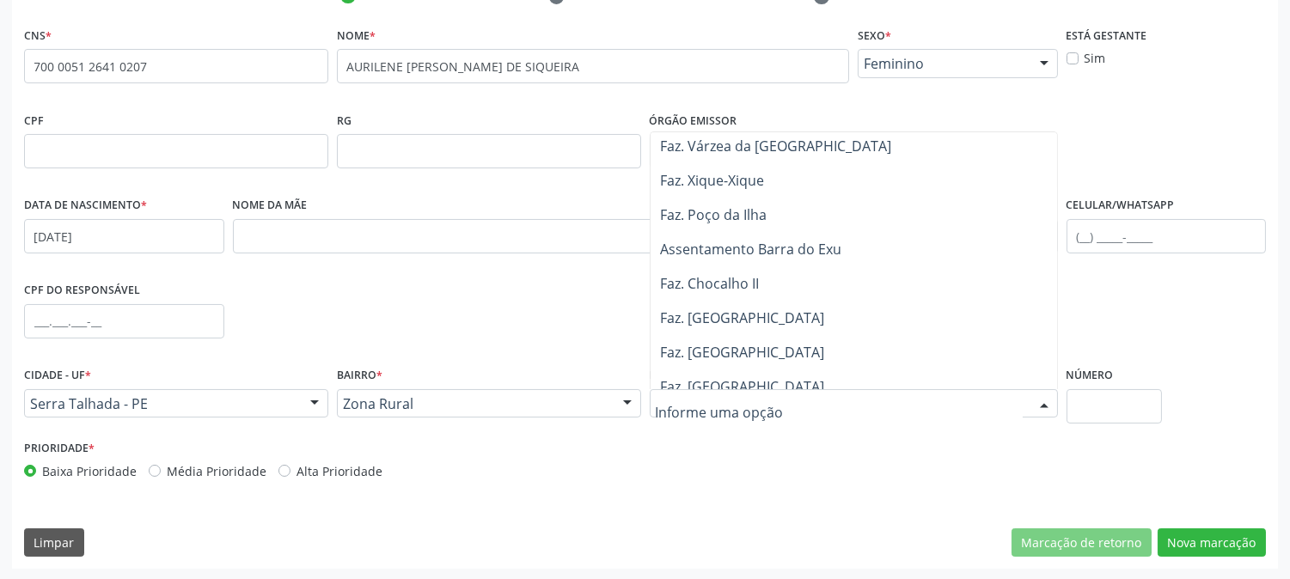
click at [711, 290] on span "Faz. Chocalho II" at bounding box center [854, 283] width 407 height 34
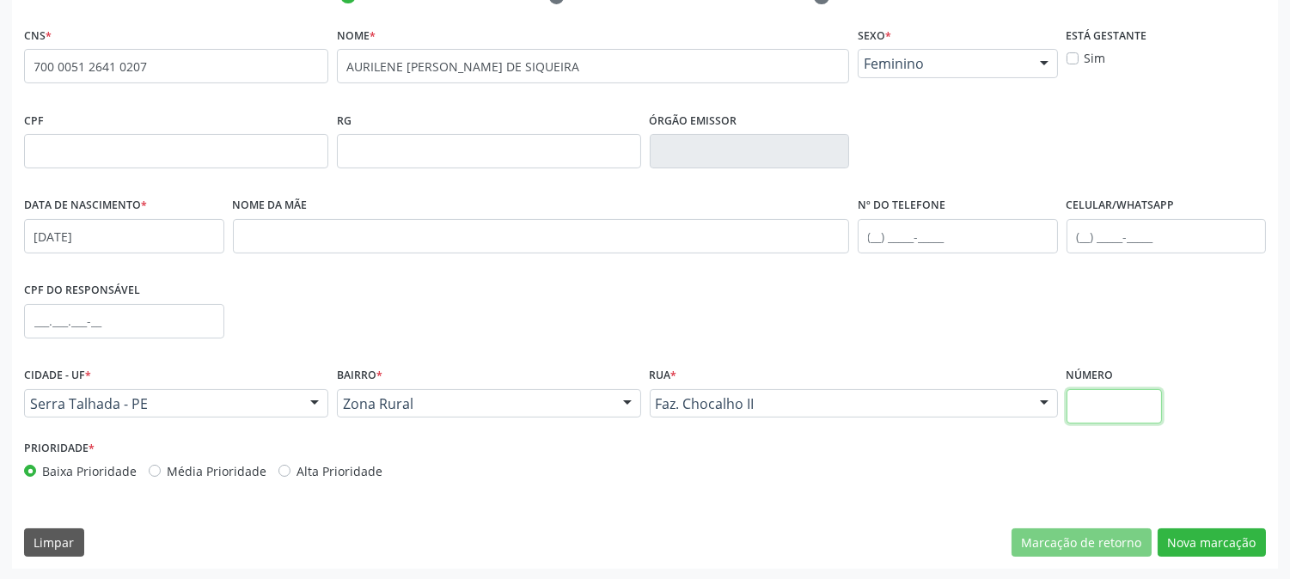
click at [1090, 413] on input "text" at bounding box center [1114, 406] width 95 height 34
type input "SN"
click at [1191, 529] on button "Nova marcação" at bounding box center [1212, 543] width 108 height 29
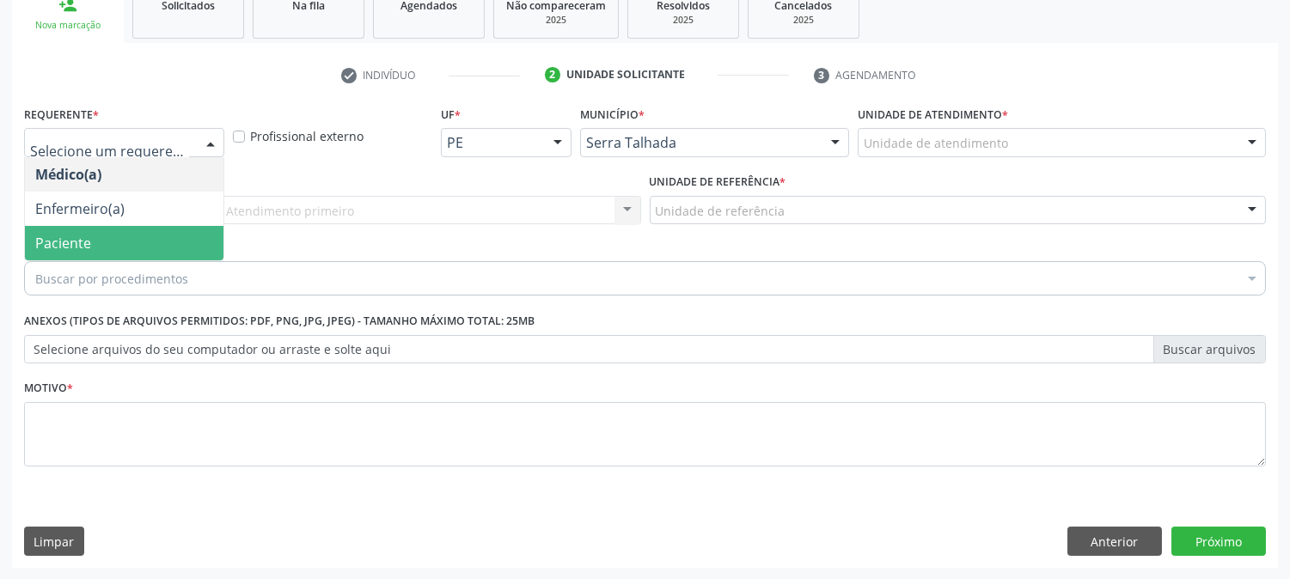
click at [88, 234] on span "Paciente" at bounding box center [63, 243] width 56 height 19
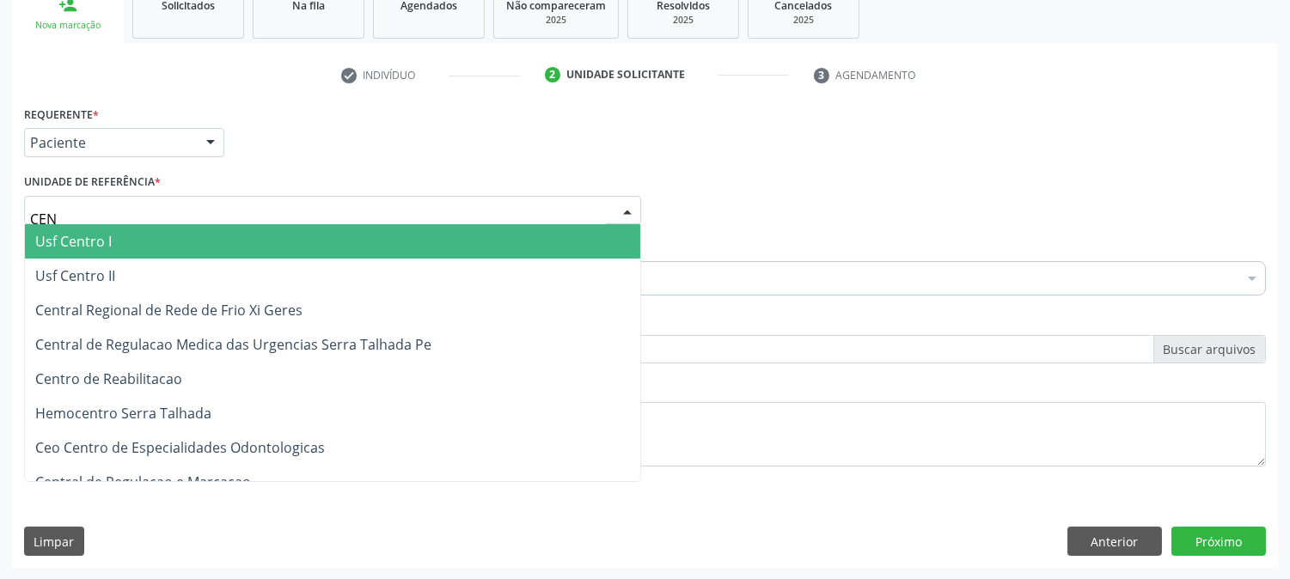
type input "CENT"
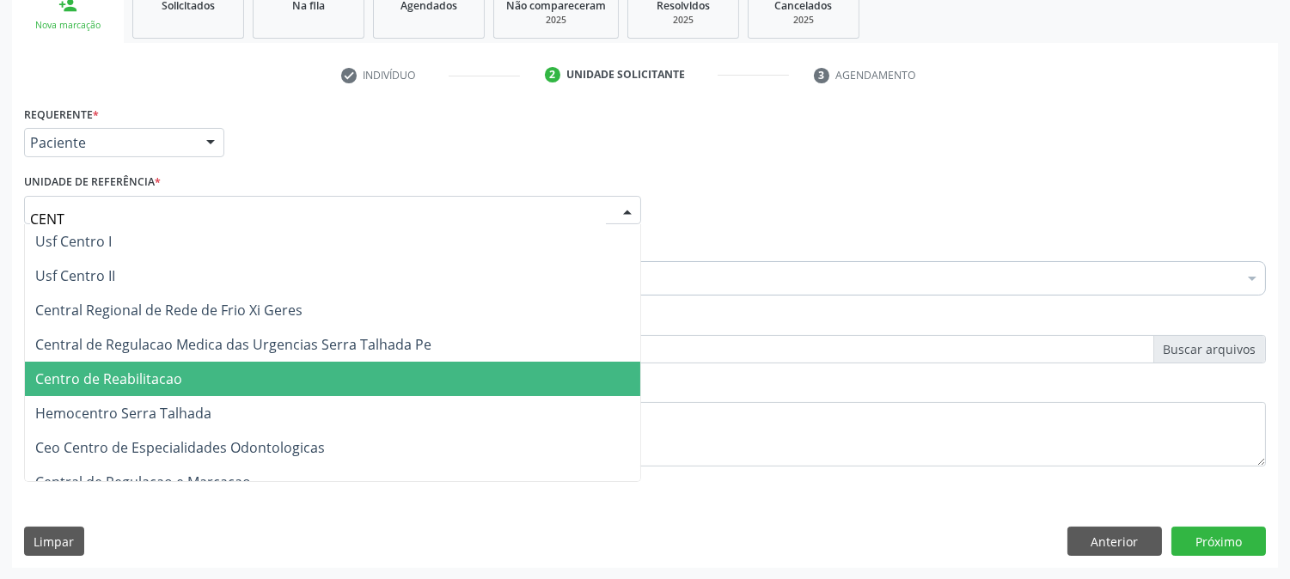
click at [90, 370] on span "Centro de Reabilitacao" at bounding box center [108, 379] width 147 height 19
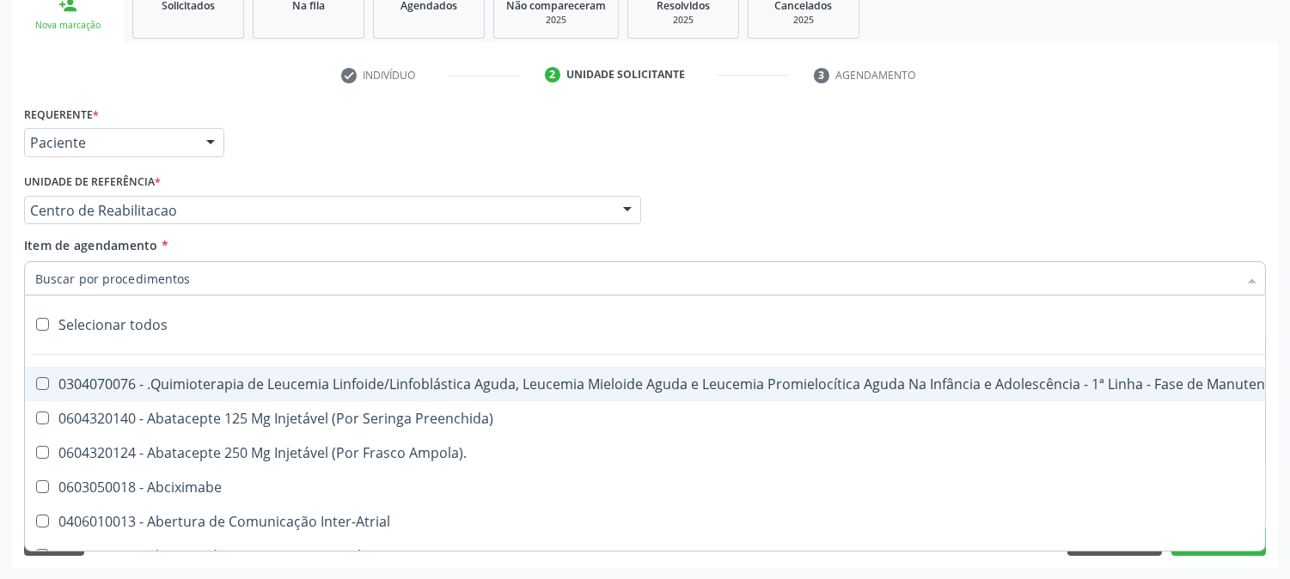
type input "R"
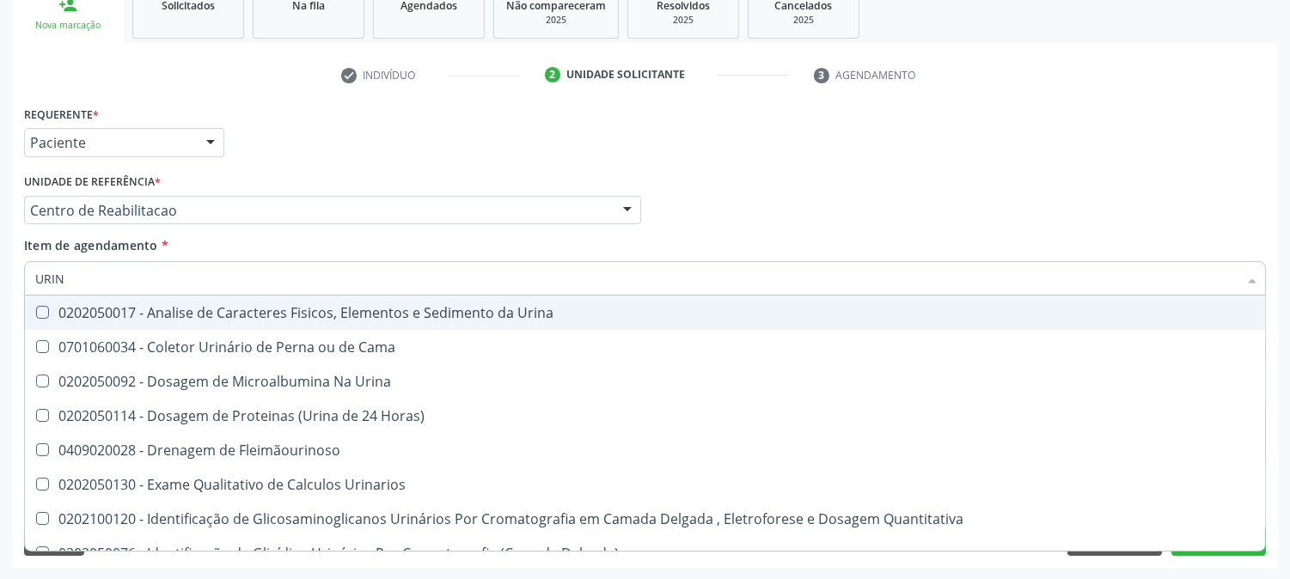
type input "URINA"
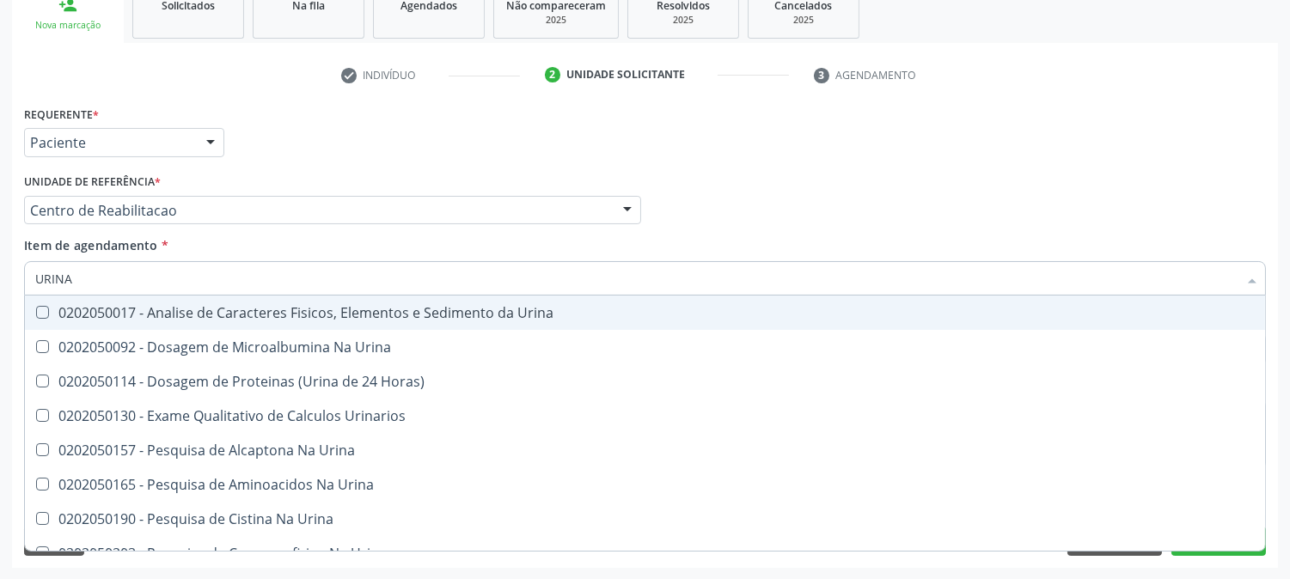
click at [100, 315] on div "0202050017 - Analise de Caracteres Fisicos, Elementos e Sedimento da Urina" at bounding box center [645, 313] width 1220 height 14
checkbox Urina "true"
drag, startPoint x: 98, startPoint y: 279, endPoint x: 0, endPoint y: 285, distance: 98.2
click at [0, 285] on div "Acompanhamento Acompanhe a situação das marcações correntes e finalizadas Relat…" at bounding box center [645, 201] width 1290 height 757
type input "PARA"
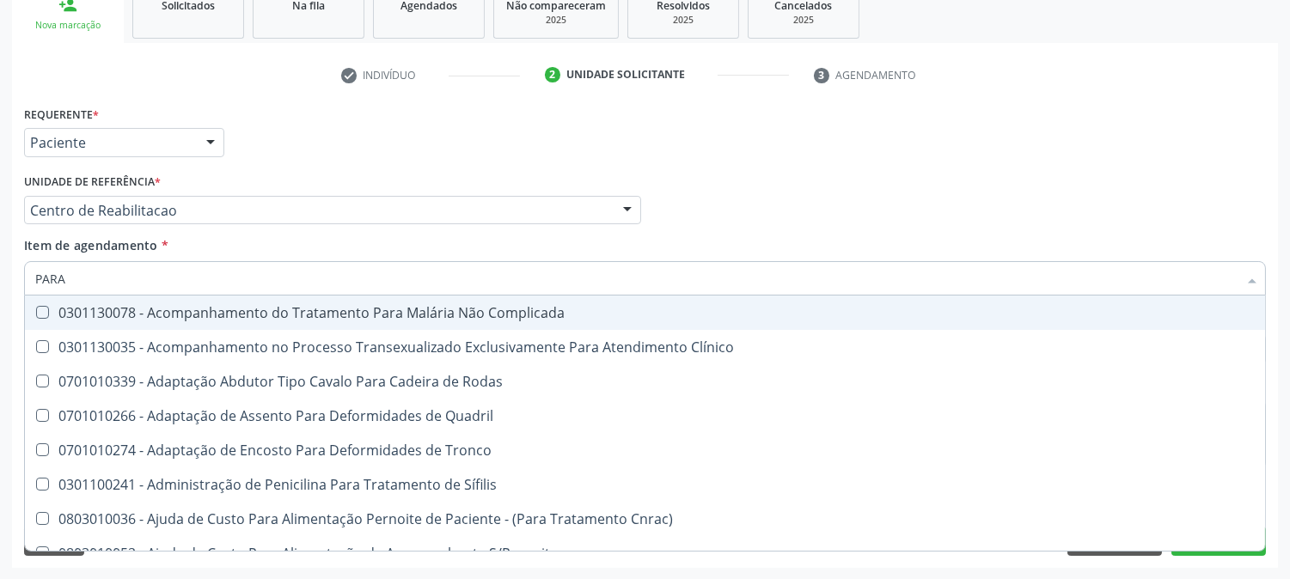
checkbox Complicada "false"
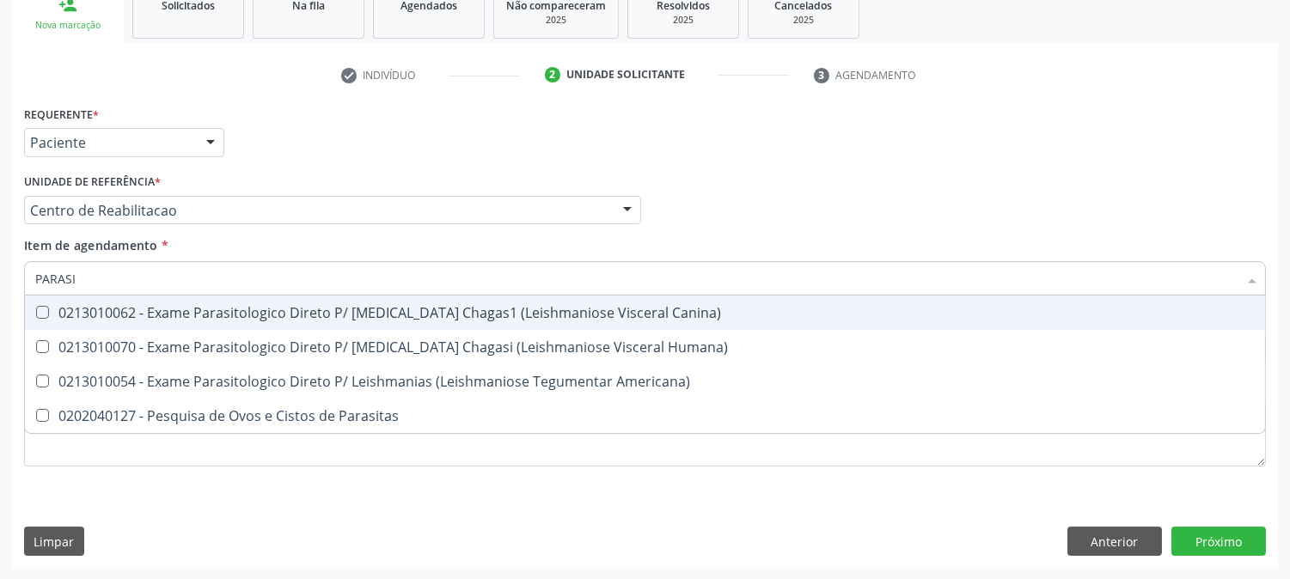
type input "PARASIT"
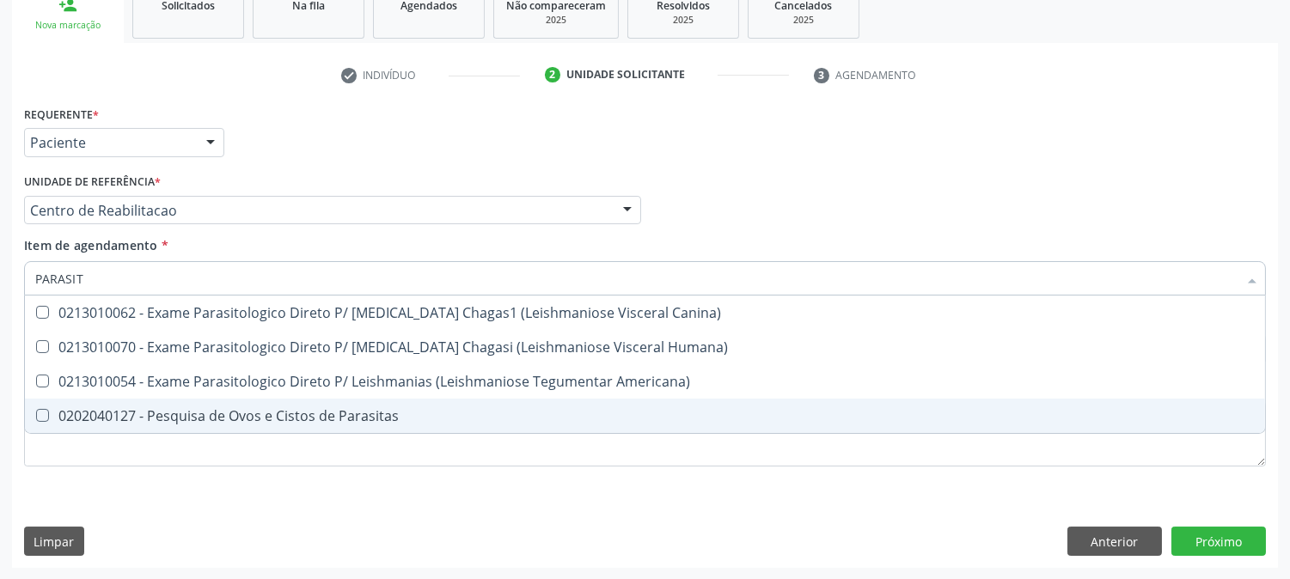
click at [82, 409] on div "0202040127 - Pesquisa de Ovos e Cistos de Parasitas" at bounding box center [645, 416] width 1220 height 14
checkbox Parasitas "true"
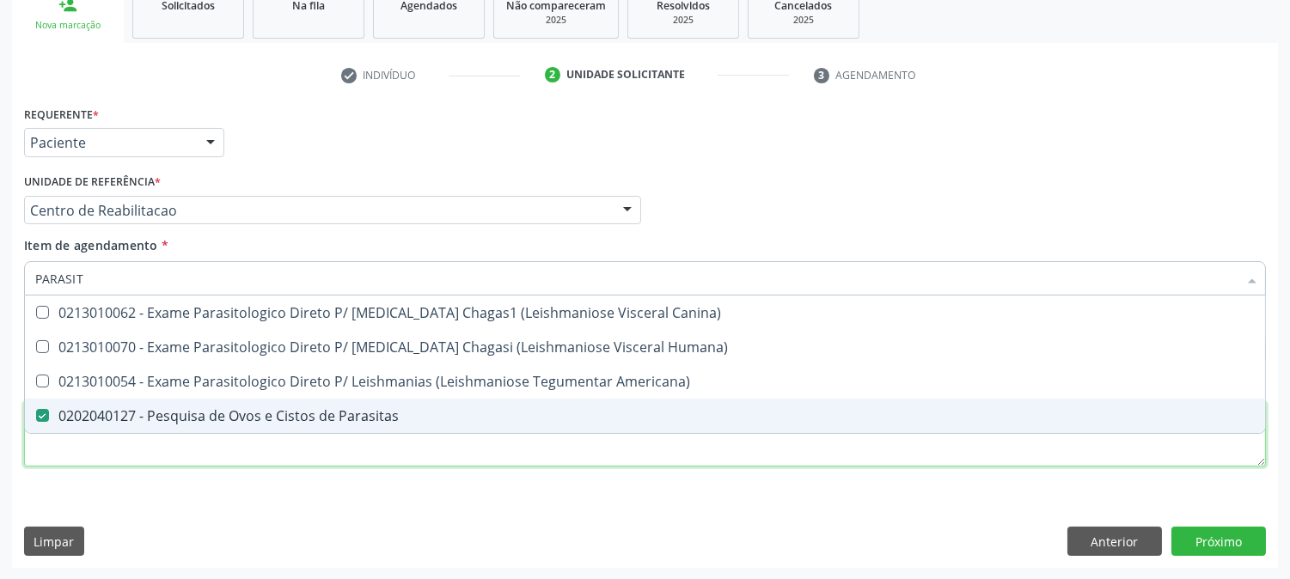
click at [69, 458] on div "Requerente * Paciente Médico(a) Enfermeiro(a) Paciente Nenhum resultado encontr…" at bounding box center [645, 295] width 1242 height 389
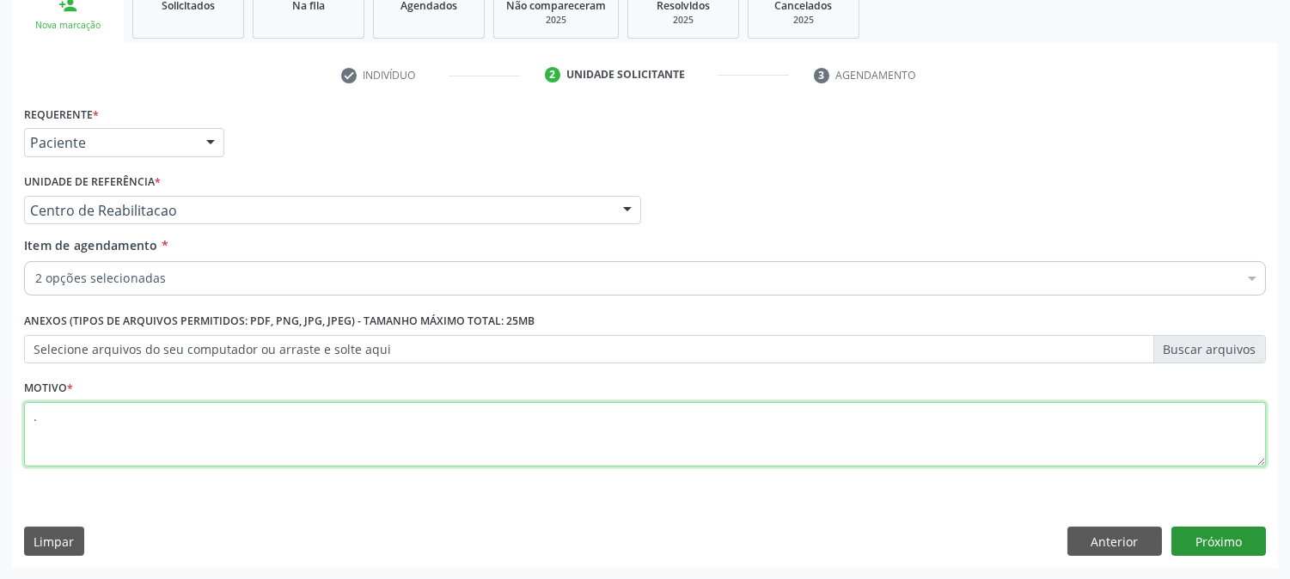
type textarea "."
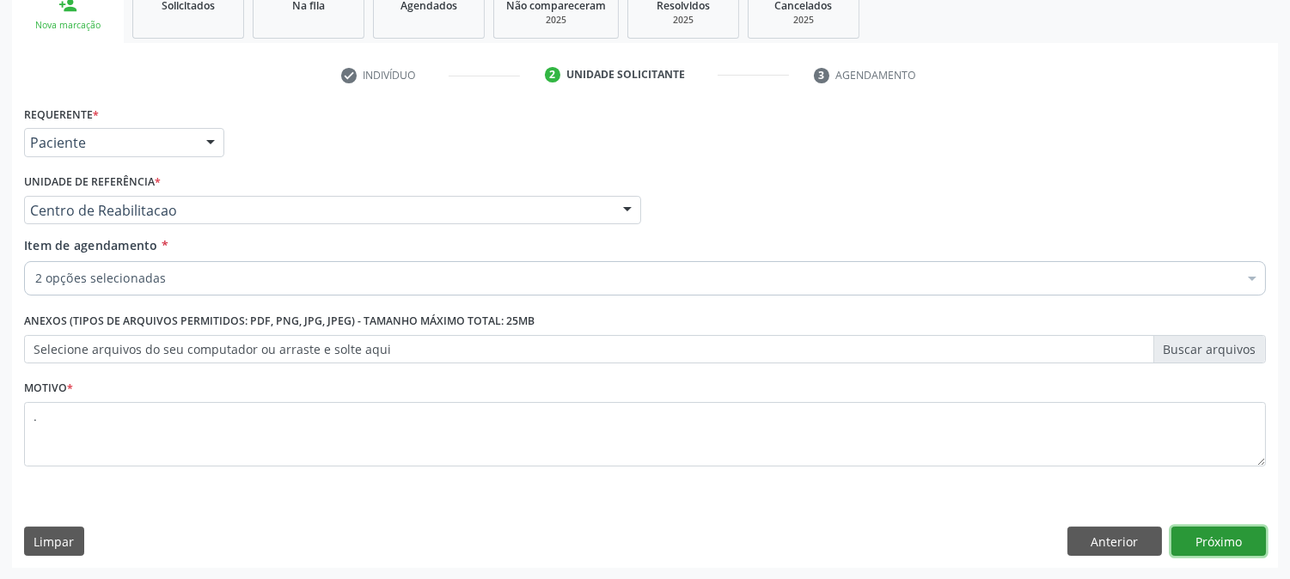
click at [1195, 552] on button "Próximo" at bounding box center [1219, 541] width 95 height 29
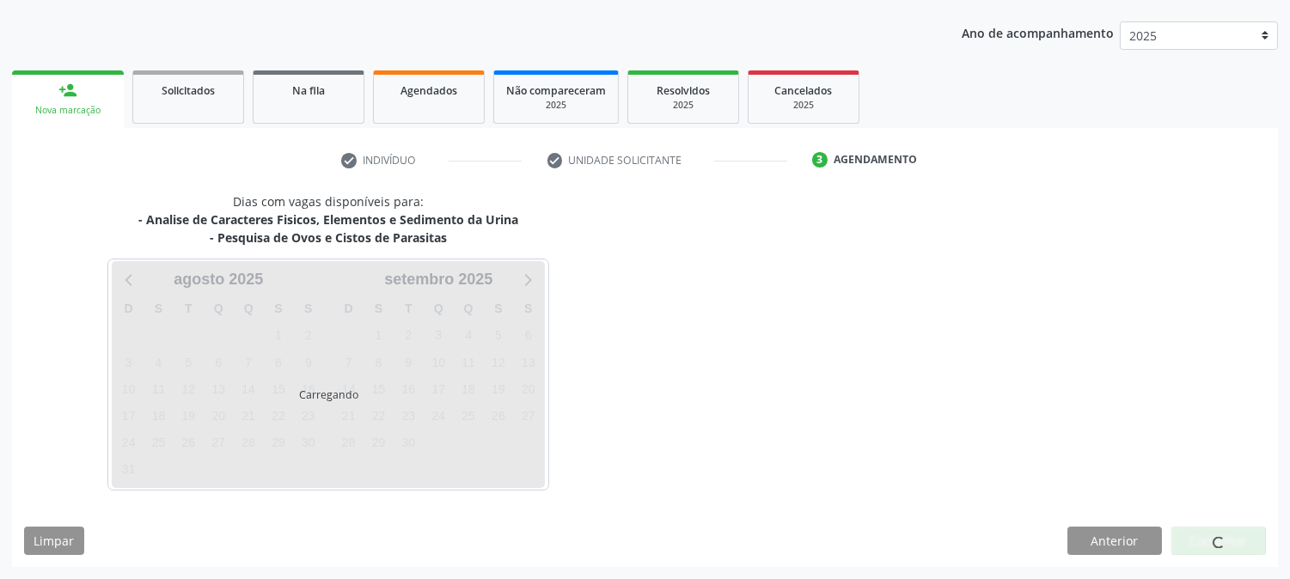
scroll to position [186, 0]
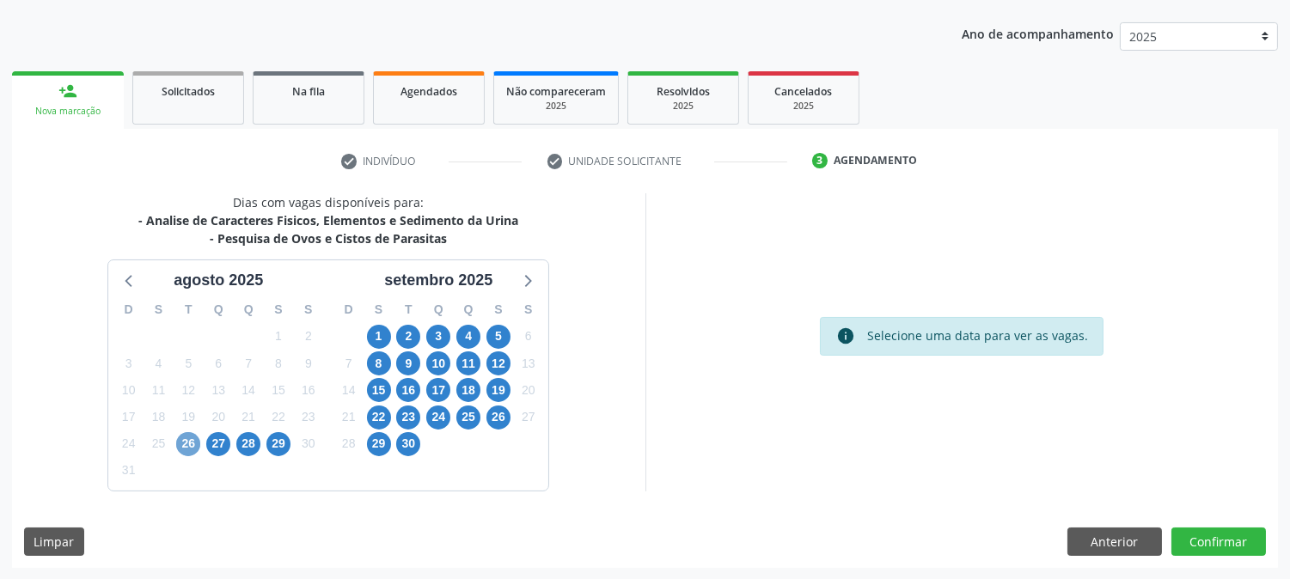
click at [189, 449] on span "26" at bounding box center [188, 444] width 24 height 24
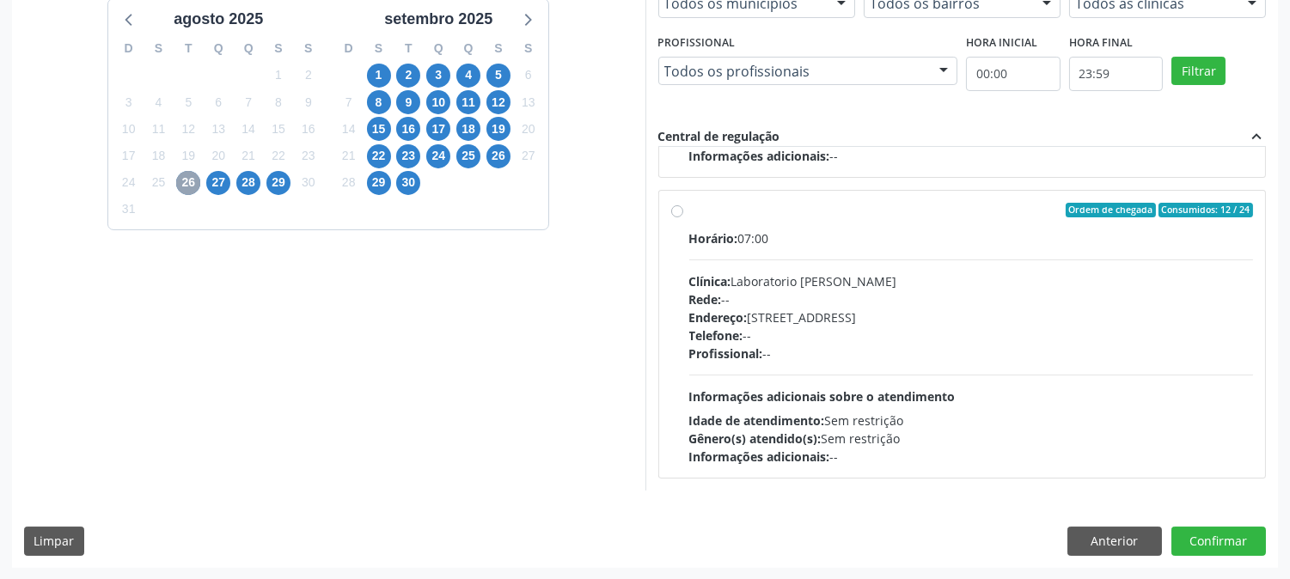
scroll to position [0, 0]
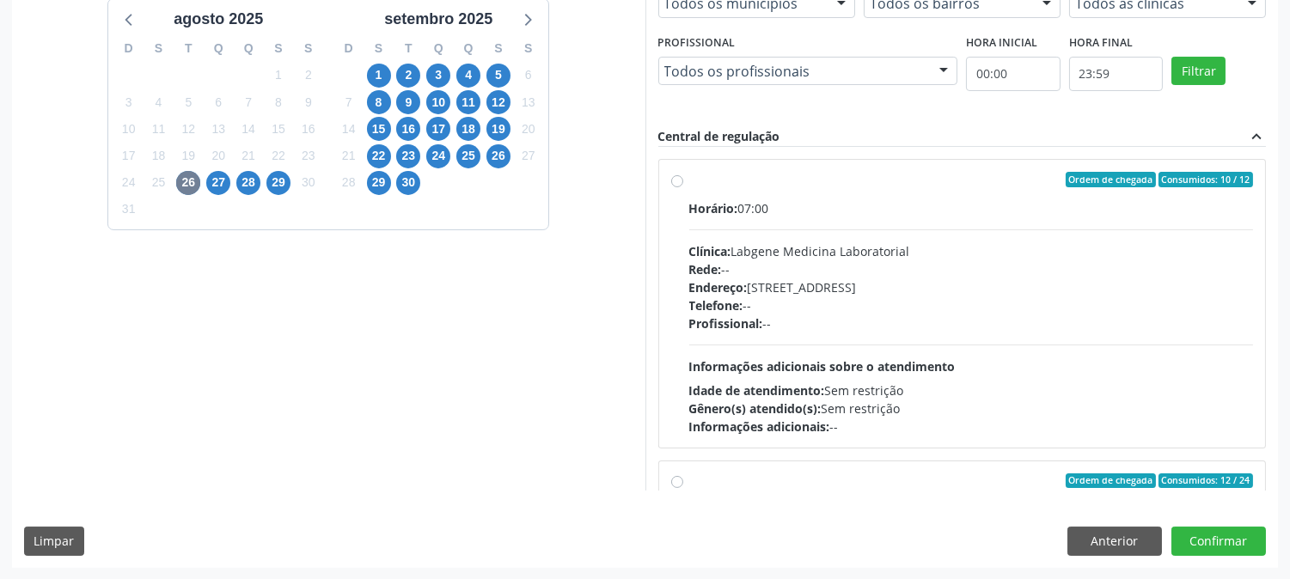
click at [848, 316] on div "Profissional: --" at bounding box center [971, 324] width 565 height 18
click at [683, 187] on input "Ordem de chegada Consumidos: 10 / 12 Horário: 07:00 Clínica: Labgene Medicina L…" at bounding box center [677, 179] width 12 height 15
radio input "true"
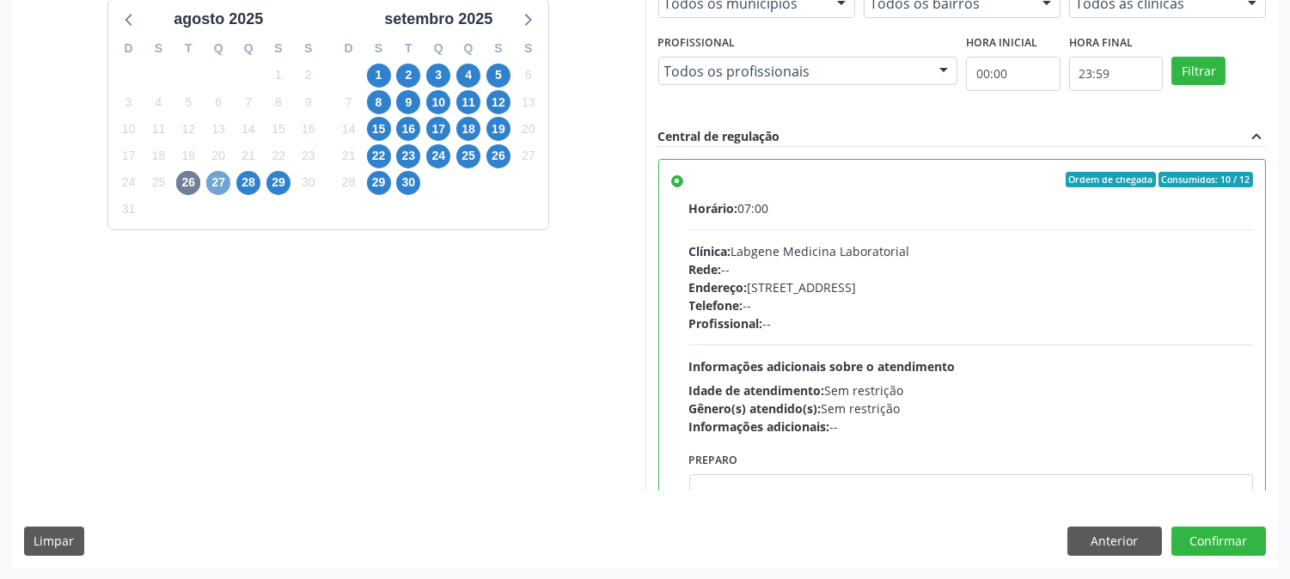
click at [217, 183] on span "27" at bounding box center [218, 183] width 24 height 24
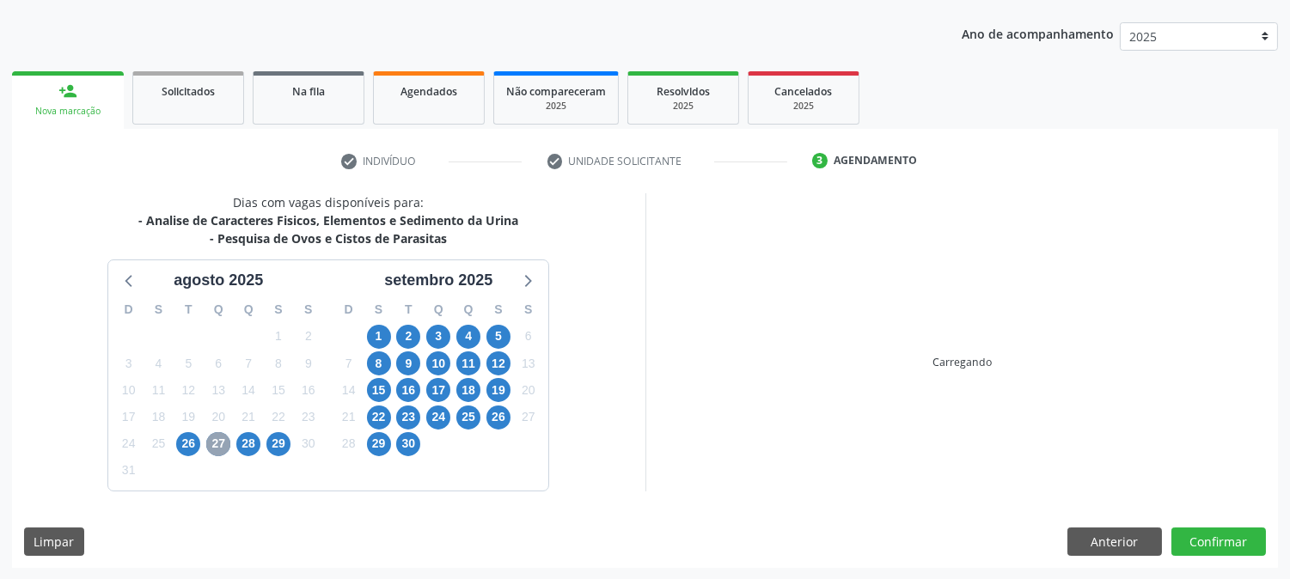
scroll to position [447, 0]
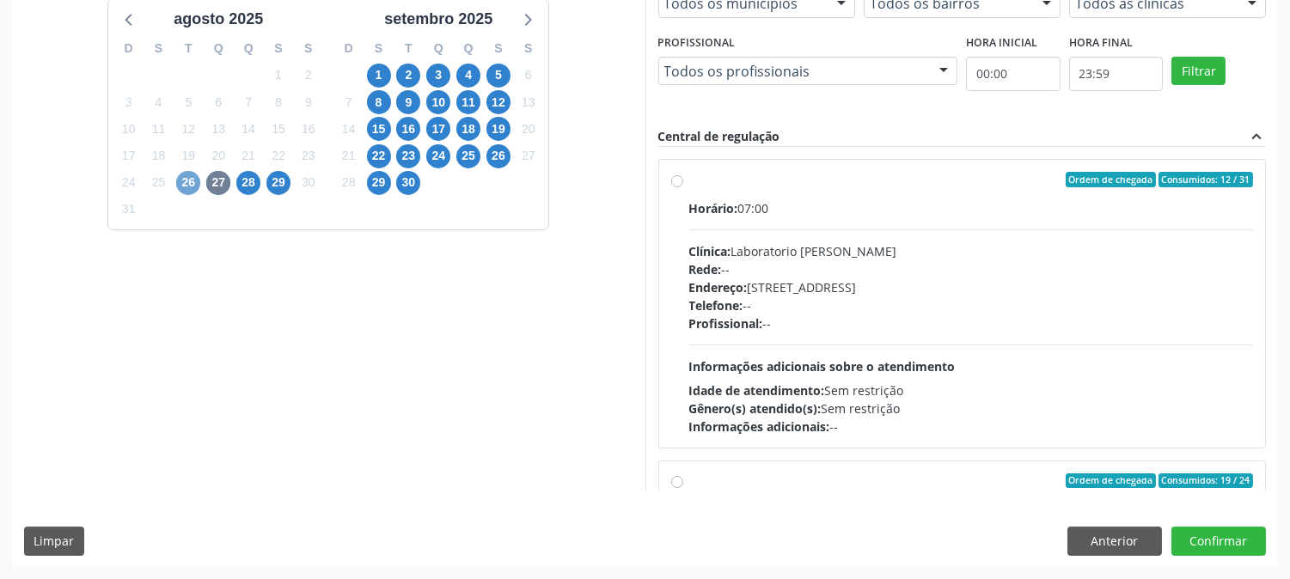
click at [190, 179] on span "26" at bounding box center [188, 183] width 24 height 24
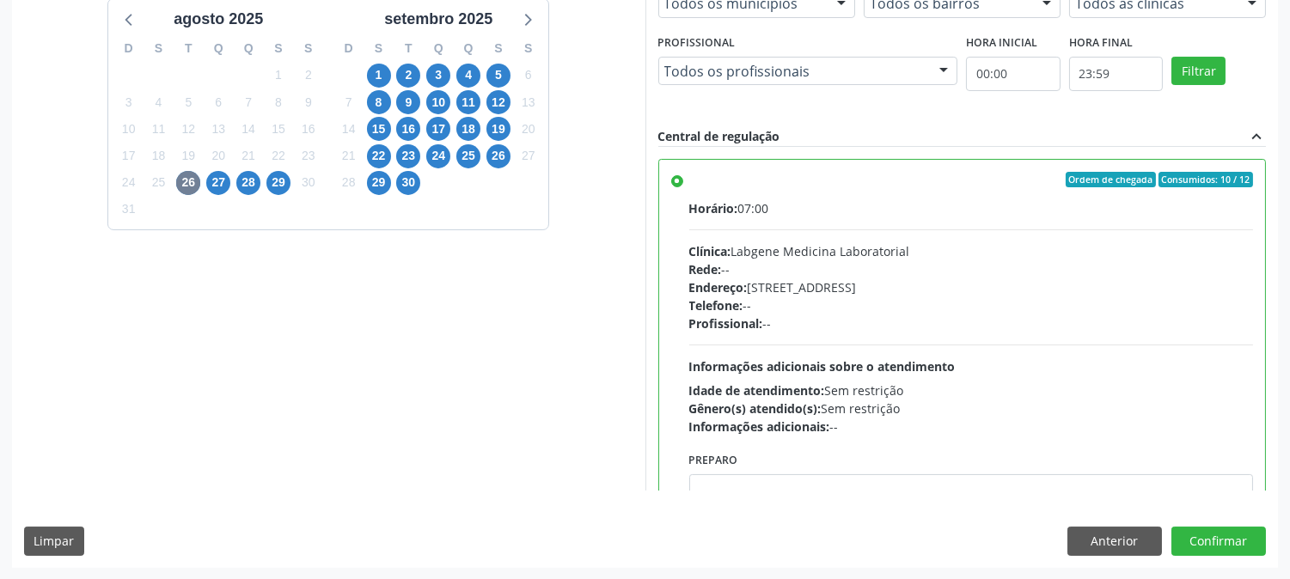
click at [891, 395] on div "Idade de atendimento: Sem restrição" at bounding box center [971, 391] width 565 height 18
click at [683, 187] on input "Ordem de chegada Consumidos: 10 / 12 Horário: 07:00 Clínica: Labgene Medicina L…" at bounding box center [677, 179] width 12 height 15
click at [1198, 542] on button "Confirmar" at bounding box center [1219, 541] width 95 height 29
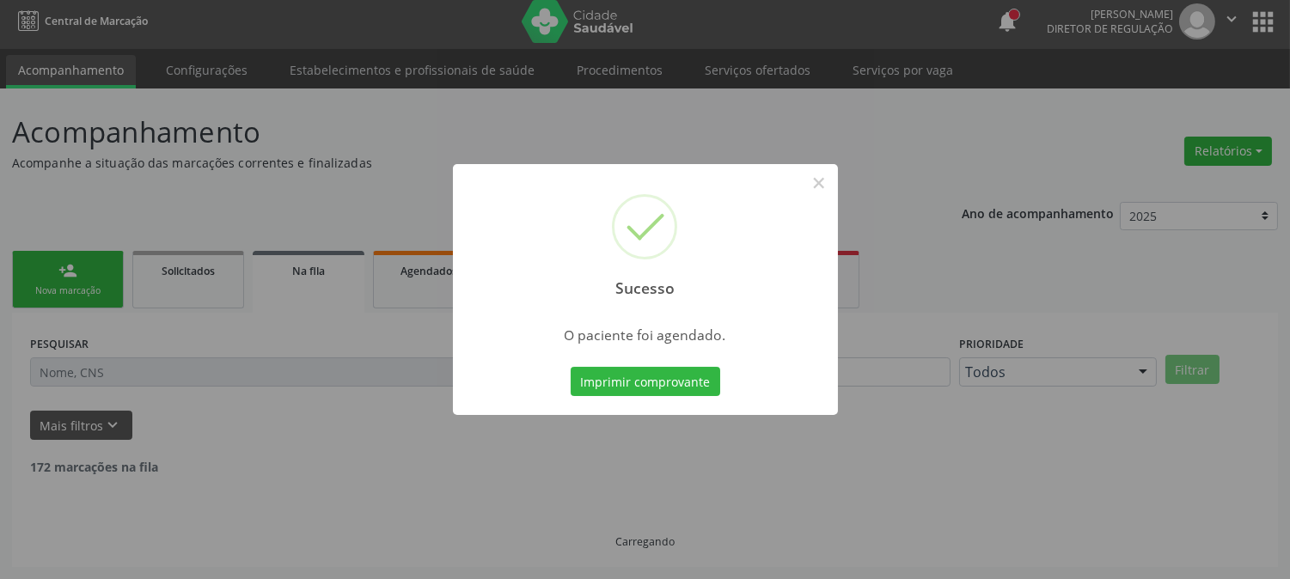
scroll to position [0, 0]
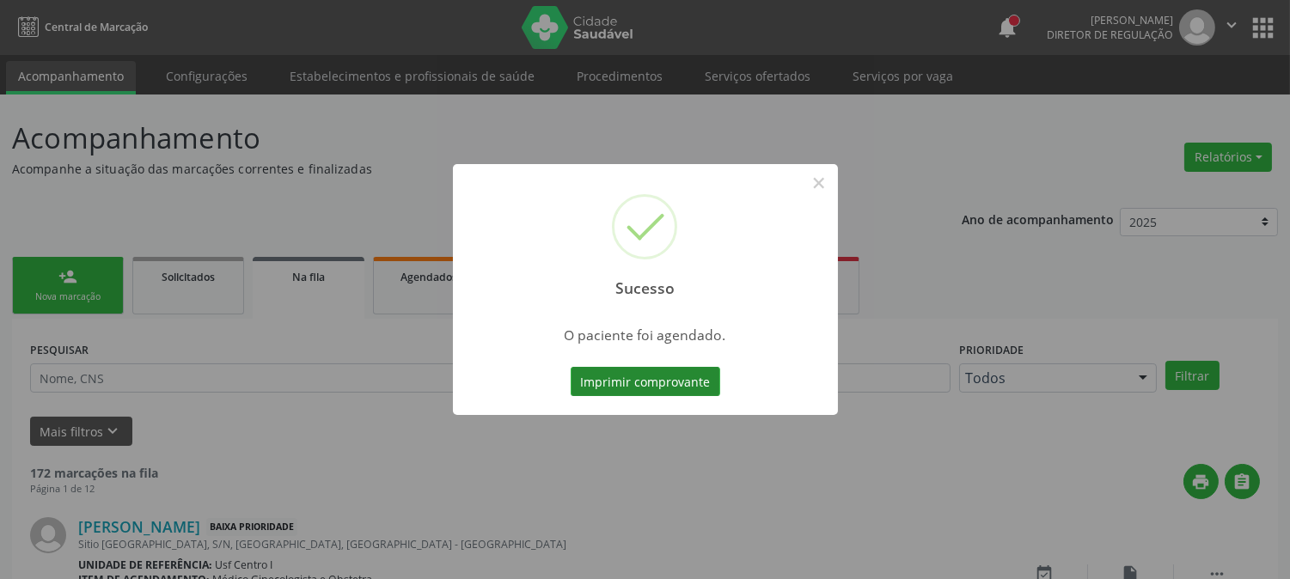
click at [655, 376] on button "Imprimir comprovante" at bounding box center [646, 381] width 150 height 29
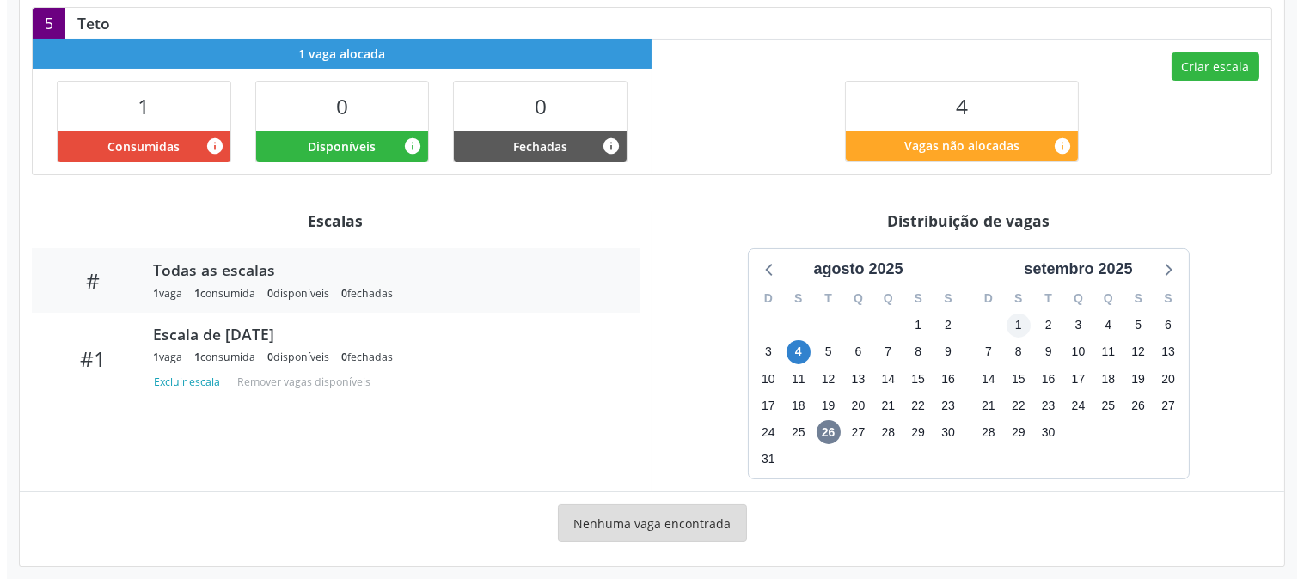
scroll to position [395, 0]
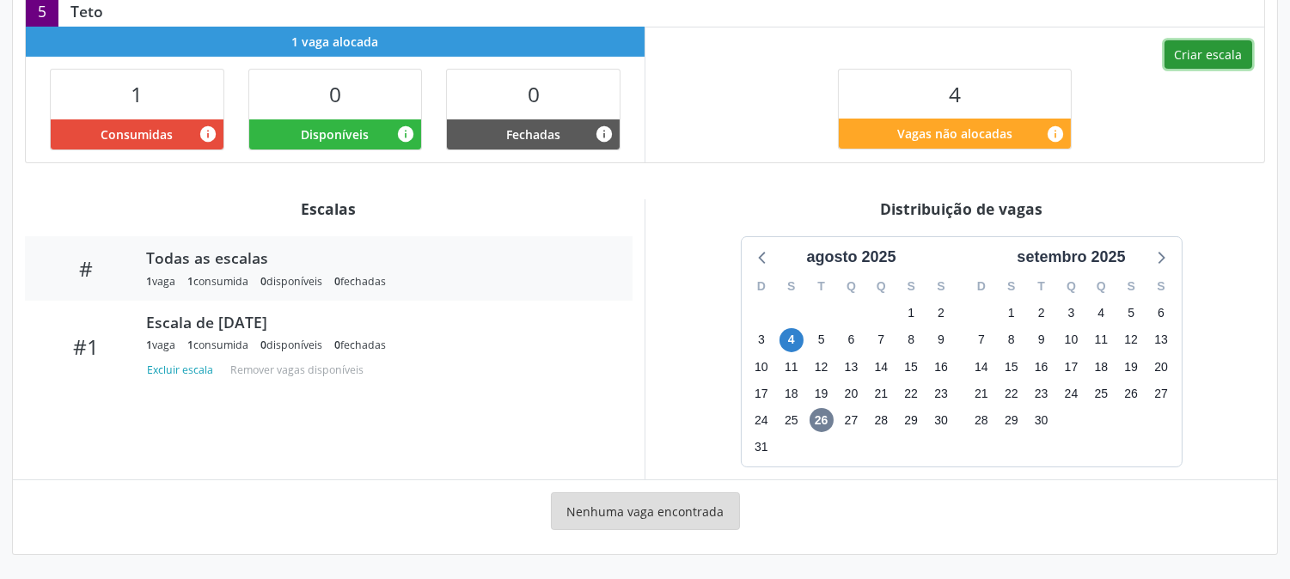
click at [1201, 53] on button "Criar escala" at bounding box center [1209, 54] width 88 height 29
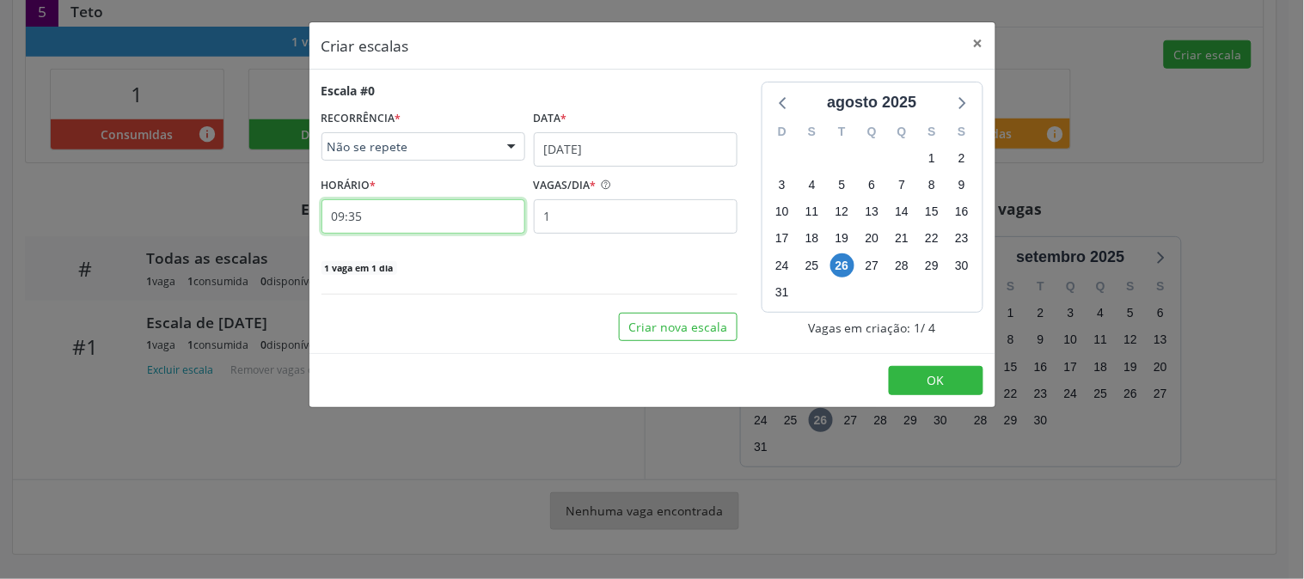
click at [475, 216] on input "09:35" at bounding box center [423, 216] width 204 height 34
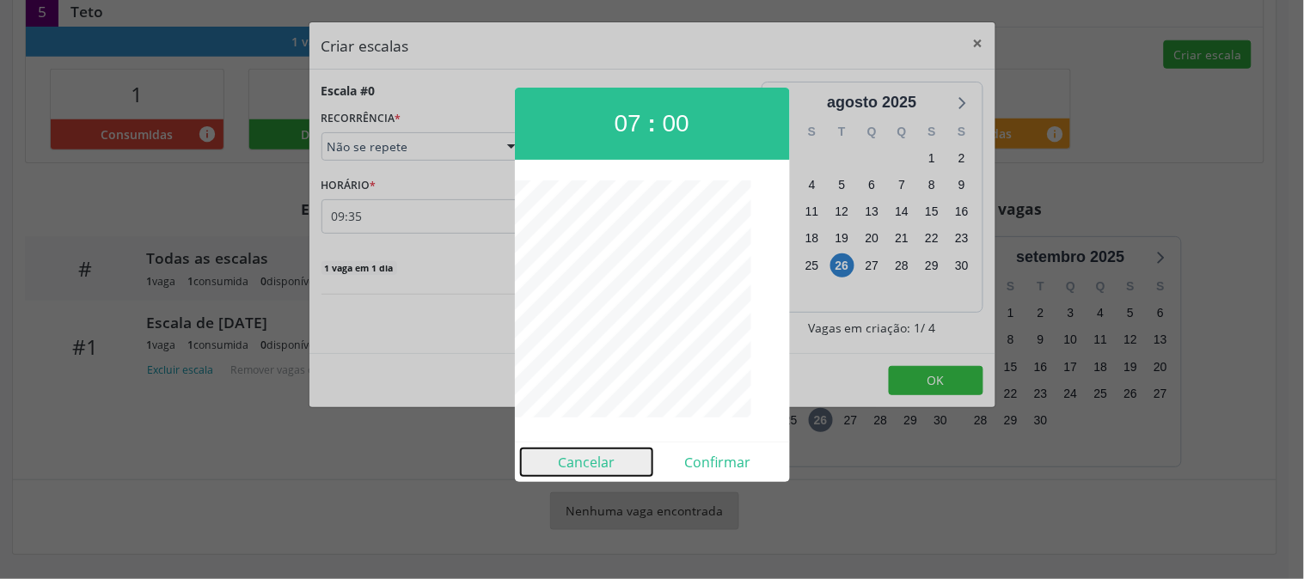
click at [596, 459] on button "Cancelar" at bounding box center [587, 463] width 132 height 28
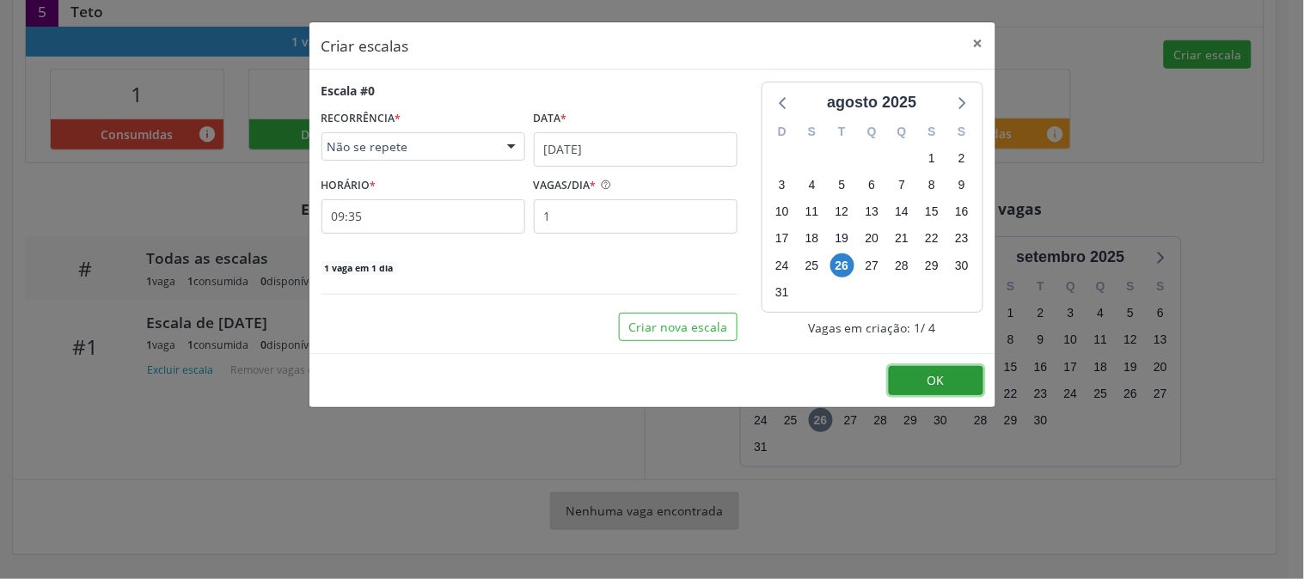
click at [909, 376] on button "OK" at bounding box center [936, 380] width 95 height 29
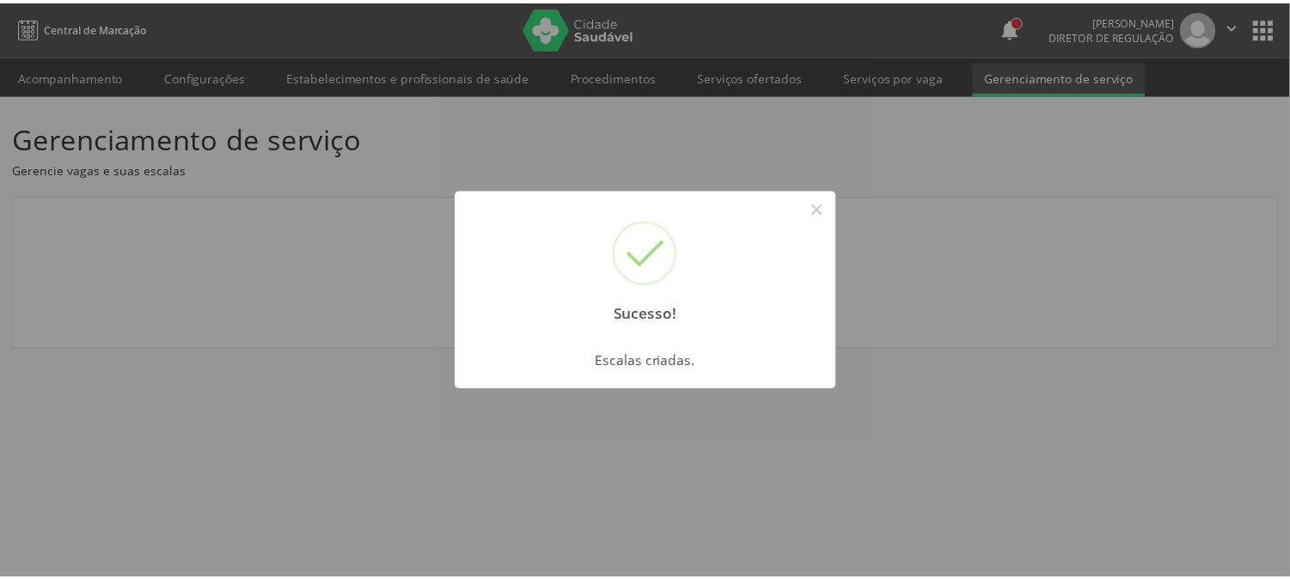
scroll to position [0, 0]
